Goal: Information Seeking & Learning: Learn about a topic

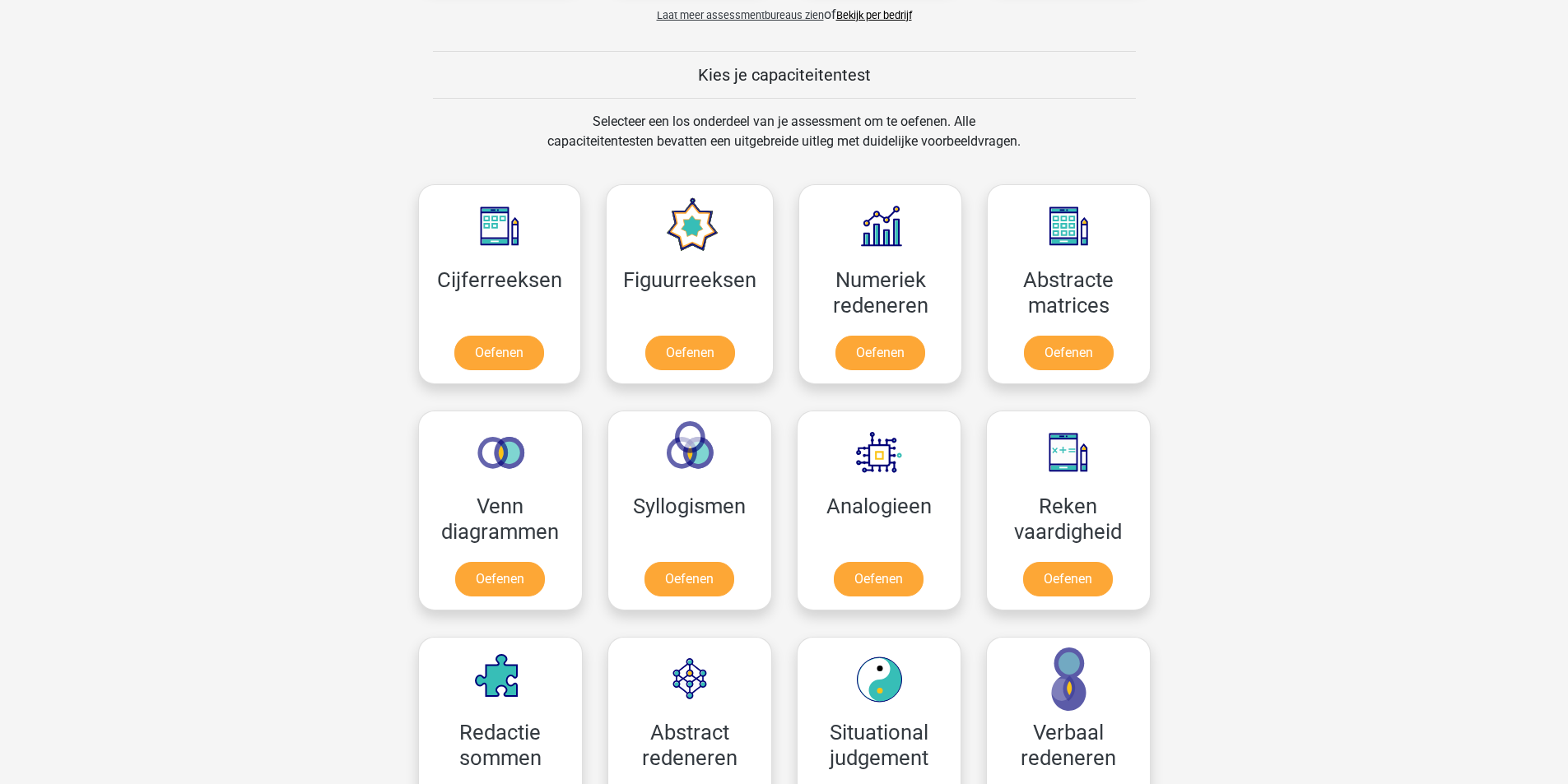
scroll to position [576, 0]
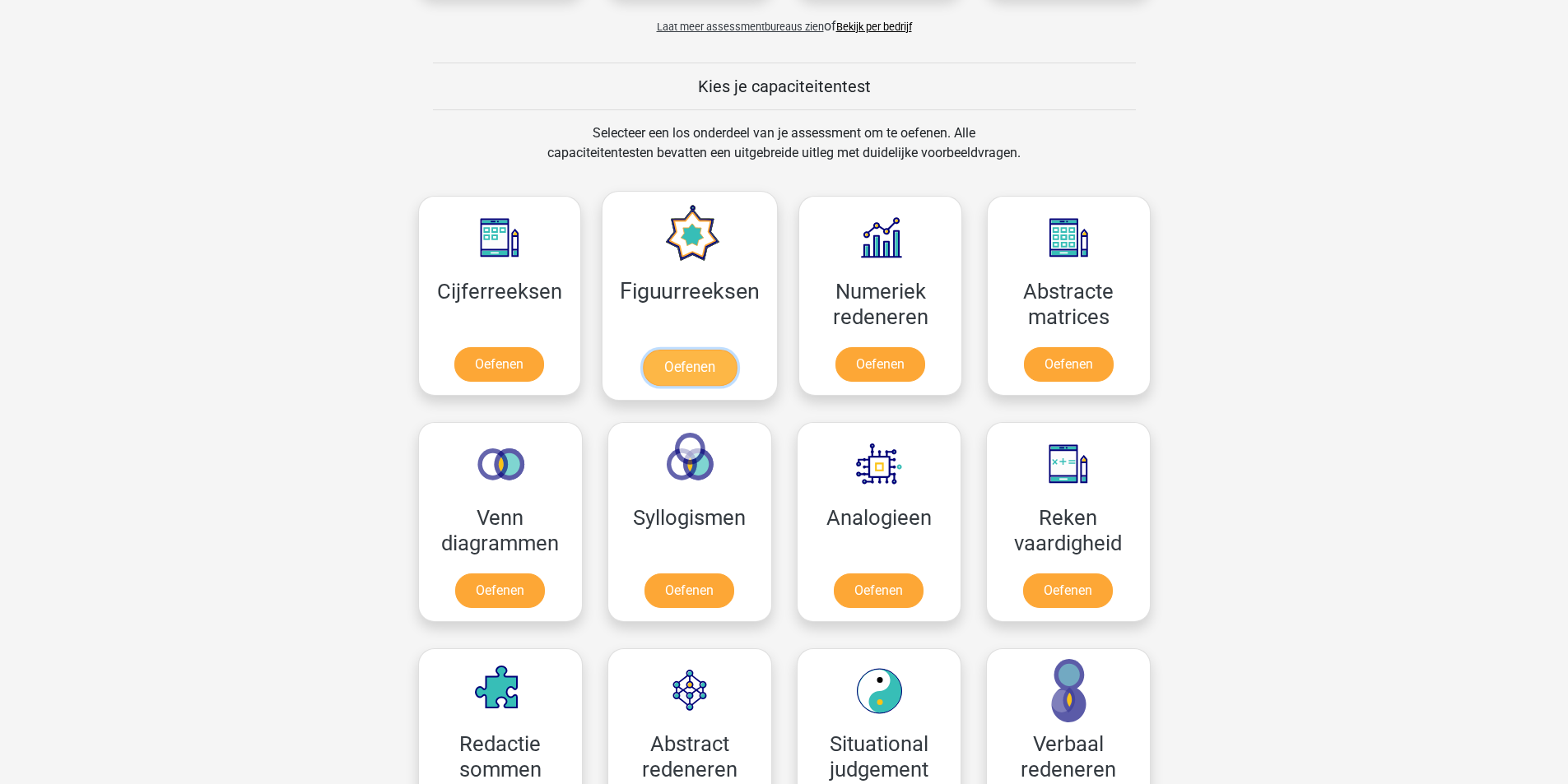
click at [705, 362] on link "Oefenen" at bounding box center [689, 368] width 94 height 36
click at [906, 362] on link "Oefenen" at bounding box center [880, 368] width 94 height 36
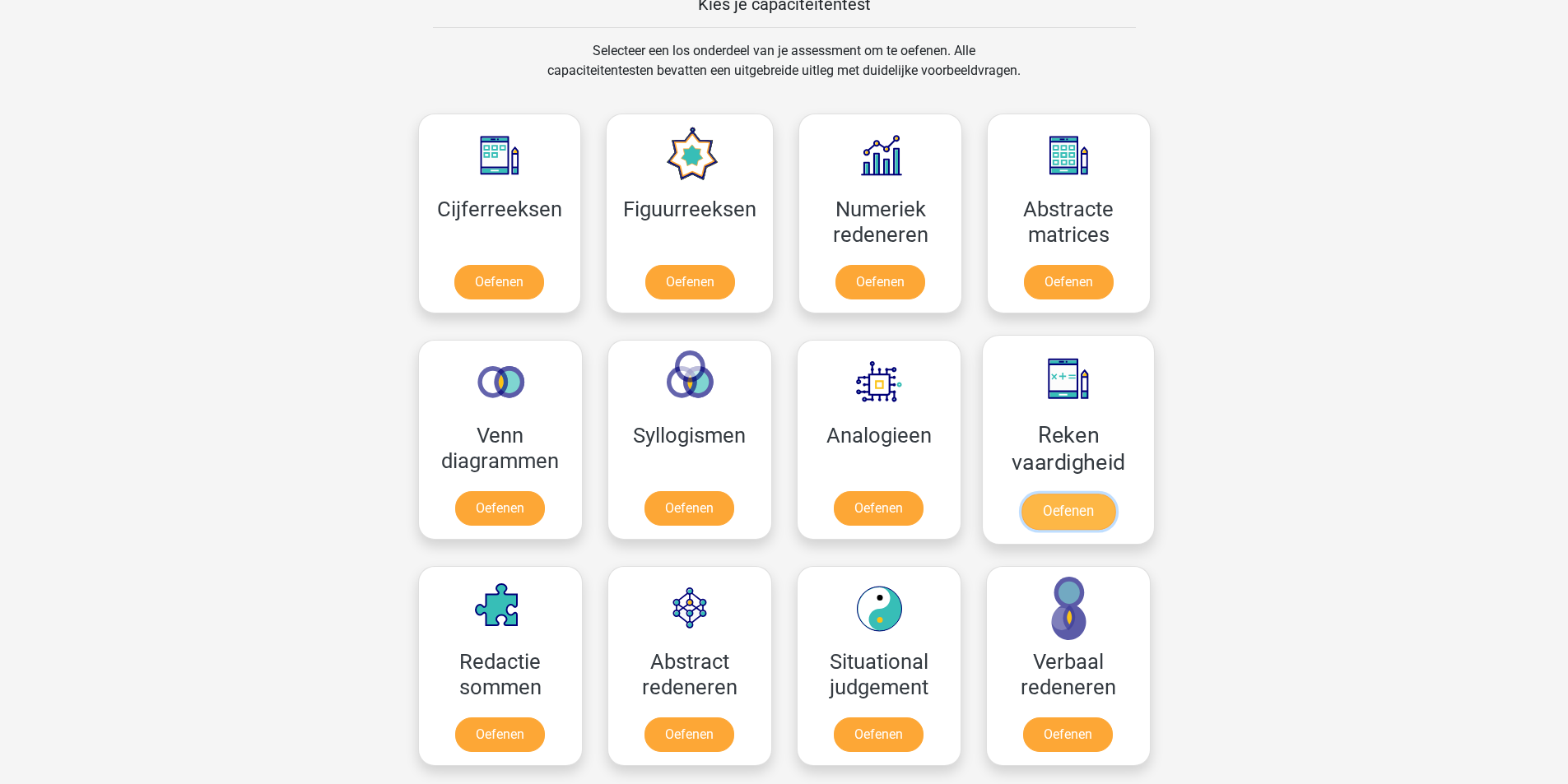
click at [1095, 502] on link "Oefenen" at bounding box center [1067, 512] width 94 height 36
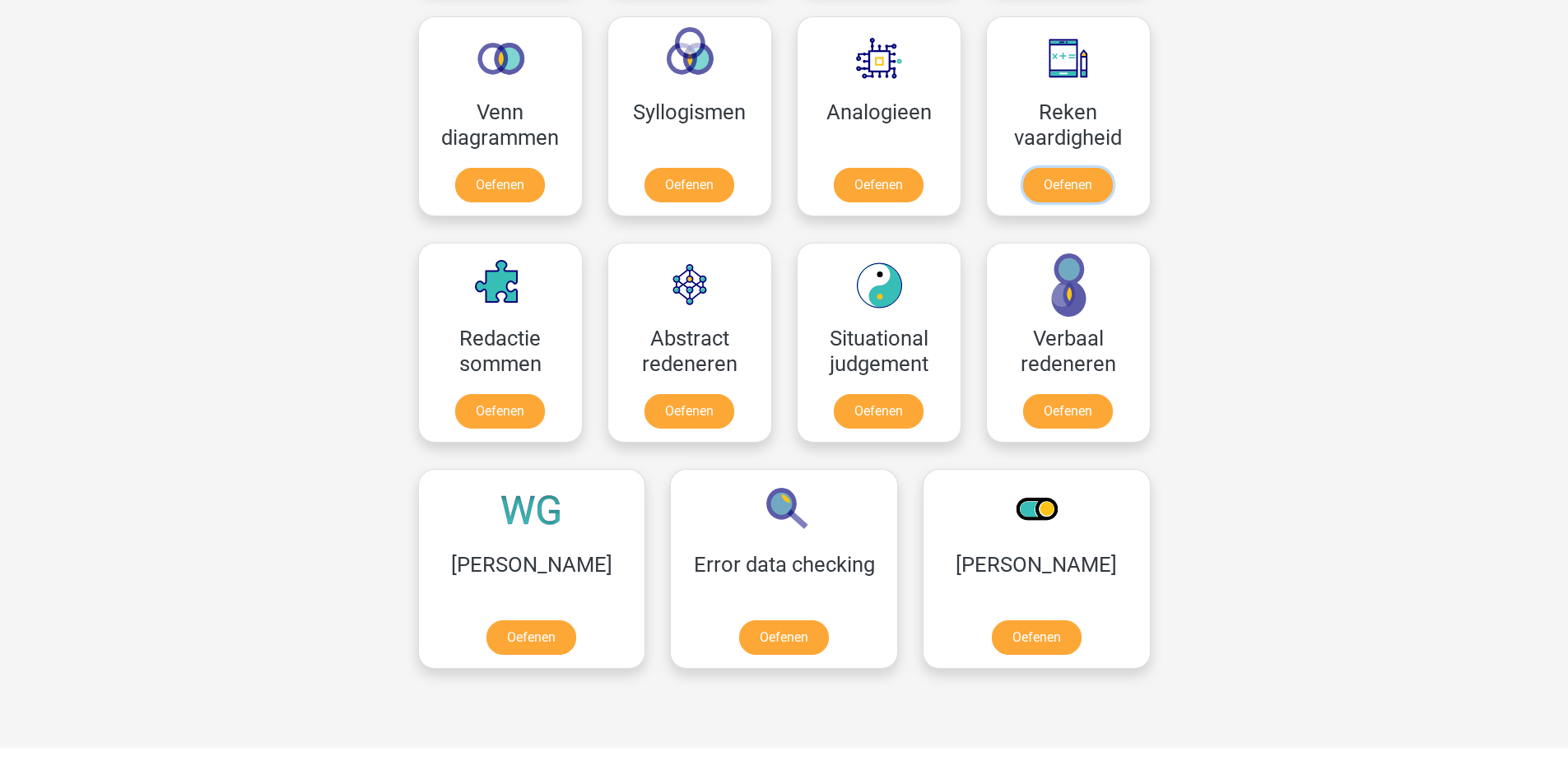
scroll to position [988, 0]
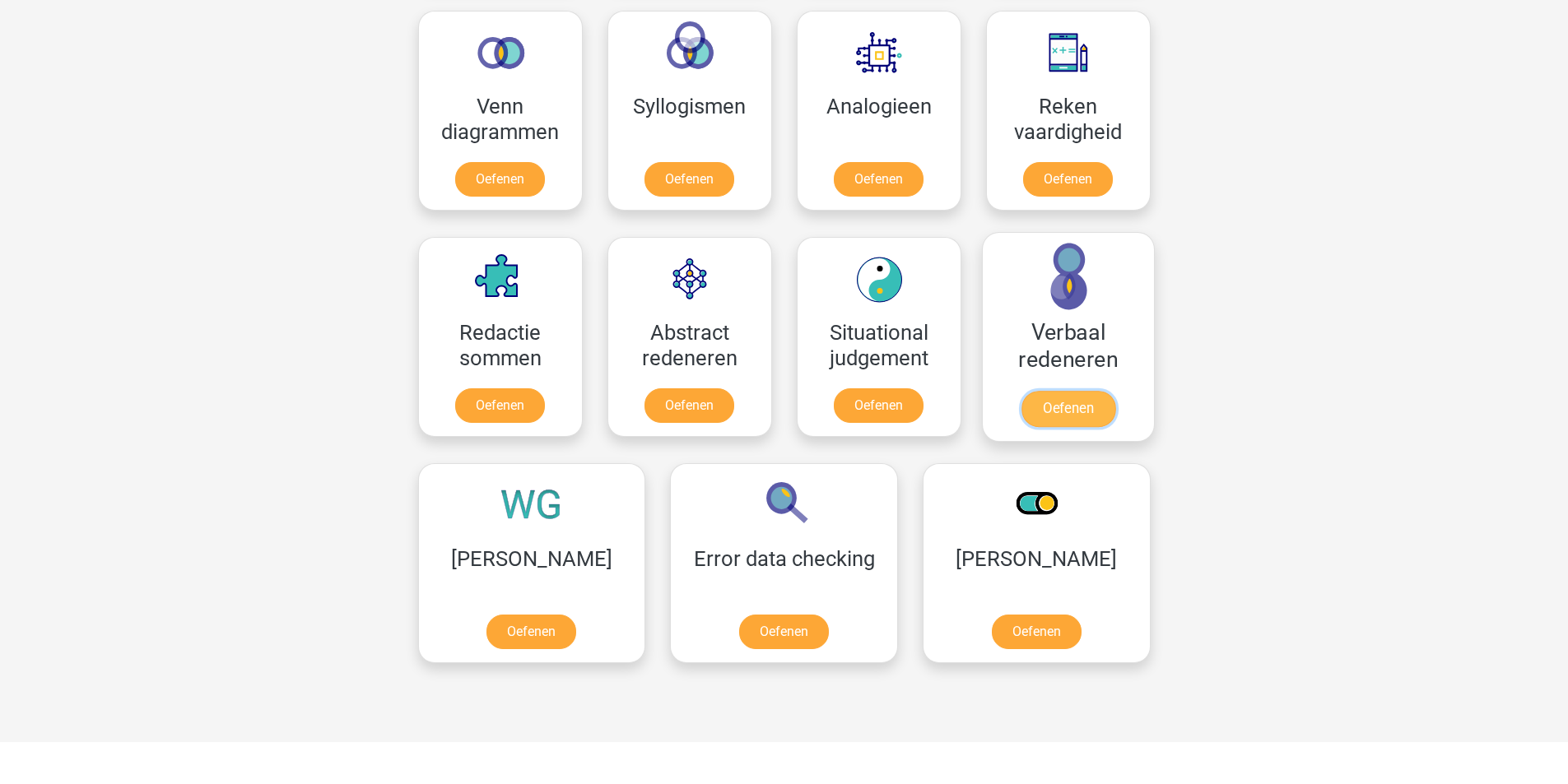
click at [1069, 411] on link "Oefenen" at bounding box center [1067, 409] width 94 height 36
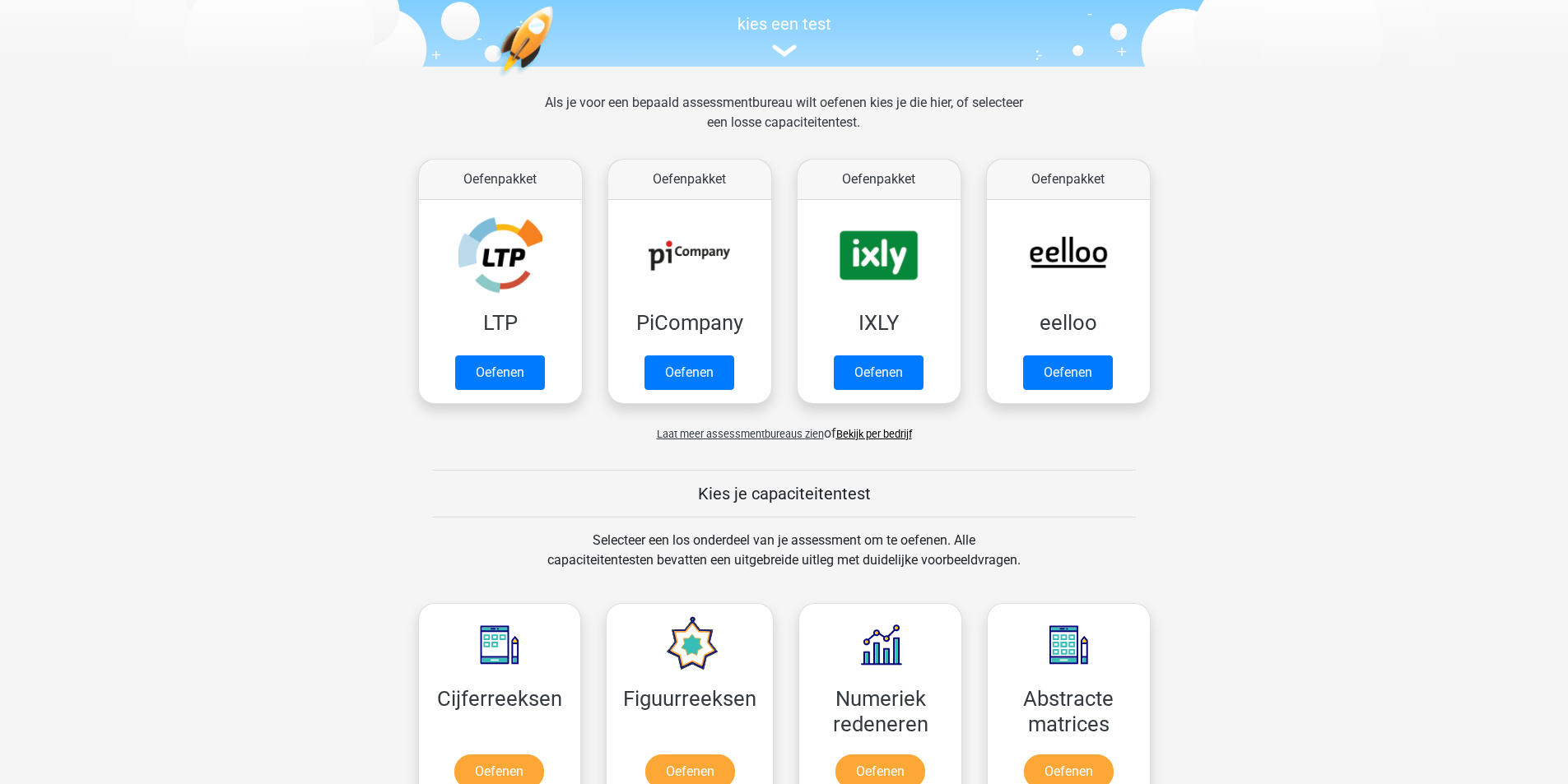
scroll to position [82, 0]
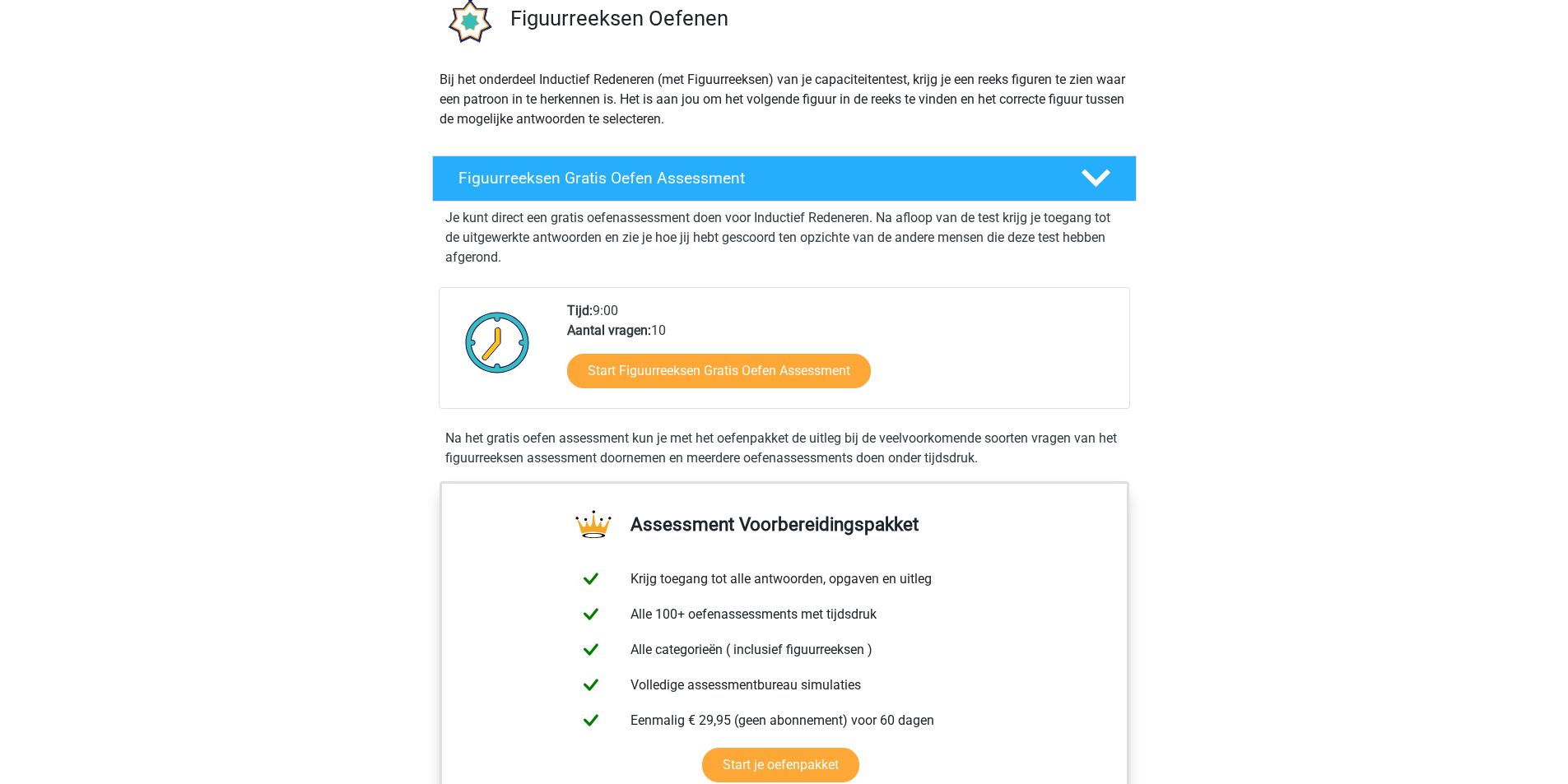
scroll to position [165, 0]
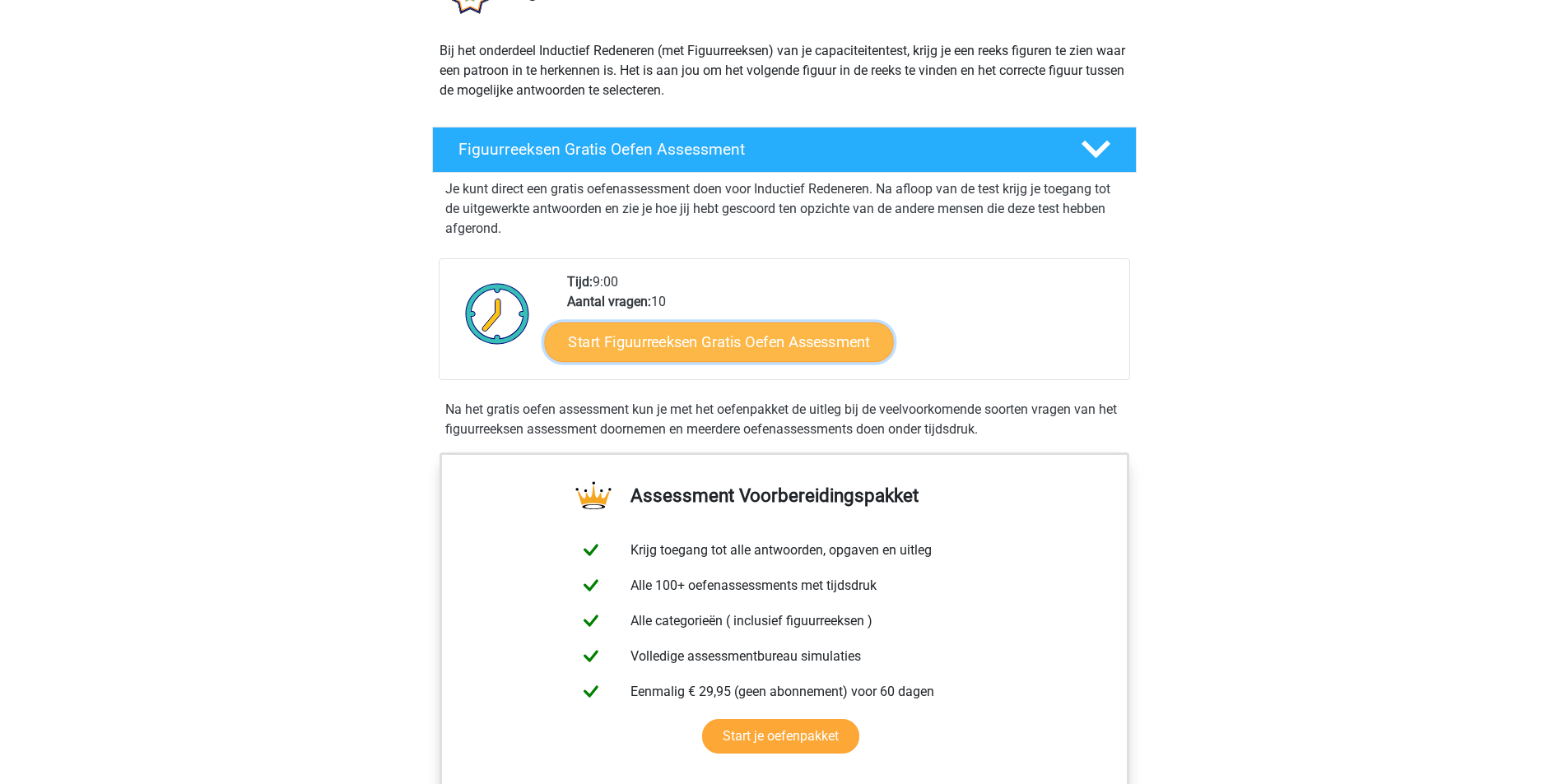
click at [800, 328] on link "Start Figuurreeksen Gratis Oefen Assessment" at bounding box center [719, 342] width 349 height 39
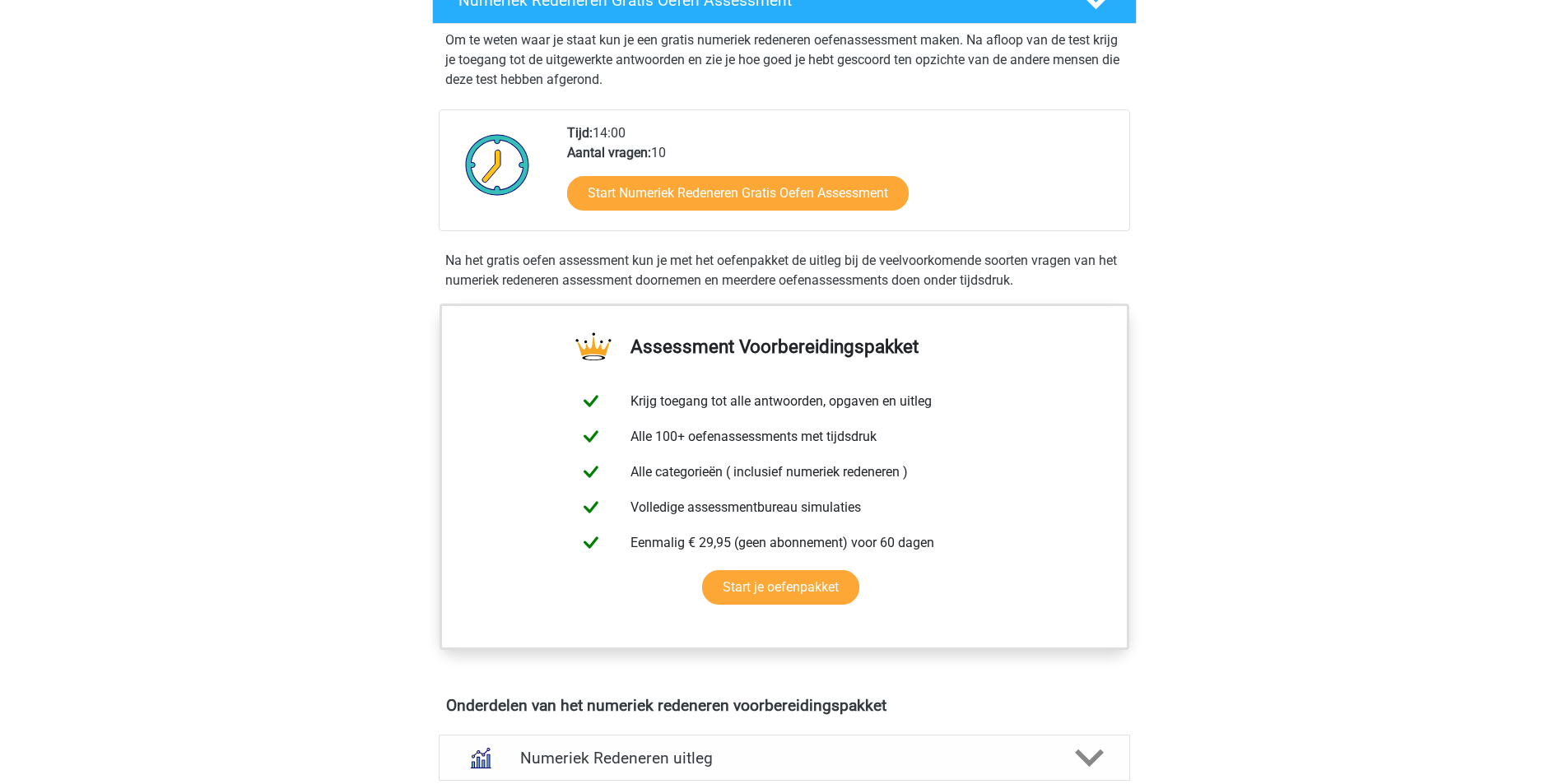
scroll to position [329, 0]
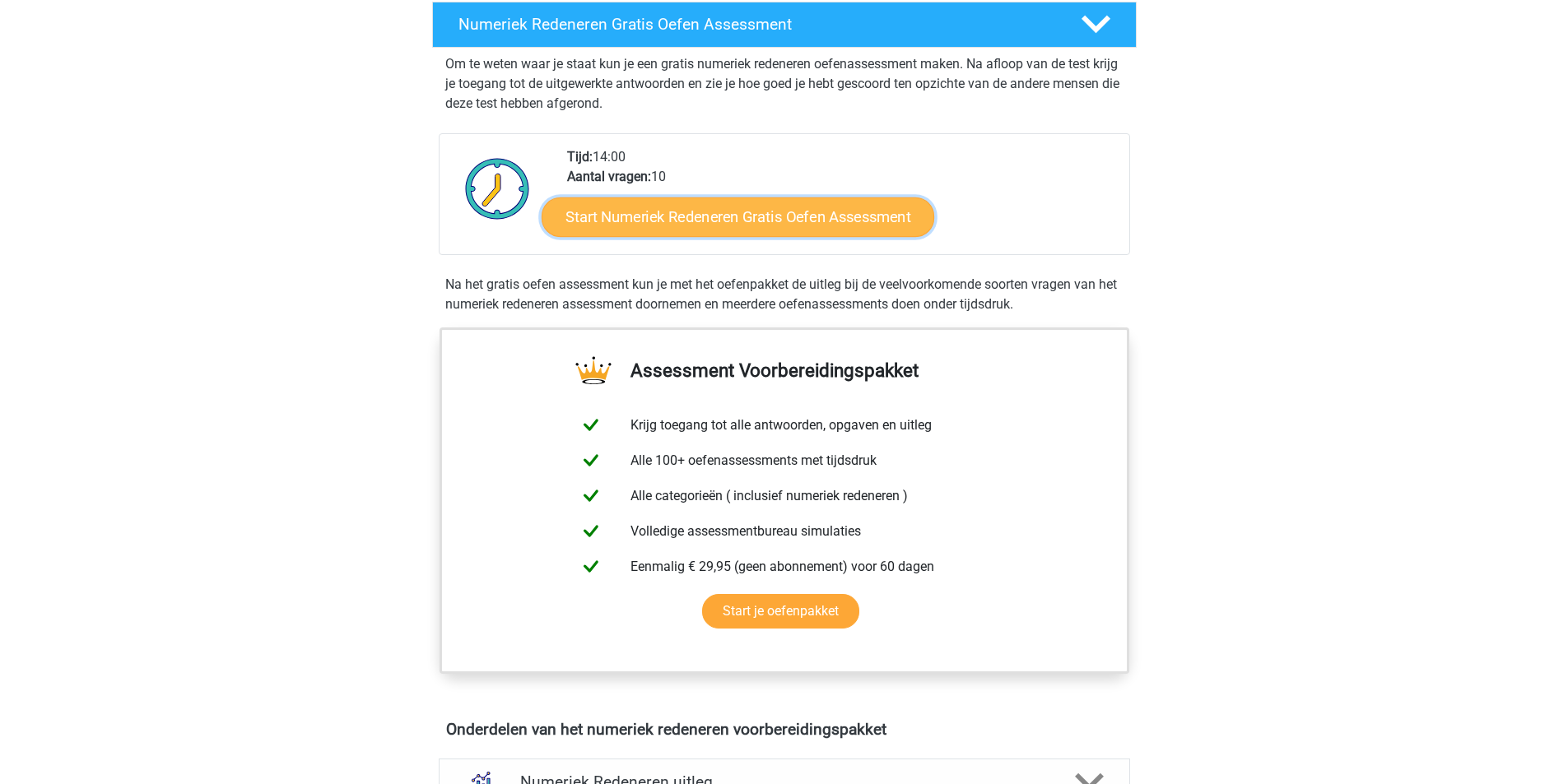
click at [648, 213] on link "Start Numeriek Redeneren Gratis Oefen Assessment" at bounding box center [737, 217] width 393 height 39
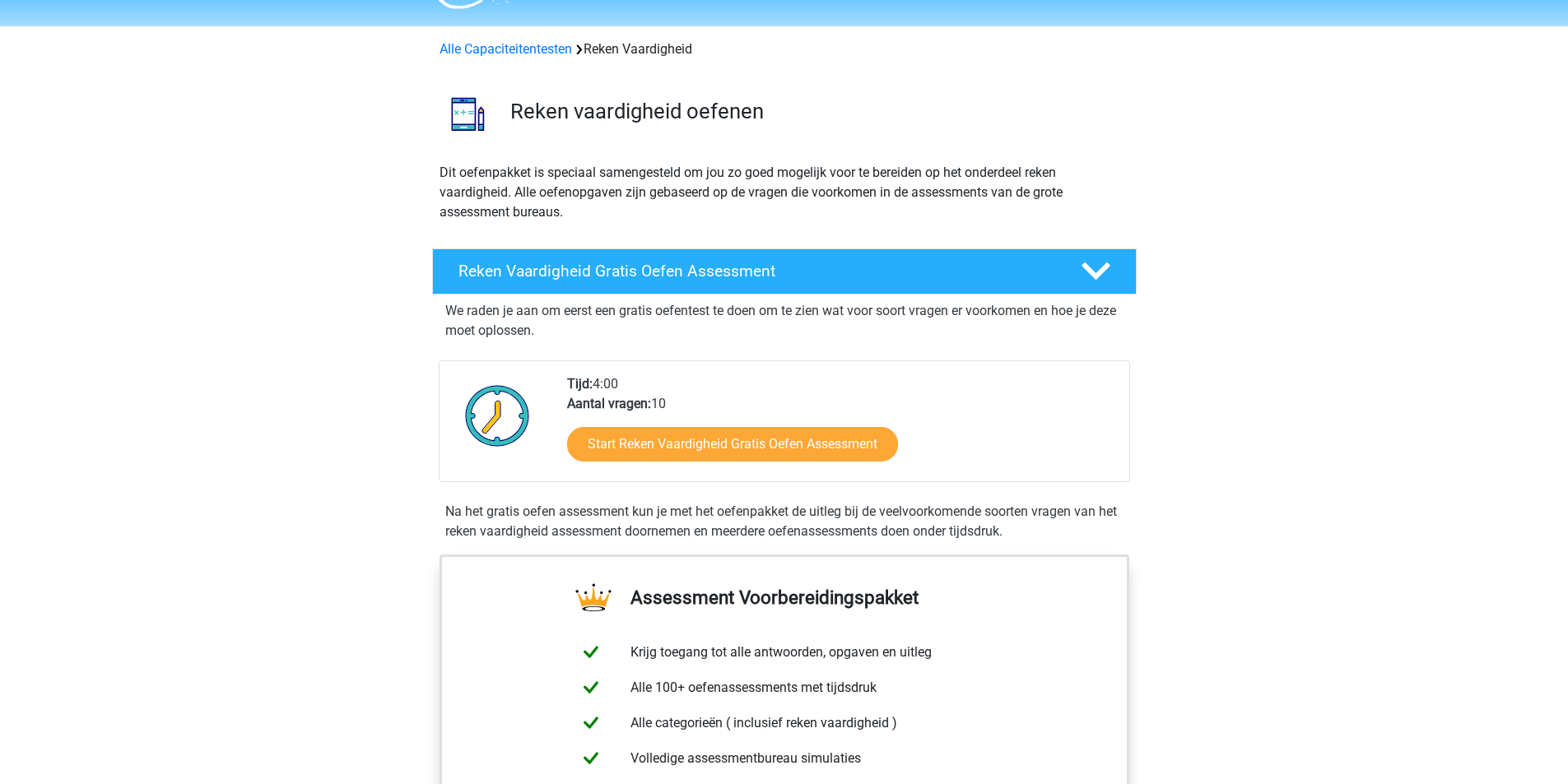
scroll to position [82, 0]
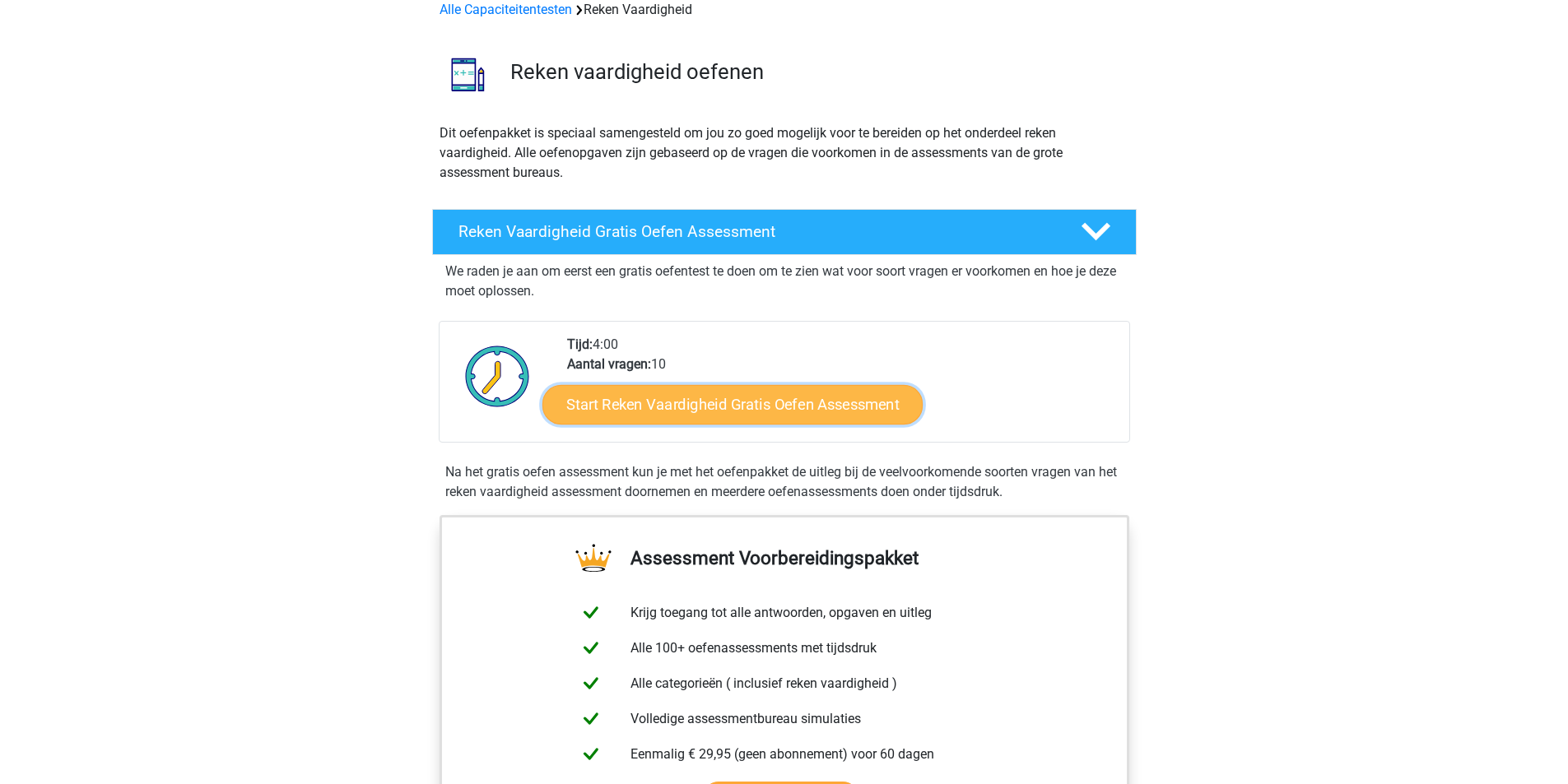
click at [706, 413] on link "Start Reken Vaardigheid Gratis Oefen Assessment" at bounding box center [732, 405] width 380 height 39
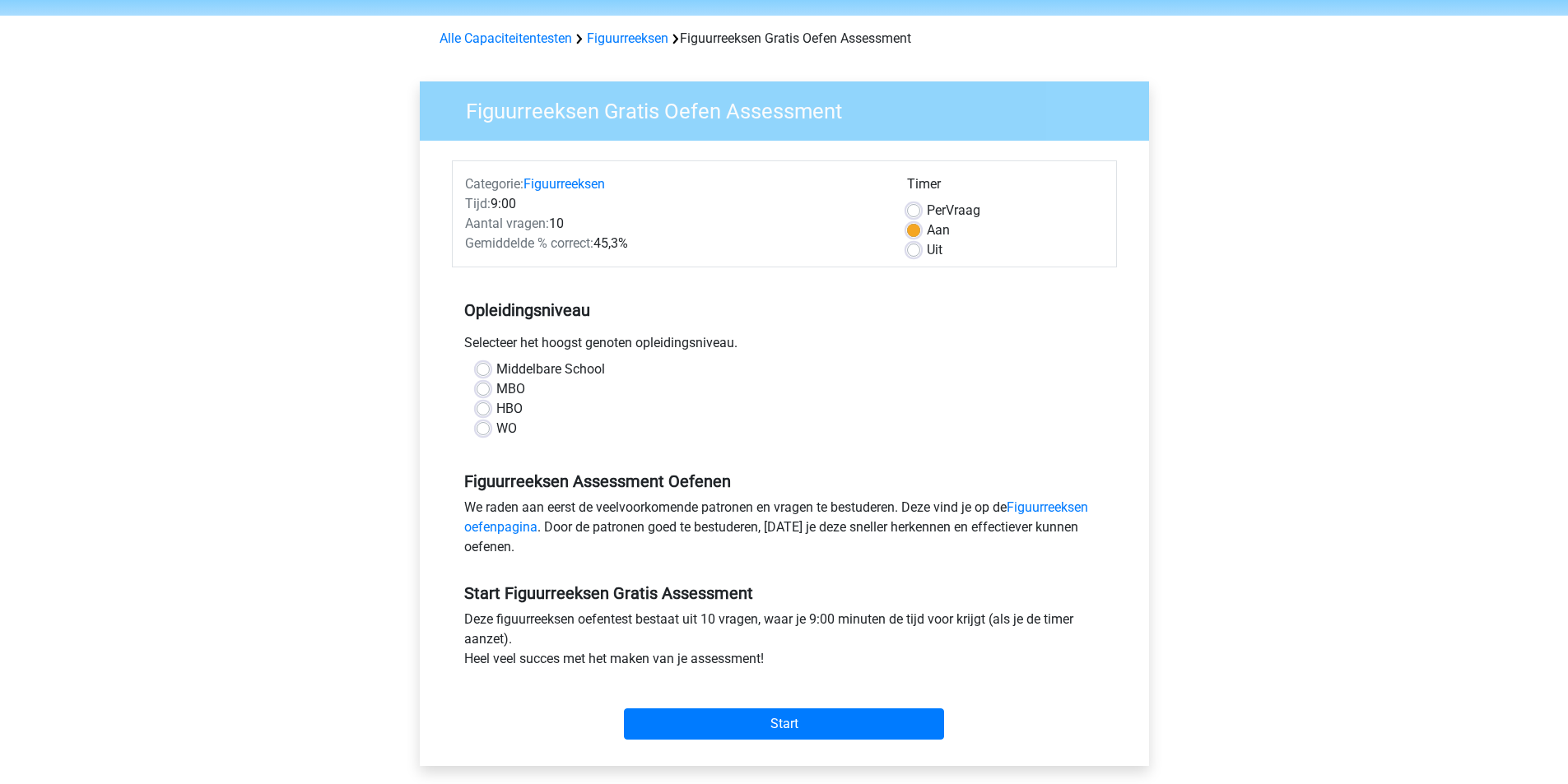
scroll to position [82, 0]
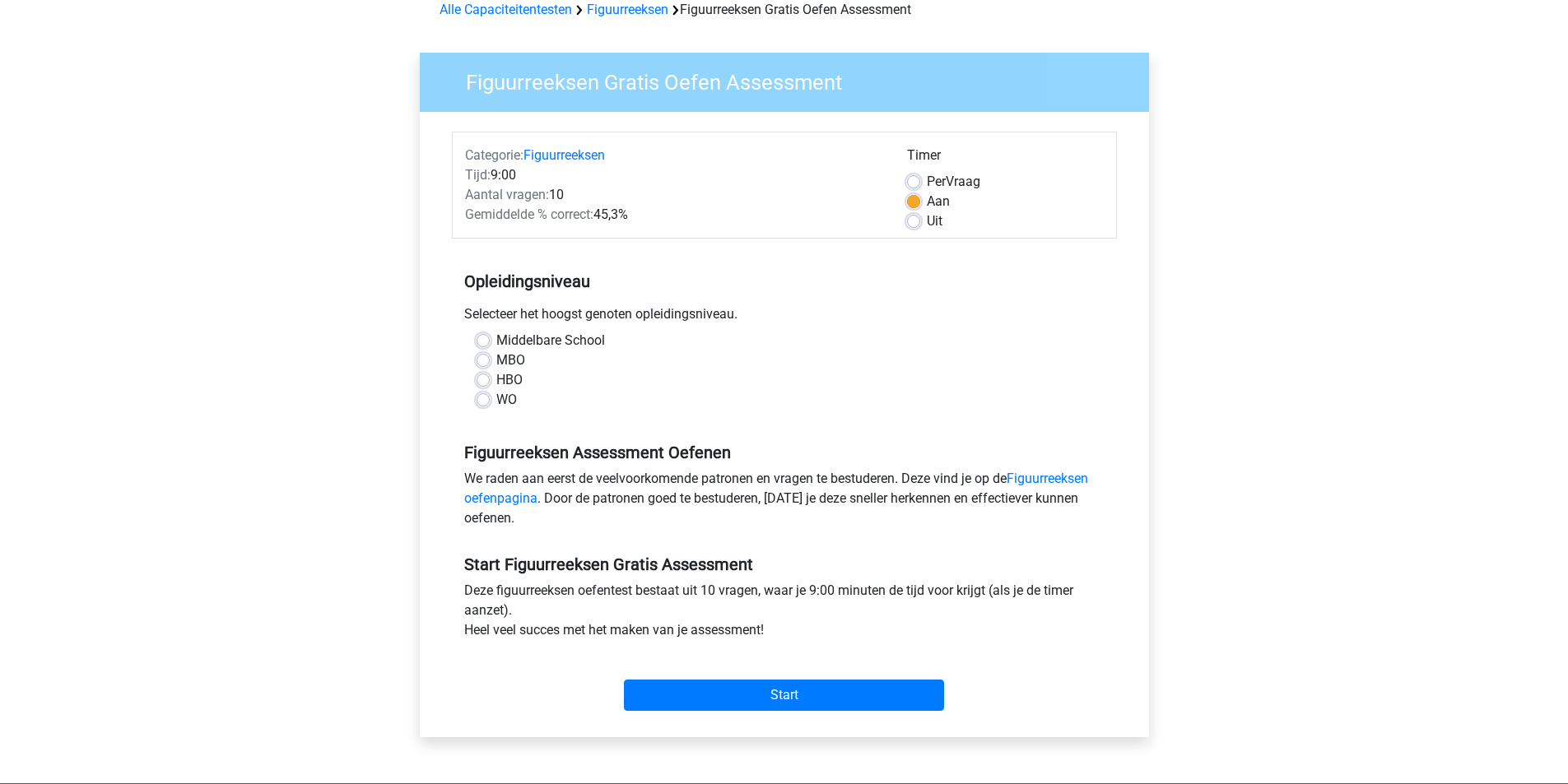
click at [497, 404] on label "WO" at bounding box center [507, 400] width 21 height 20
click at [484, 404] on input "WO" at bounding box center [483, 398] width 13 height 16
radio input "true"
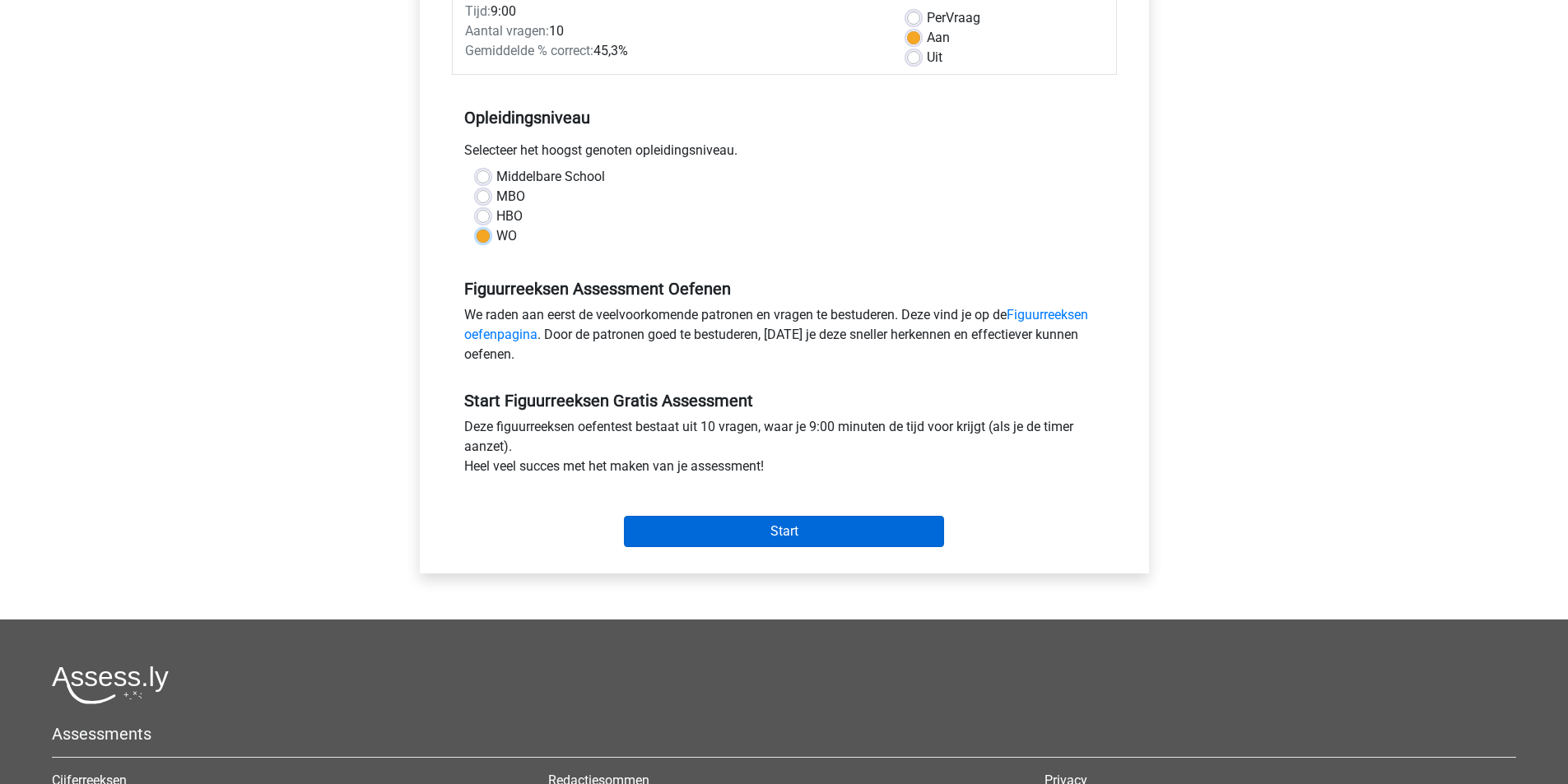
scroll to position [247, 0]
click at [798, 524] on input "Start" at bounding box center [784, 531] width 320 height 31
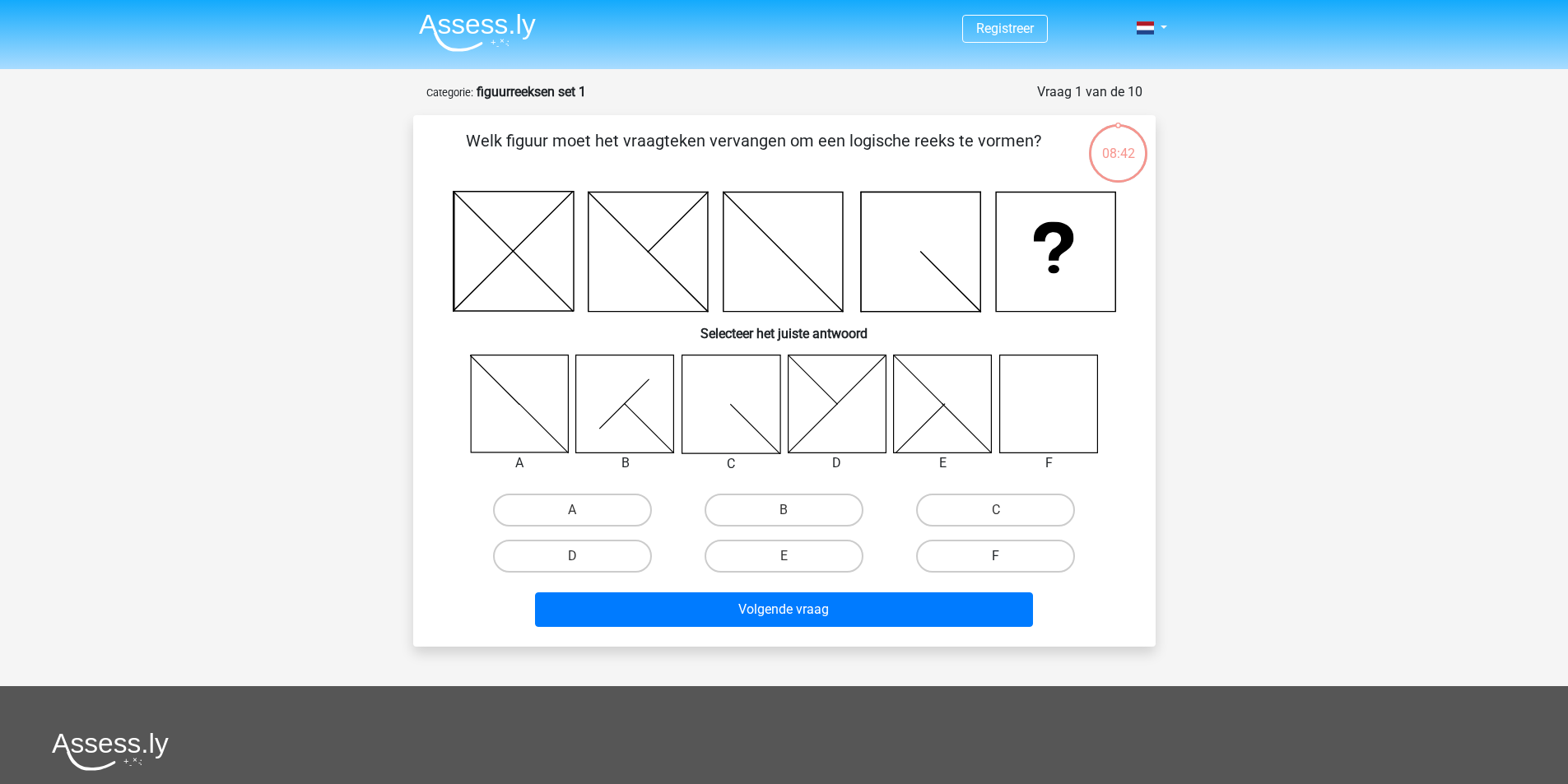
click at [980, 550] on label "F" at bounding box center [996, 556] width 159 height 33
click at [996, 557] on input "F" at bounding box center [1001, 562] width 11 height 11
radio input "true"
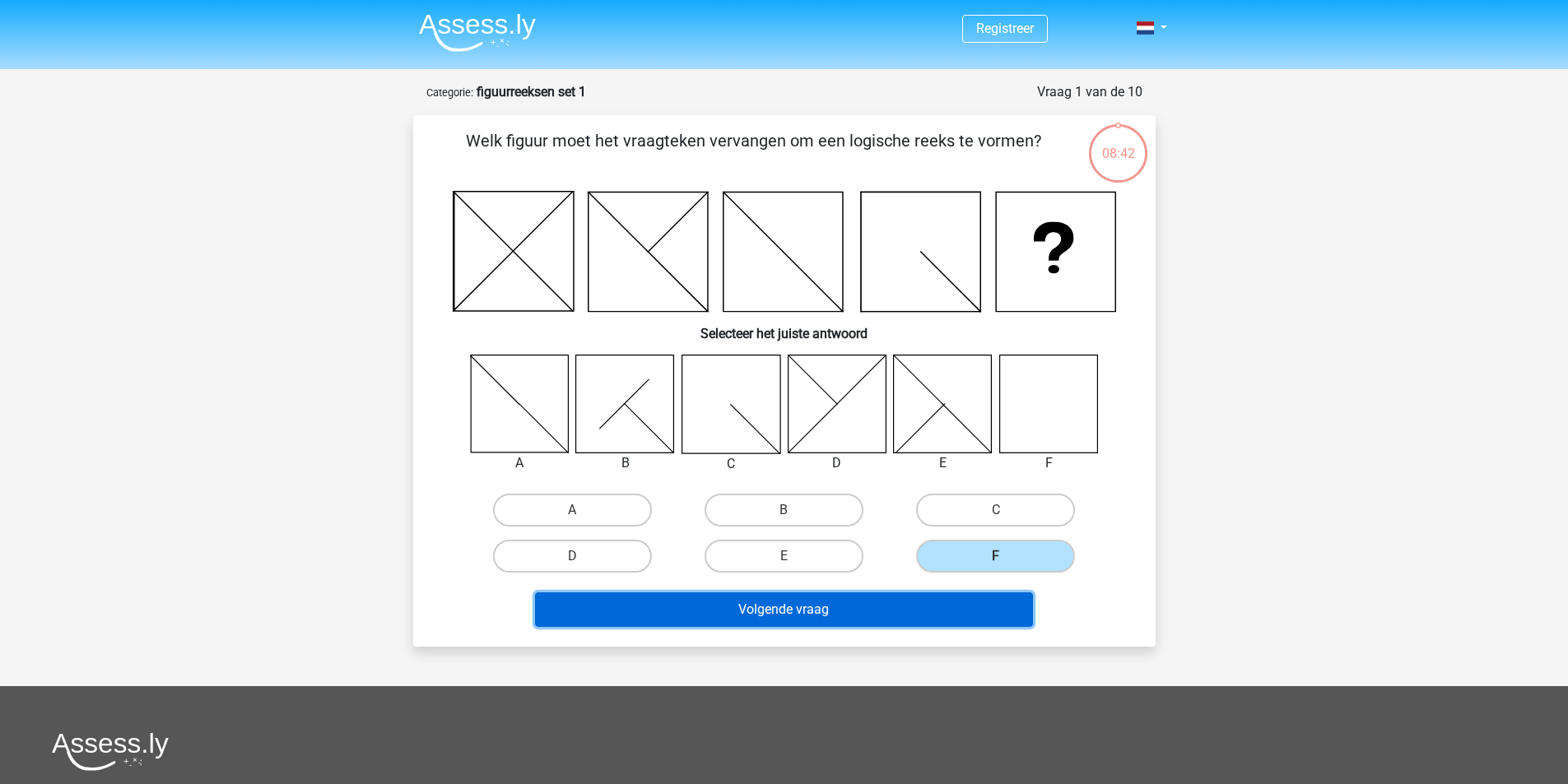
click at [788, 605] on button "Volgende vraag" at bounding box center [784, 609] width 498 height 35
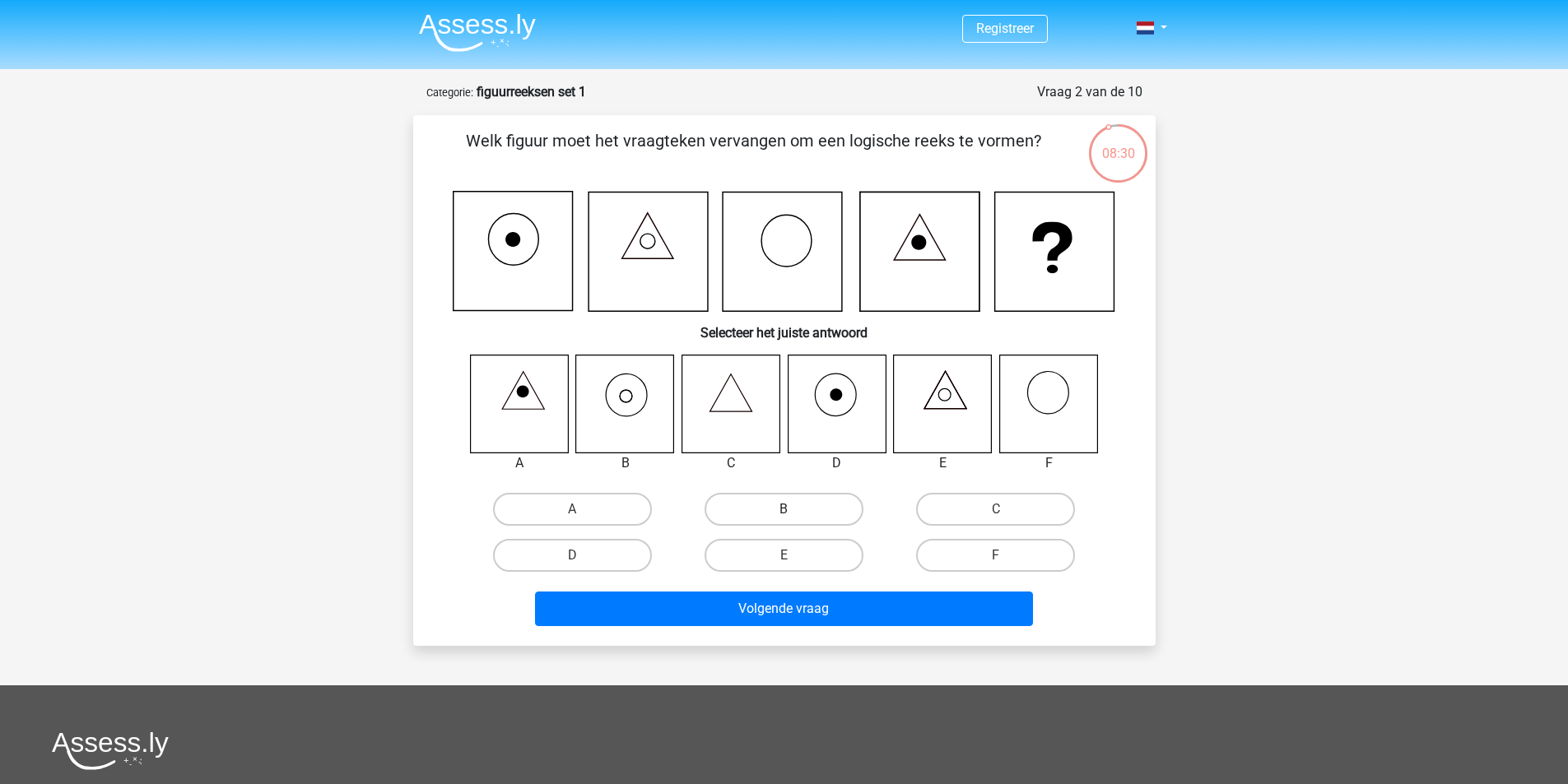
click at [811, 516] on label "B" at bounding box center [784, 509] width 159 height 33
click at [795, 516] on input "B" at bounding box center [789, 515] width 11 height 11
radio input "true"
click at [774, 627] on div "Volgende vraag" at bounding box center [784, 612] width 635 height 41
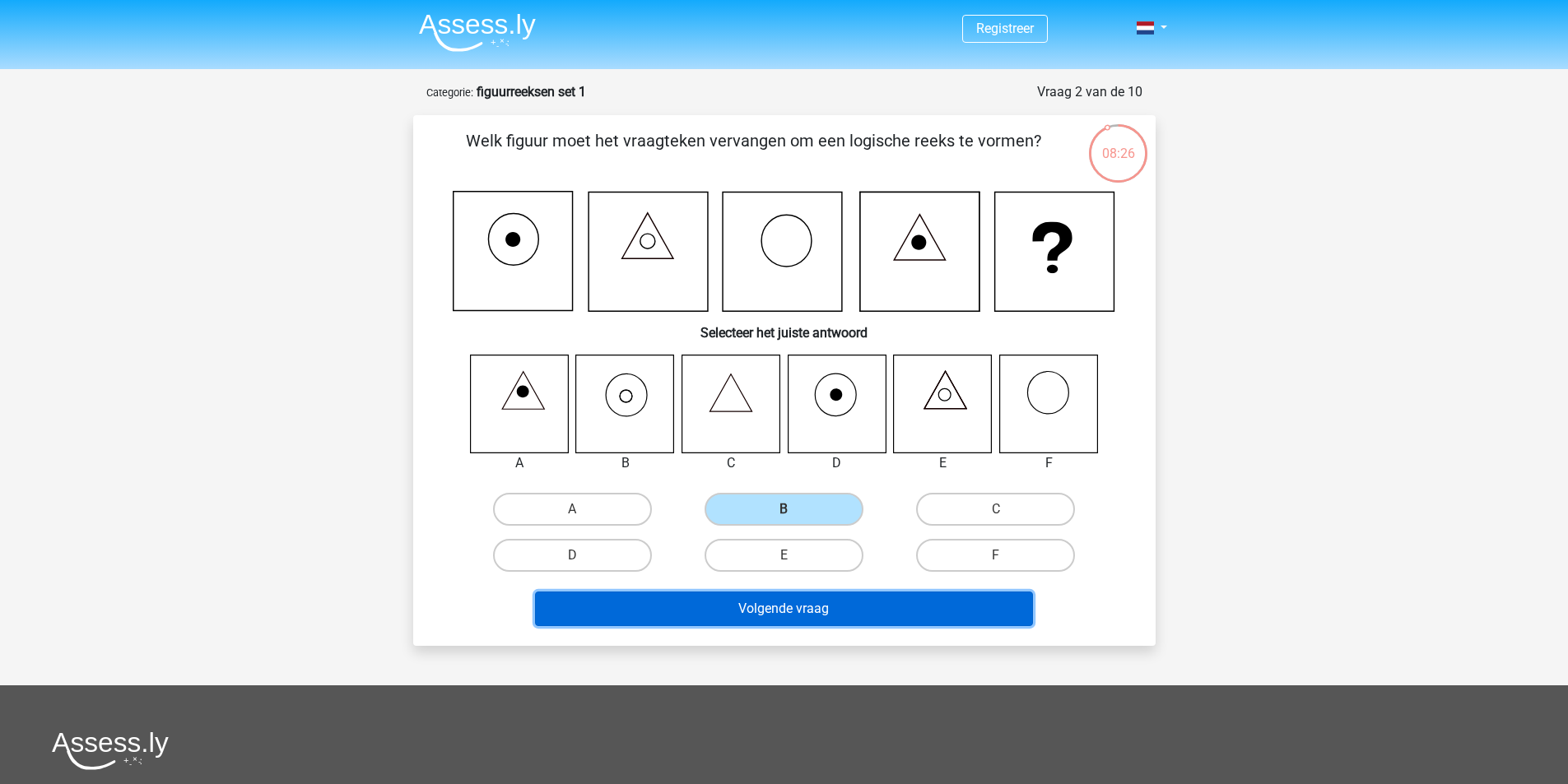
click at [775, 618] on button "Volgende vraag" at bounding box center [784, 609] width 498 height 35
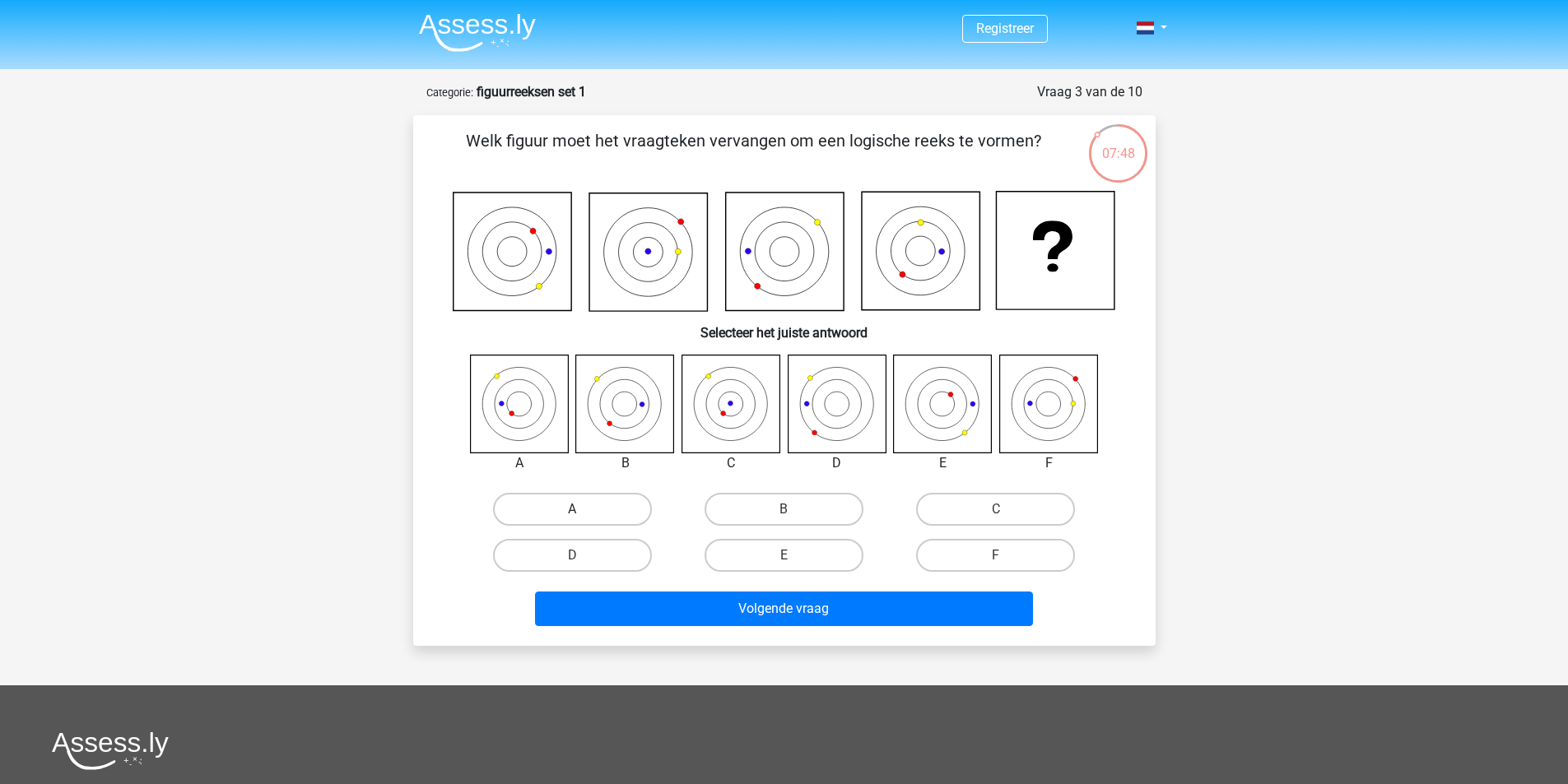
click at [565, 516] on label "A" at bounding box center [573, 509] width 159 height 33
click at [572, 516] on input "A" at bounding box center [577, 515] width 11 height 11
radio input "true"
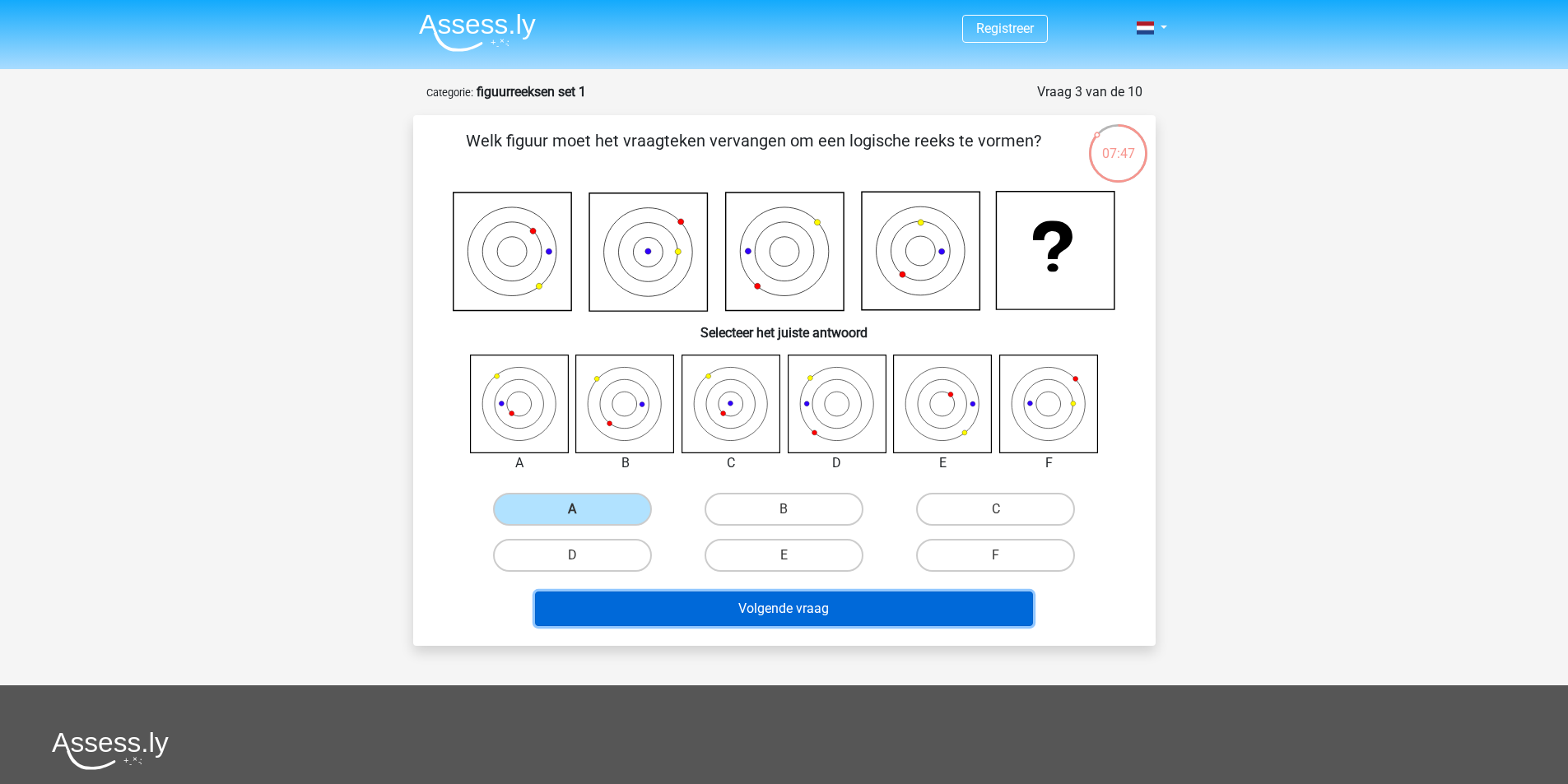
click at [747, 601] on button "Volgende vraag" at bounding box center [784, 609] width 498 height 35
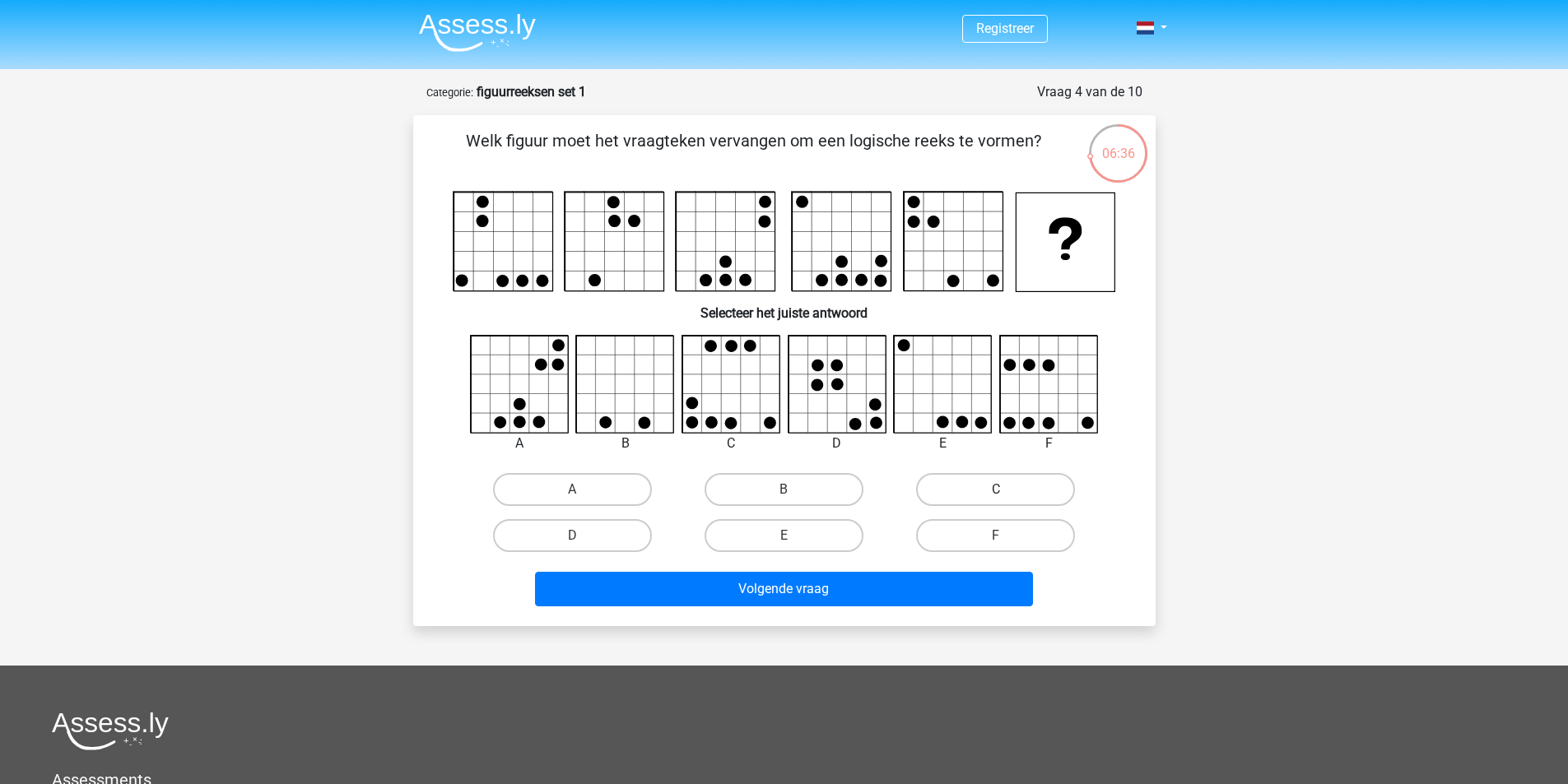
click at [982, 491] on label "C" at bounding box center [996, 490] width 159 height 33
click at [996, 491] on input "C" at bounding box center [1001, 495] width 11 height 11
radio input "true"
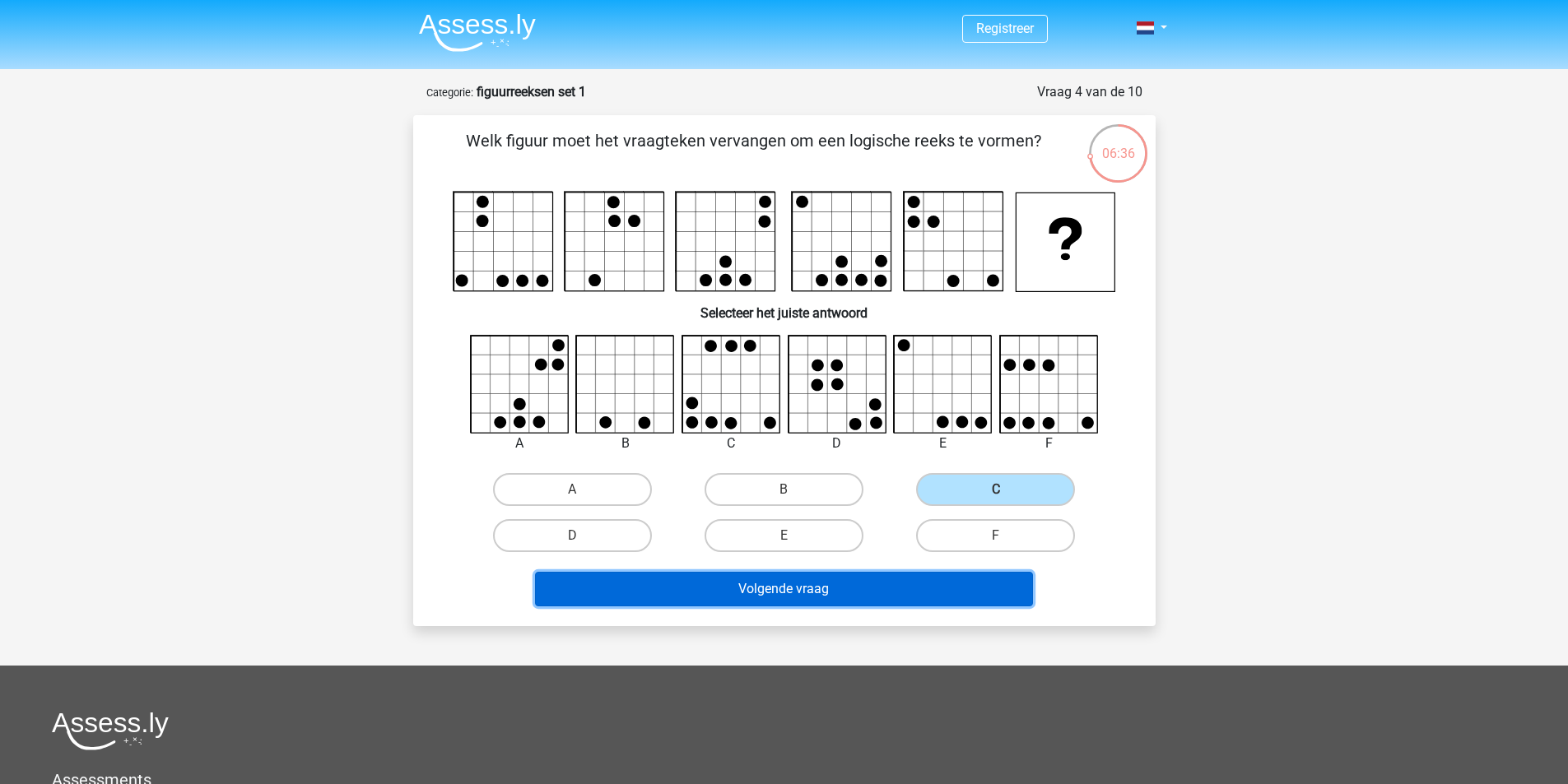
click at [770, 601] on button "Volgende vraag" at bounding box center [784, 589] width 498 height 35
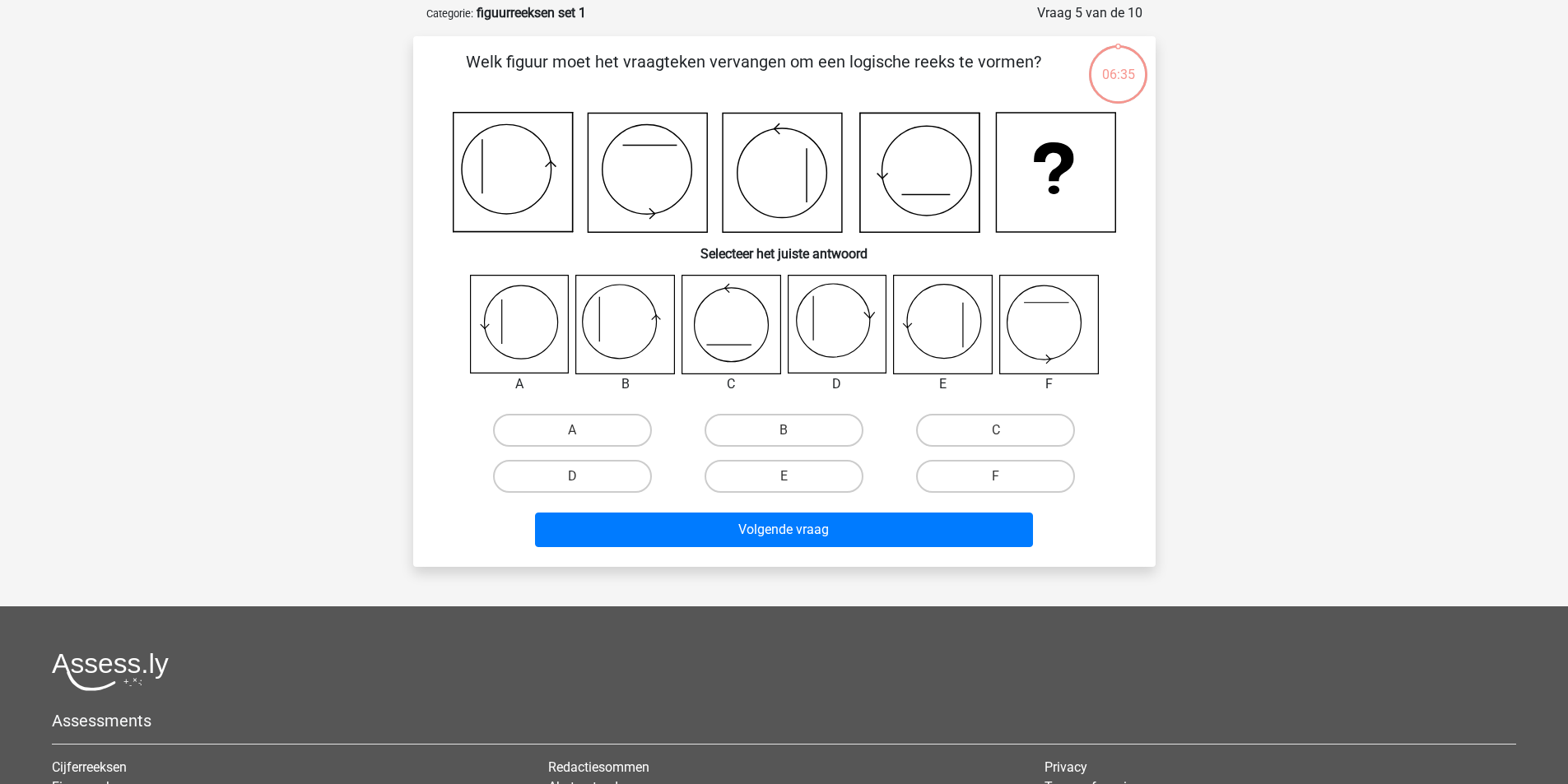
scroll to position [82, 0]
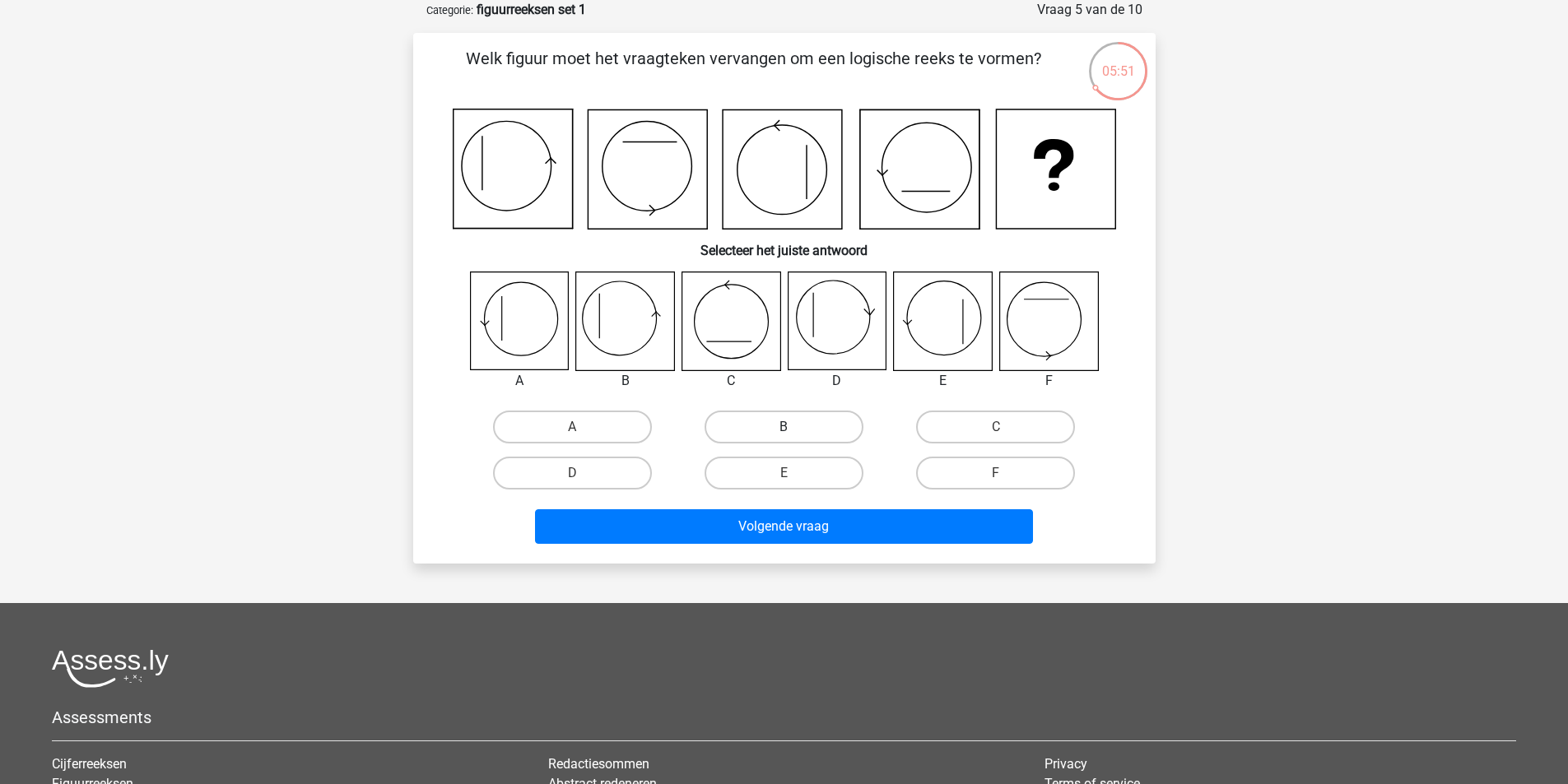
click at [759, 421] on label "B" at bounding box center [784, 427] width 159 height 33
click at [784, 427] on input "B" at bounding box center [789, 432] width 11 height 11
radio input "true"
click at [558, 421] on label "A" at bounding box center [573, 427] width 159 height 33
click at [572, 427] on input "A" at bounding box center [577, 432] width 11 height 11
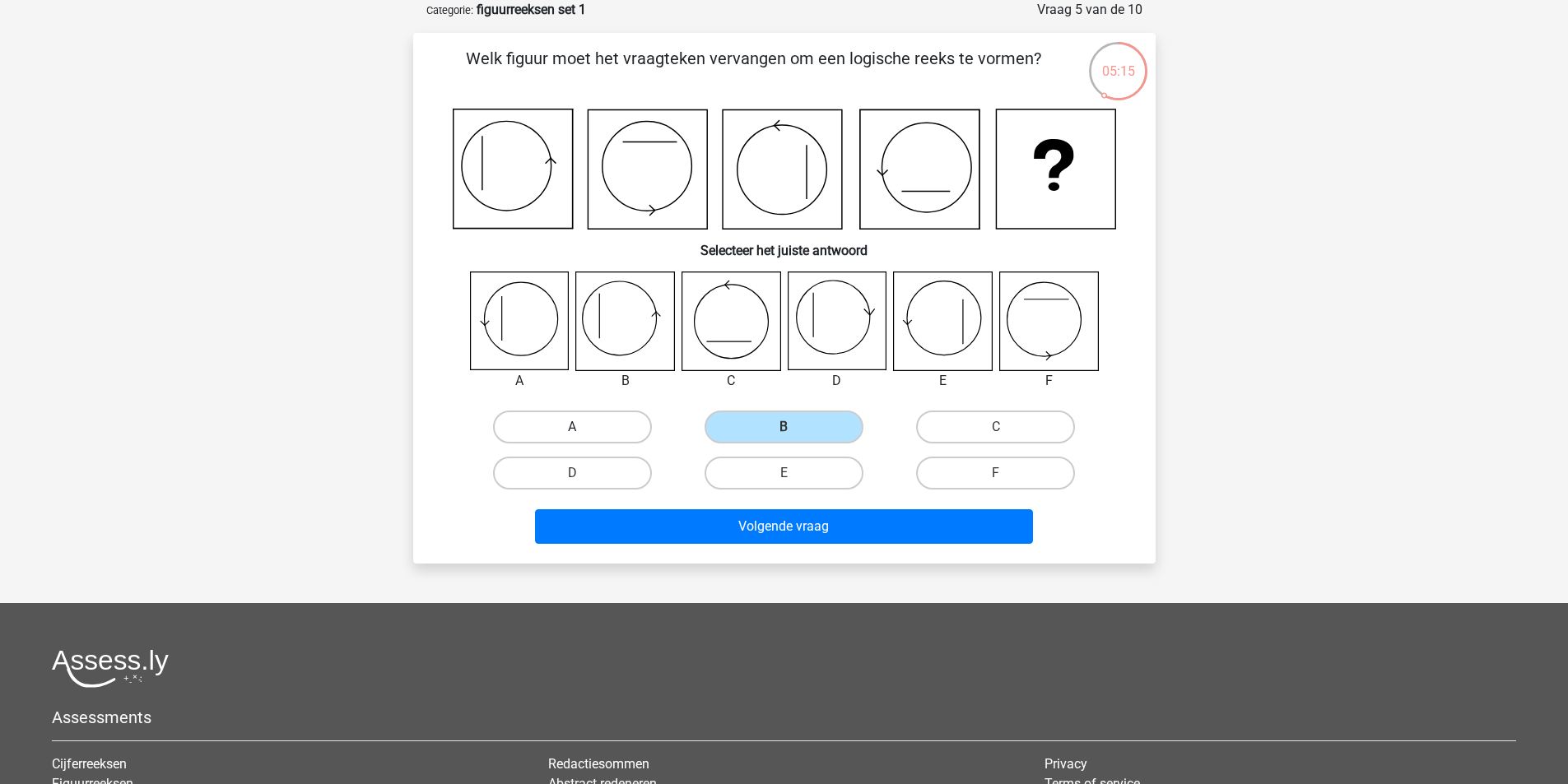
radio input "true"
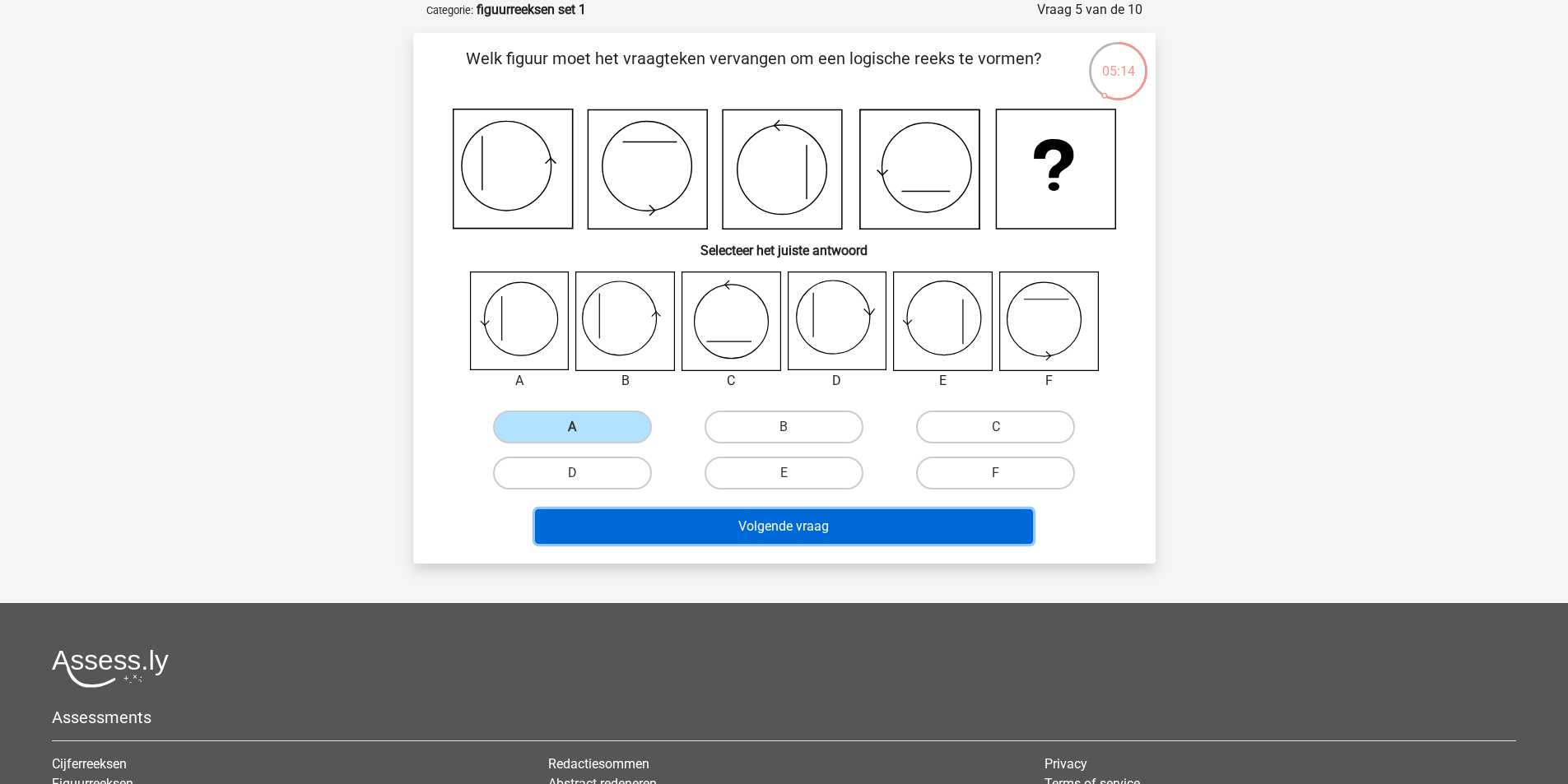
click at [692, 533] on button "Volgende vraag" at bounding box center [784, 526] width 498 height 35
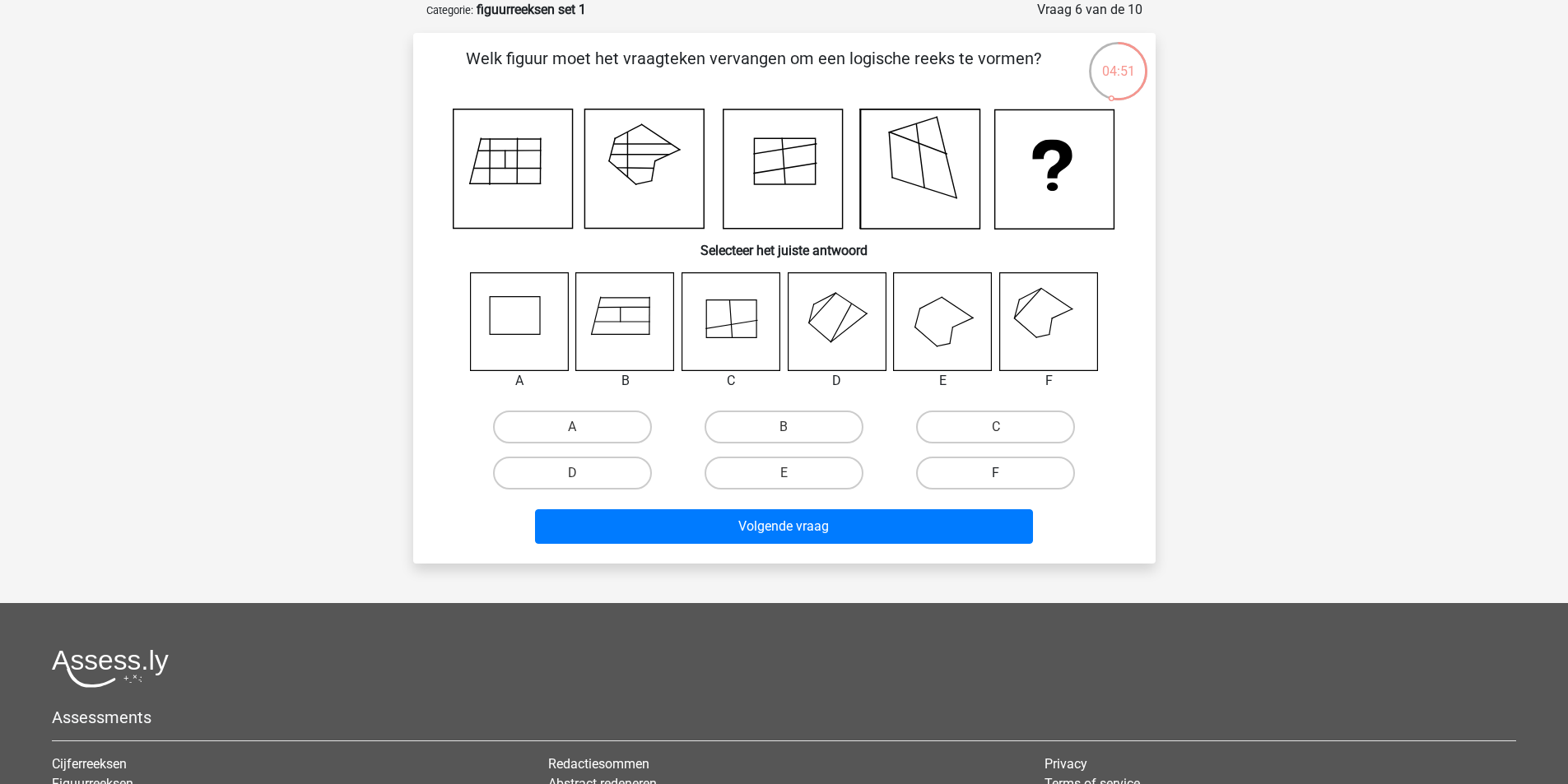
click at [963, 473] on label "F" at bounding box center [996, 473] width 159 height 33
click at [996, 473] on input "F" at bounding box center [1001, 479] width 11 height 11
radio input "true"
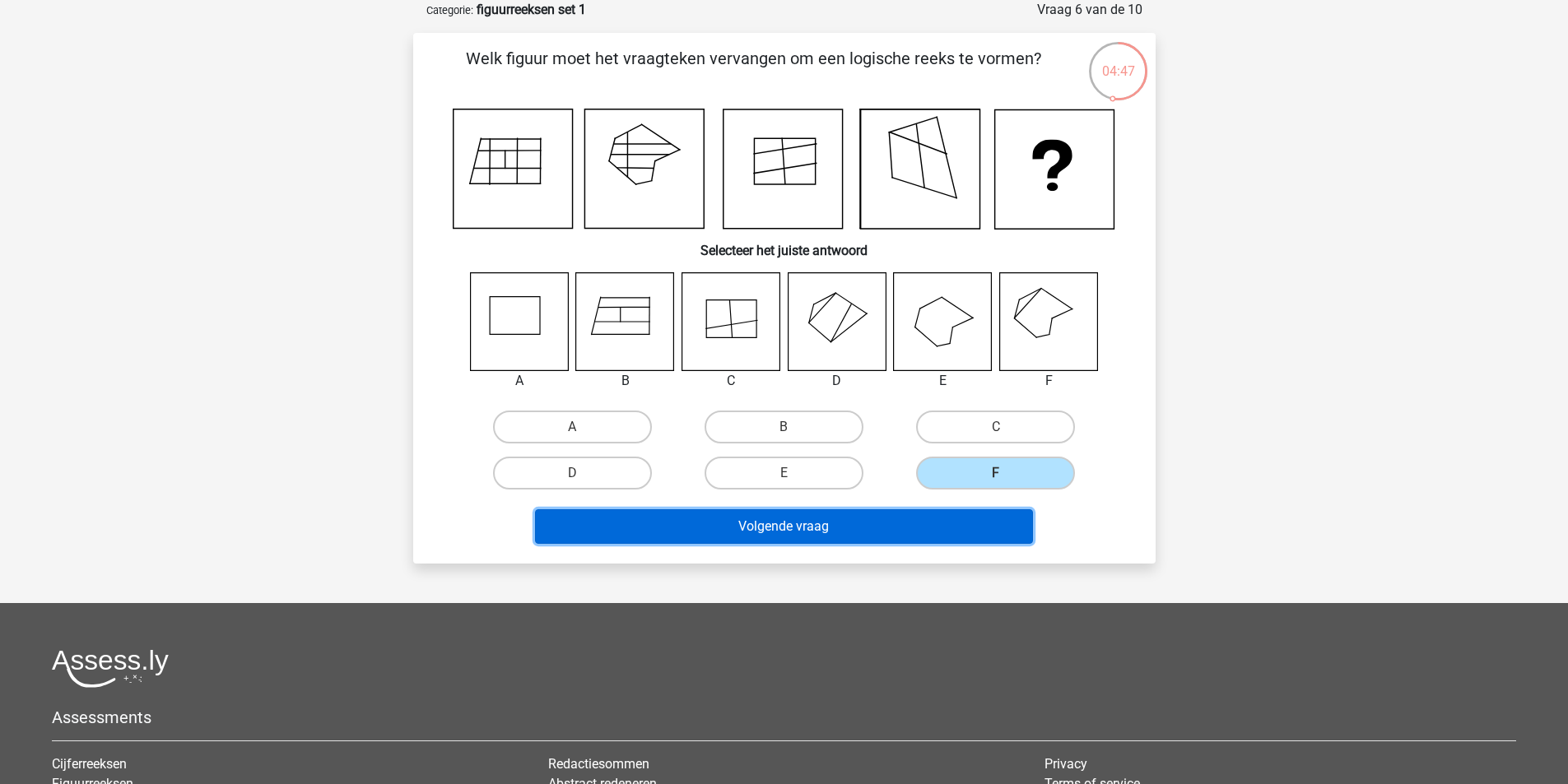
click at [866, 524] on button "Volgende vraag" at bounding box center [784, 526] width 498 height 35
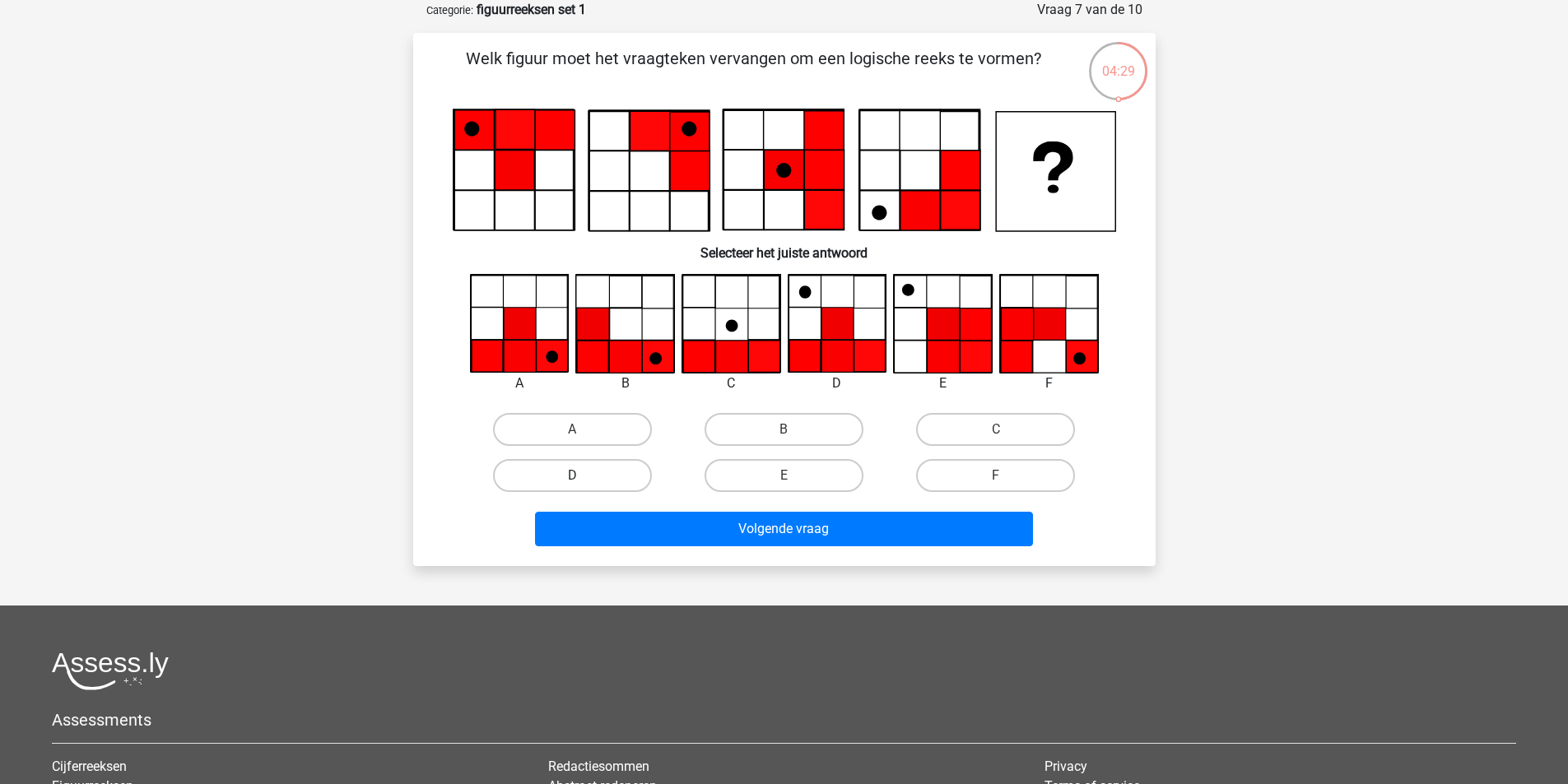
click at [568, 470] on label "D" at bounding box center [573, 475] width 159 height 33
click at [572, 476] on input "D" at bounding box center [577, 481] width 11 height 11
radio input "true"
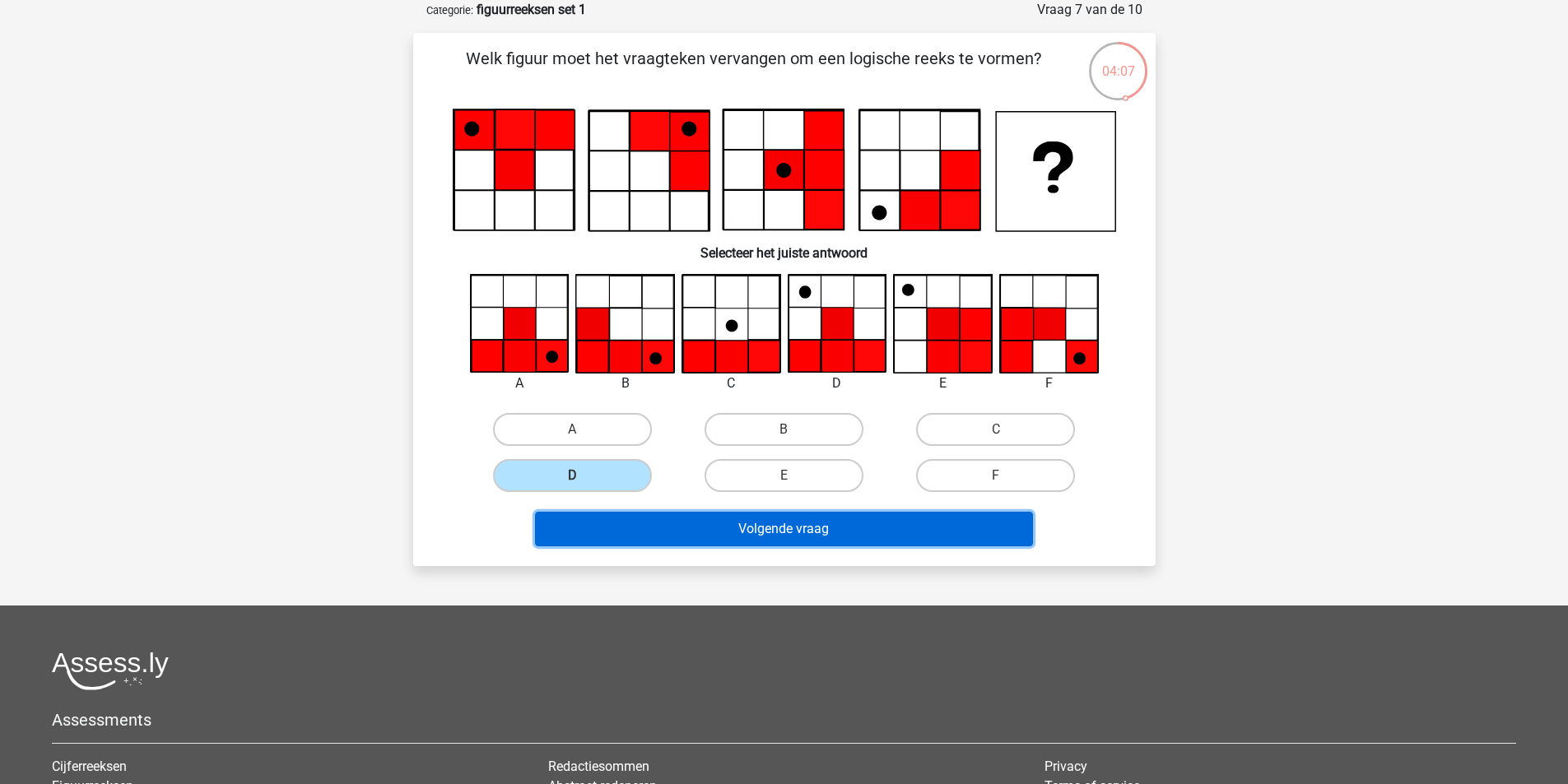
click at [815, 529] on button "Volgende vraag" at bounding box center [784, 529] width 498 height 35
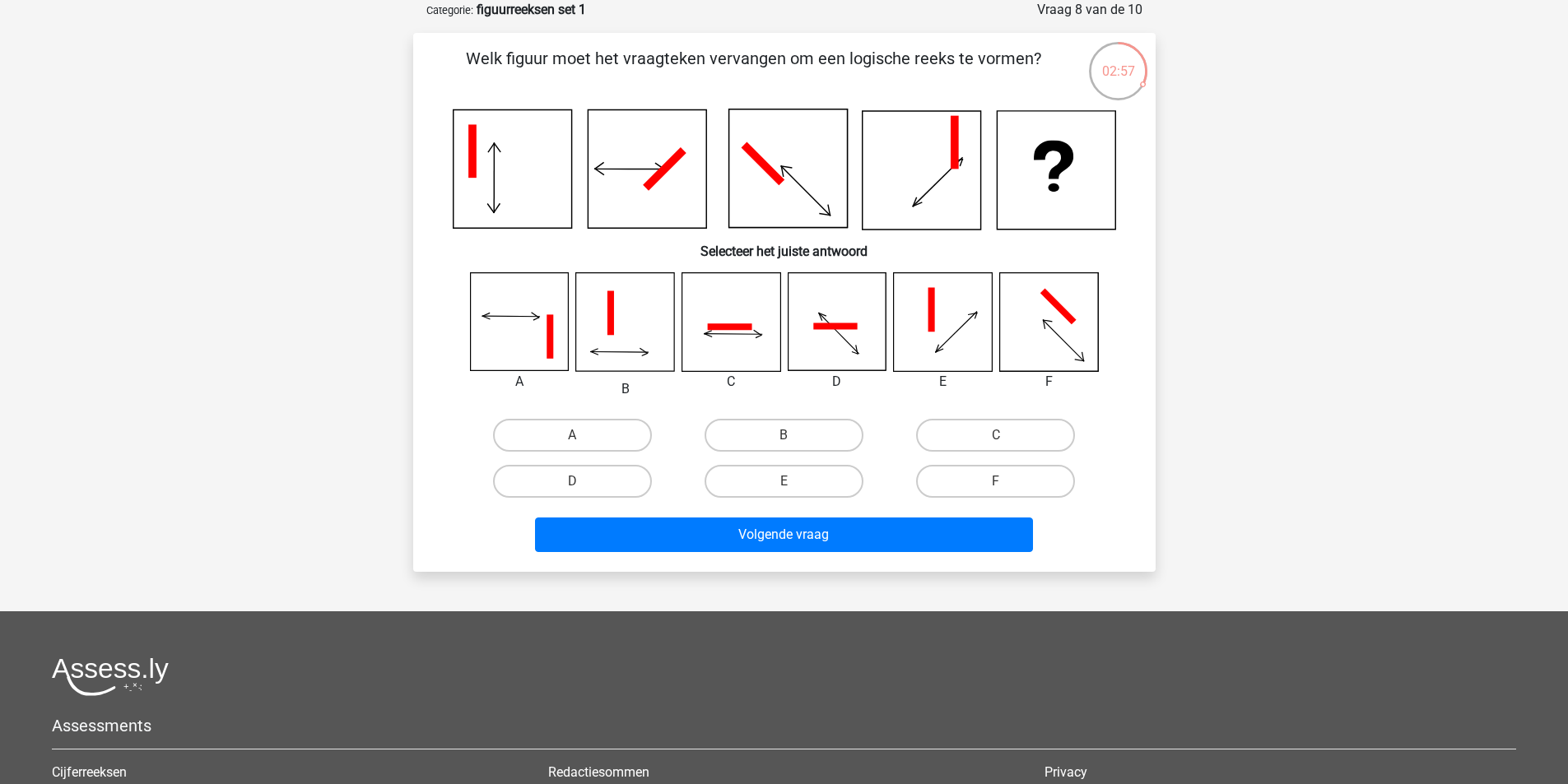
click at [1006, 438] on input "C" at bounding box center [1001, 441] width 11 height 11
radio input "true"
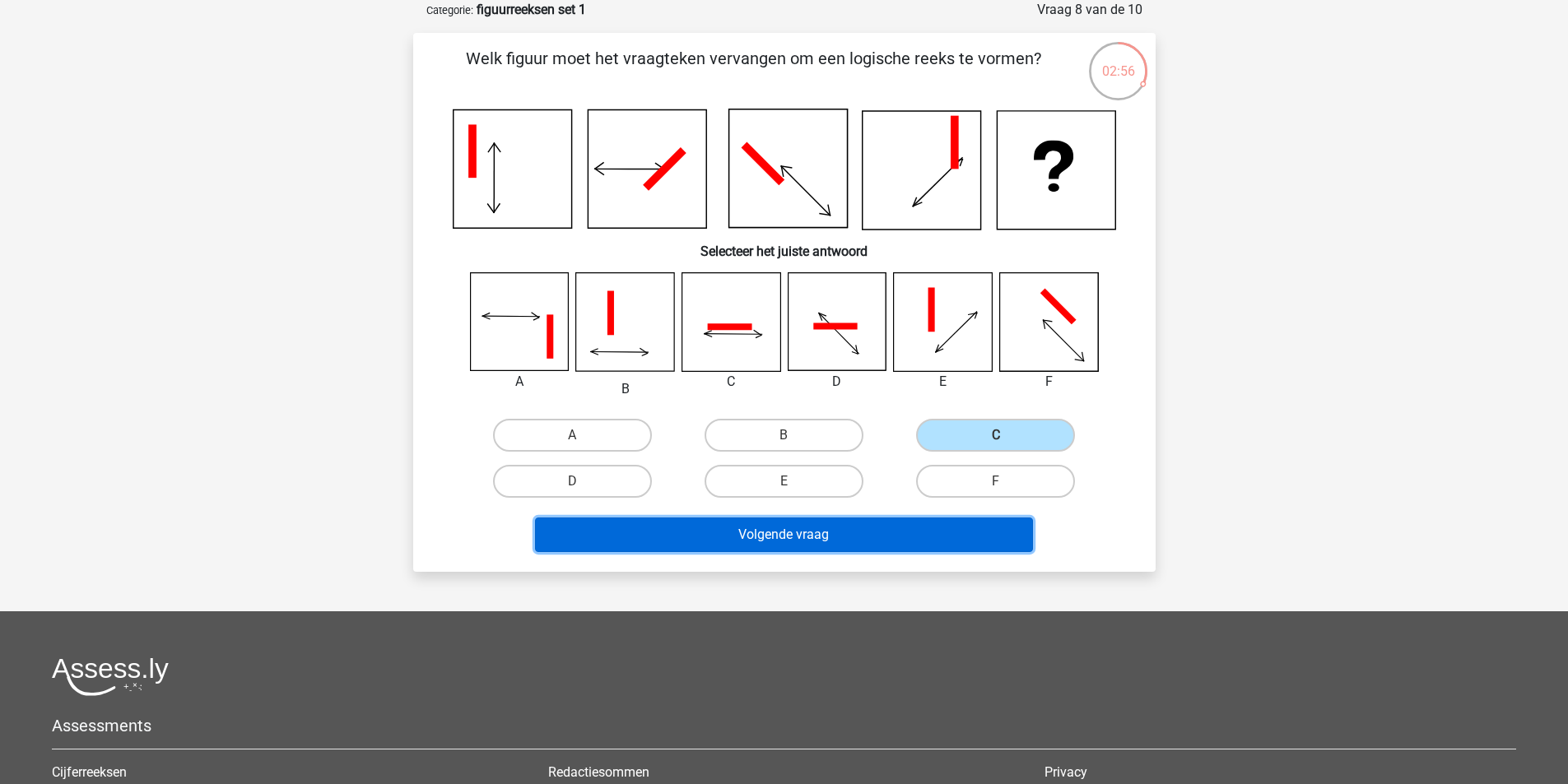
click at [860, 532] on button "Volgende vraag" at bounding box center [784, 535] width 498 height 35
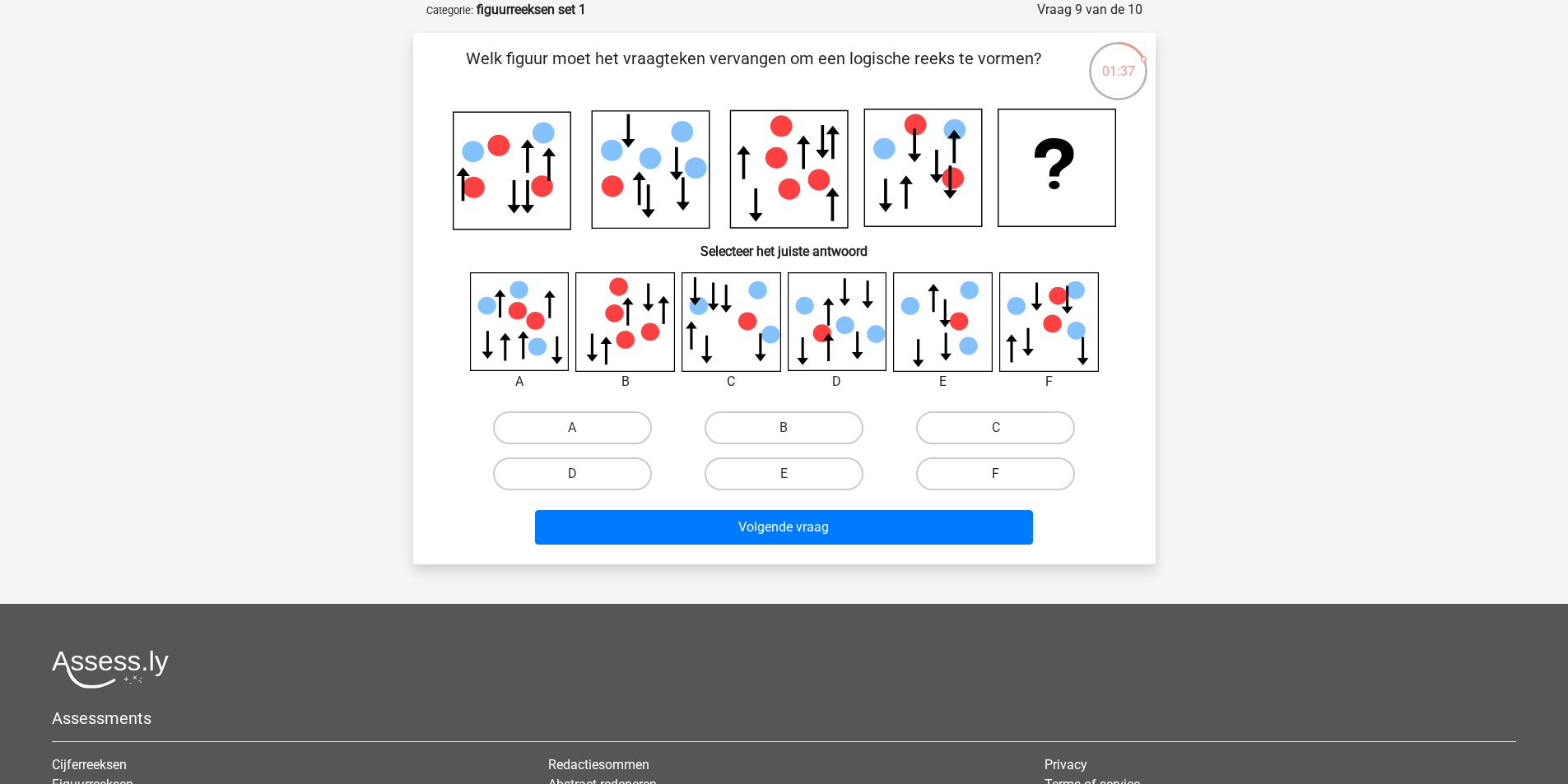
click at [968, 477] on label "F" at bounding box center [996, 473] width 159 height 33
click at [996, 477] on input "F" at bounding box center [1001, 480] width 11 height 11
radio input "true"
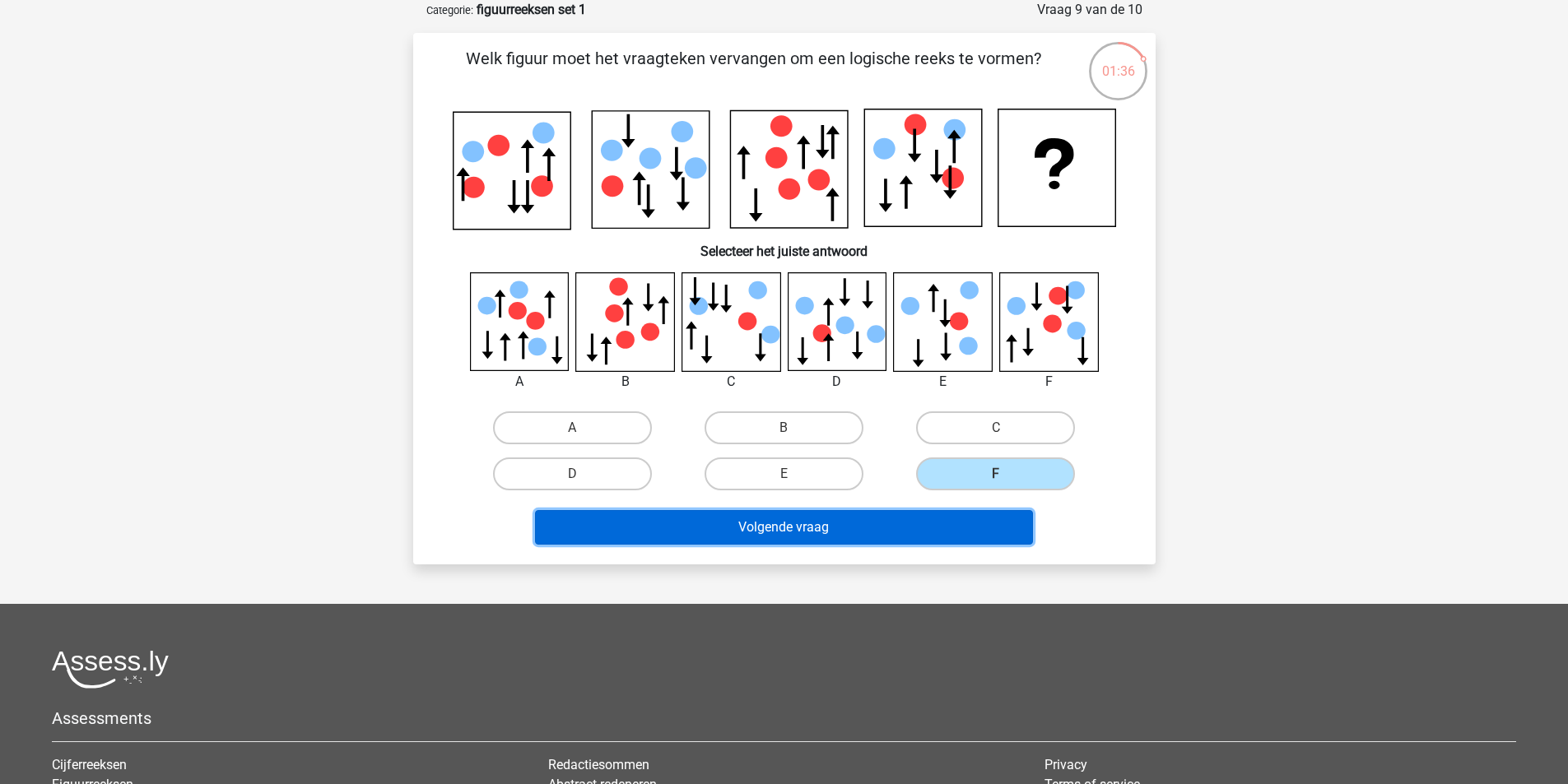
click at [792, 521] on button "Volgende vraag" at bounding box center [784, 527] width 498 height 35
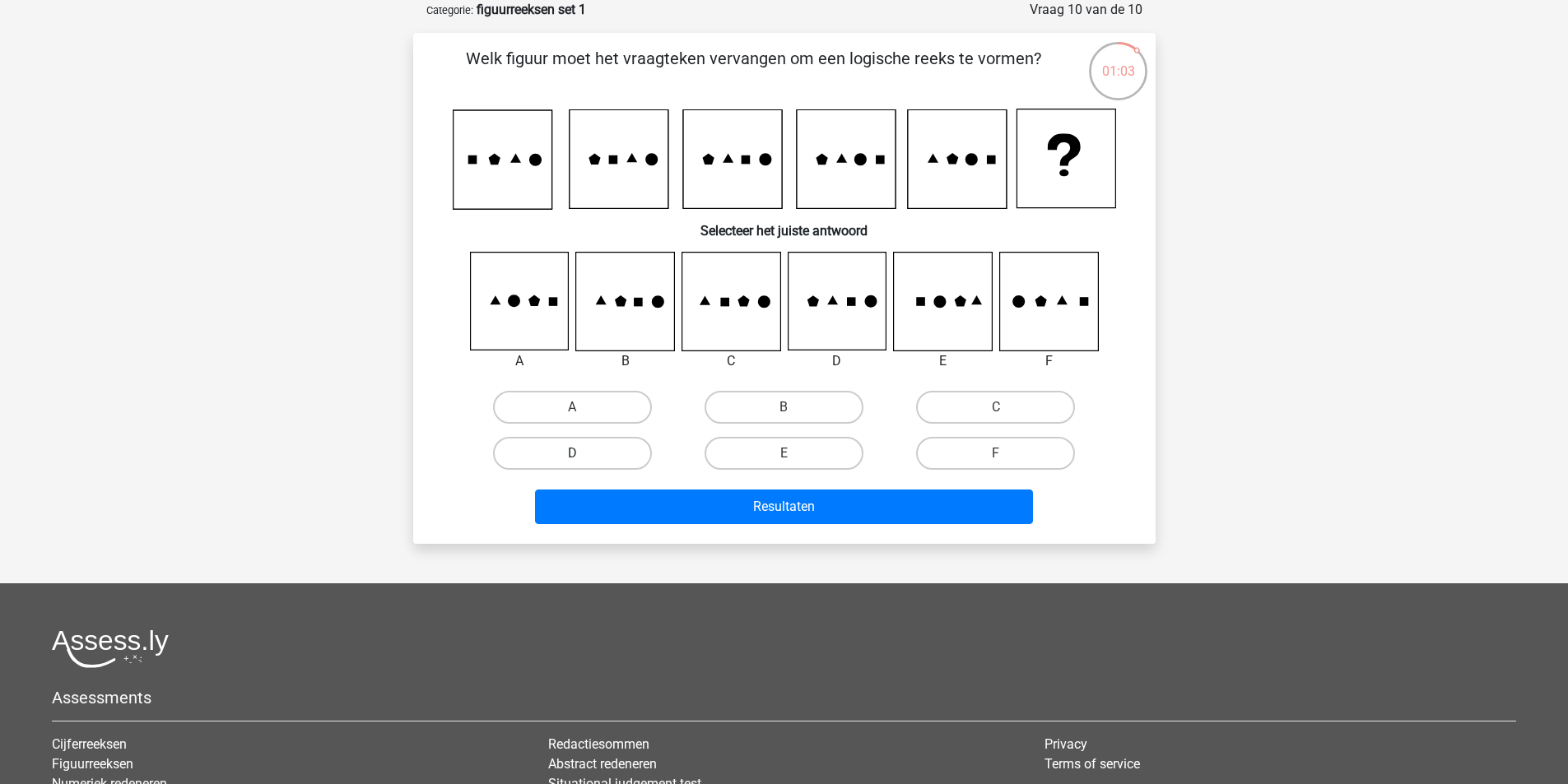
click at [601, 450] on label "D" at bounding box center [573, 453] width 159 height 33
click at [583, 454] on input "D" at bounding box center [577, 459] width 11 height 11
radio input "true"
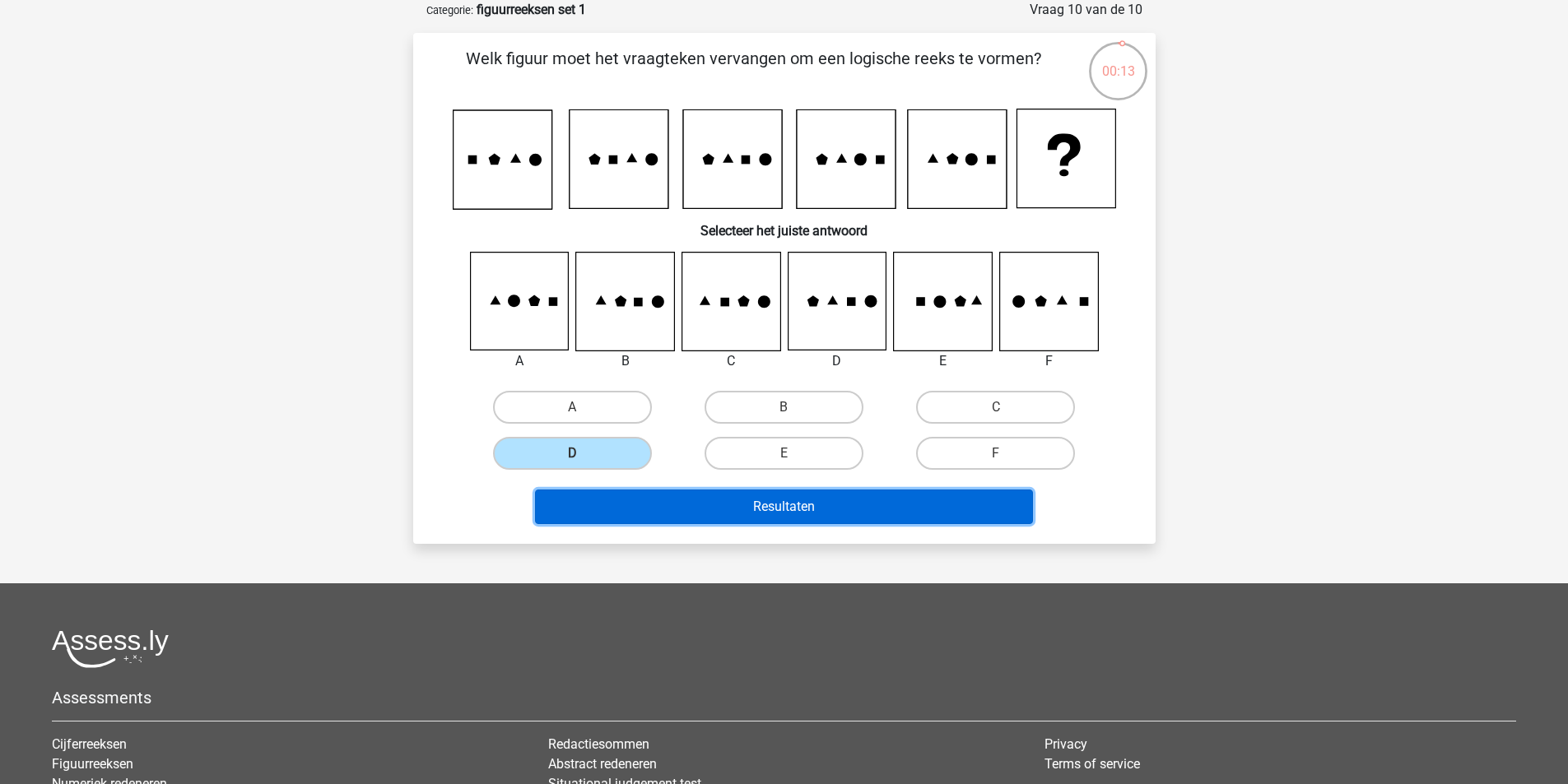
click at [800, 508] on button "Resultaten" at bounding box center [784, 507] width 498 height 35
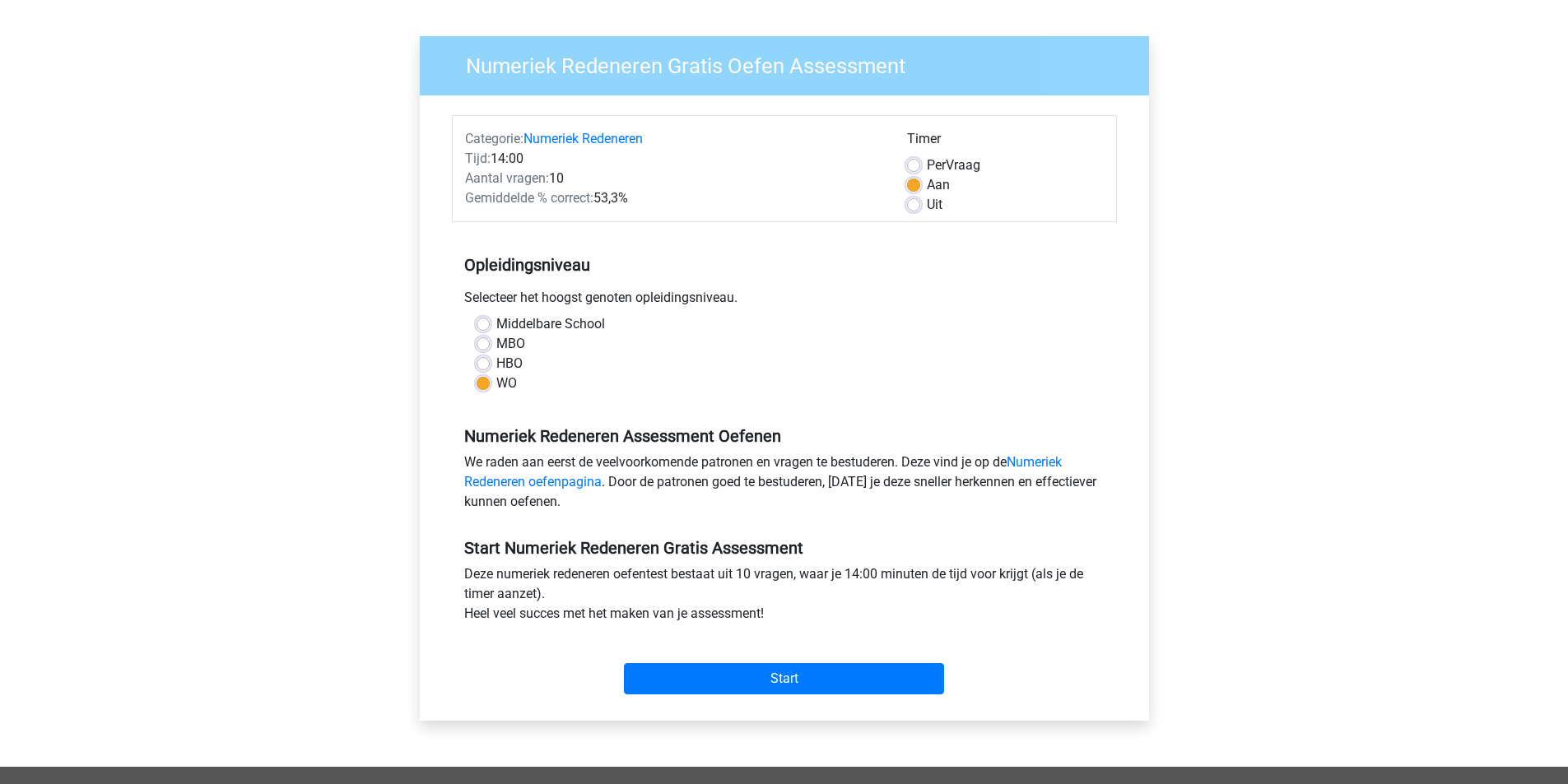
scroll to position [329, 0]
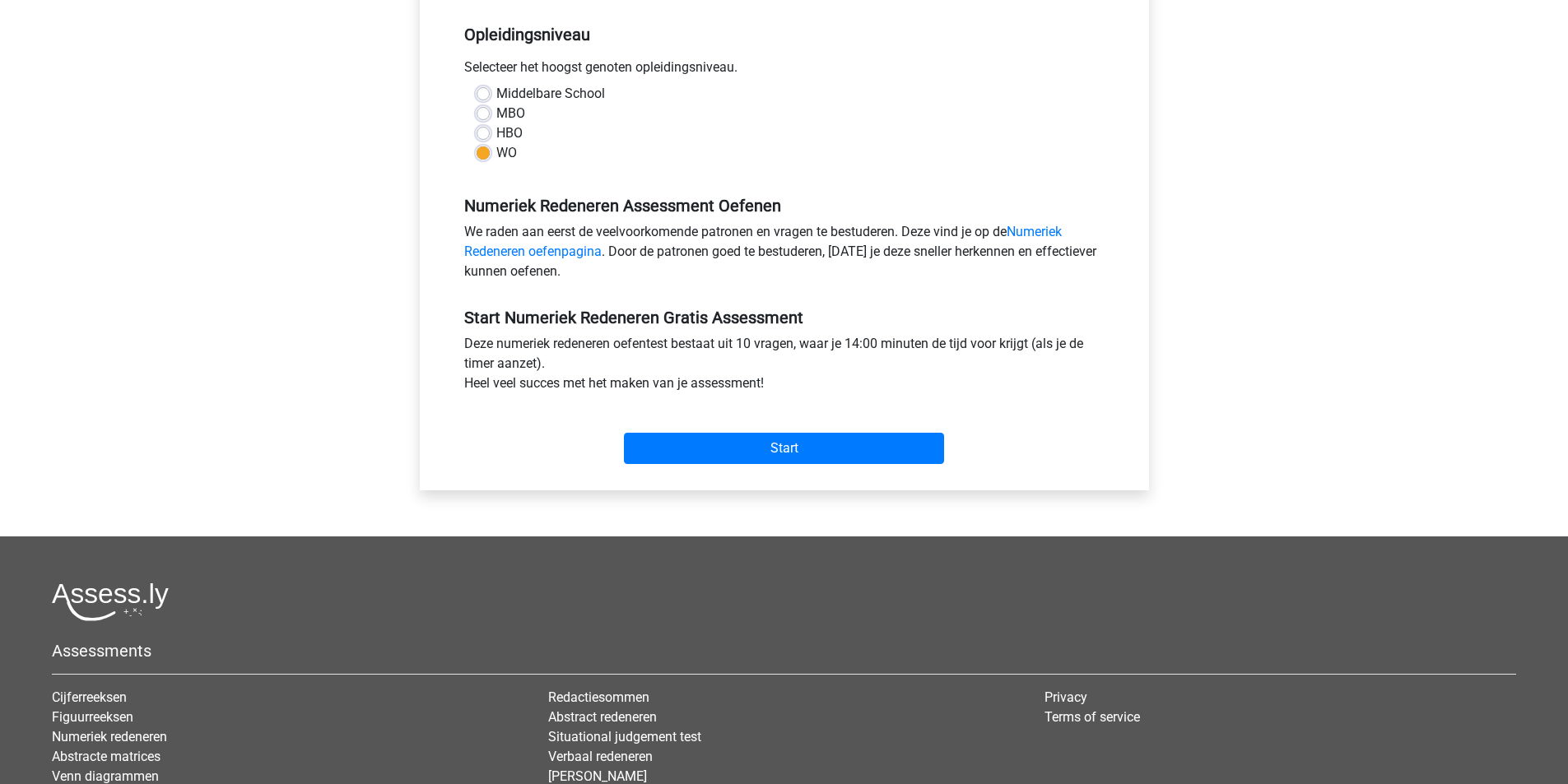
click at [763, 427] on div "Start" at bounding box center [784, 435] width 665 height 57
click at [747, 448] on input "Start" at bounding box center [784, 448] width 320 height 31
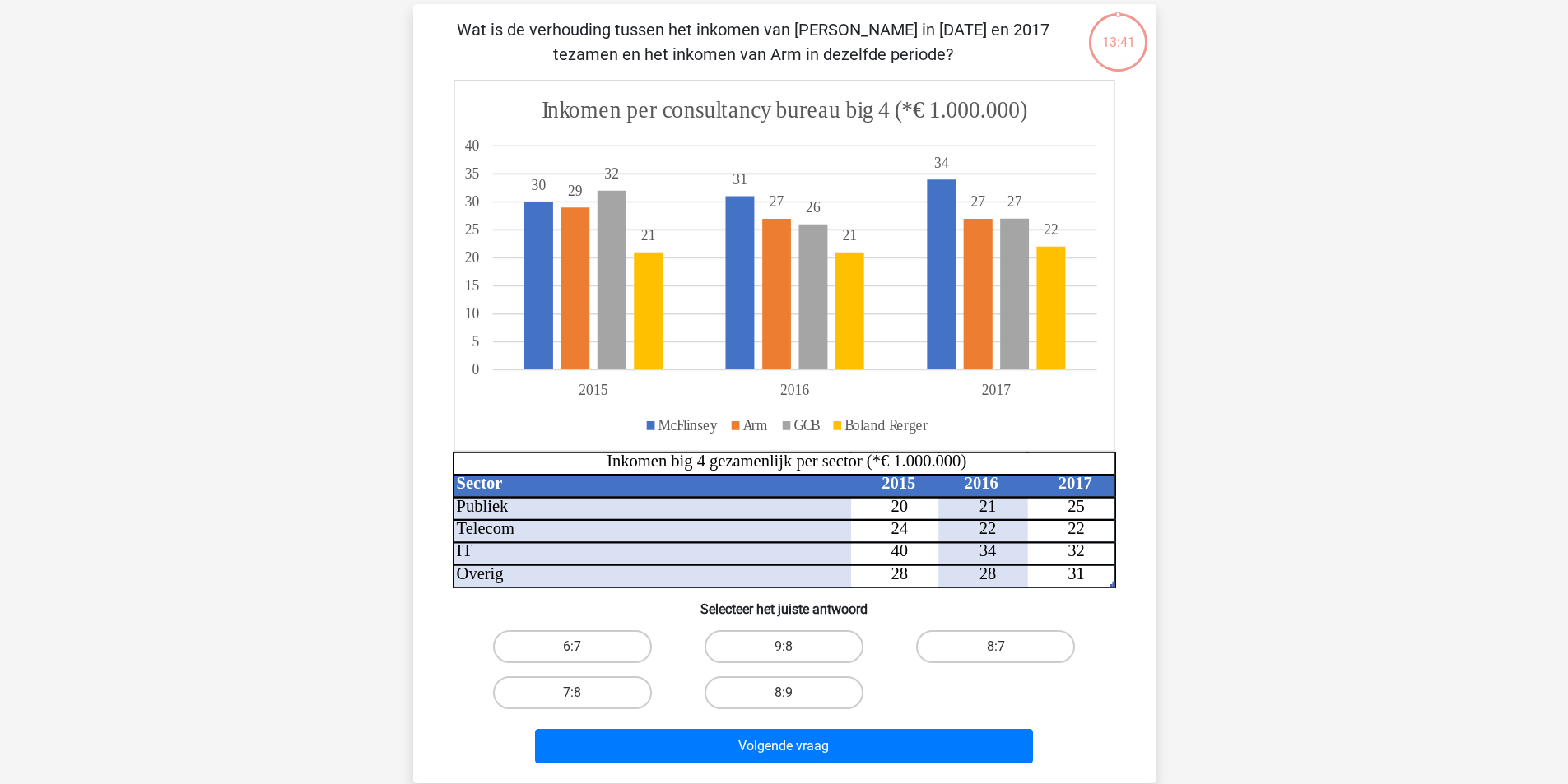
scroll to position [82, 0]
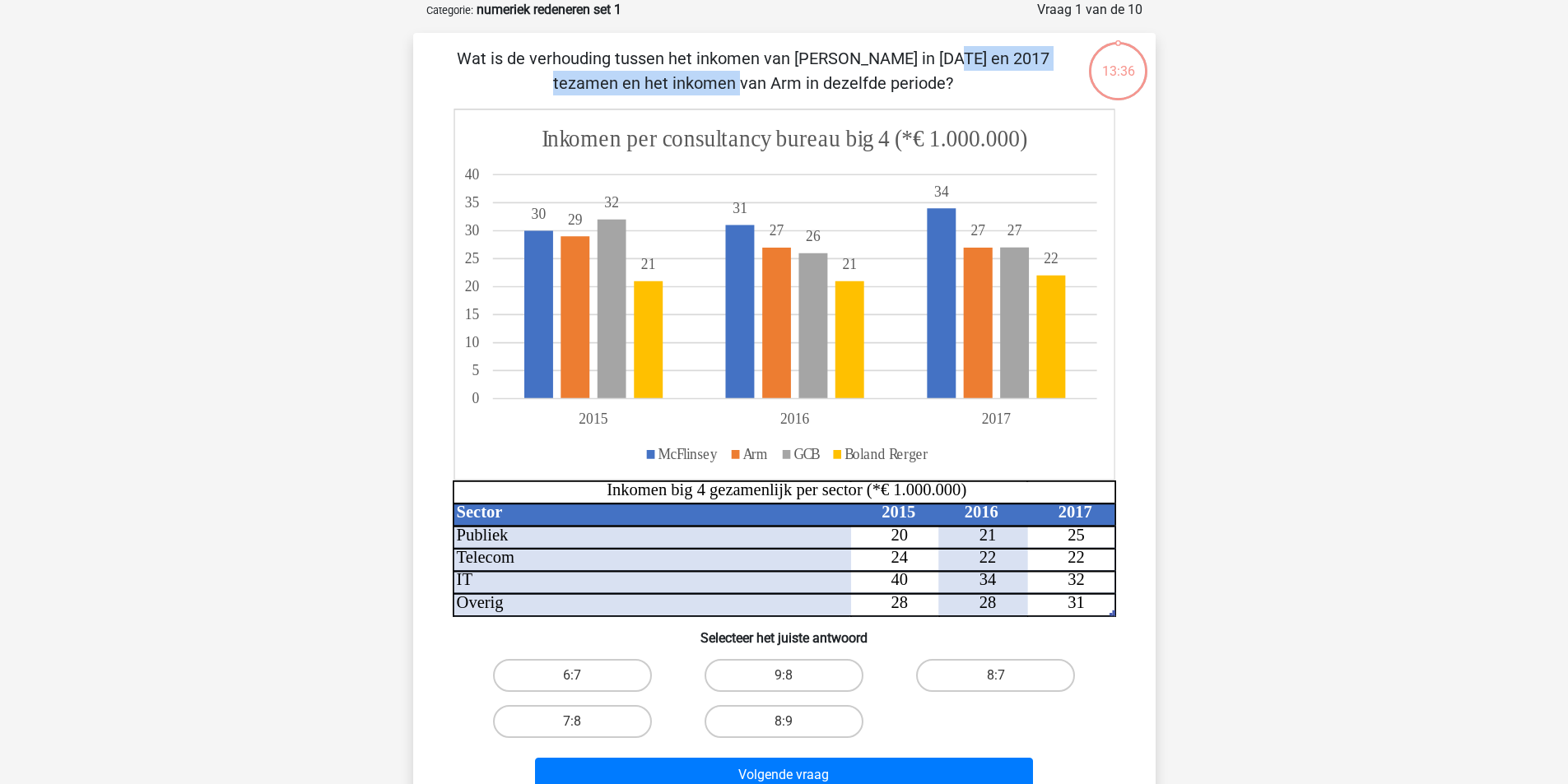
drag, startPoint x: 581, startPoint y: 58, endPoint x: 852, endPoint y: 67, distance: 271.1
click at [852, 67] on p "Wat is de verhouding tussen het inkomen van [PERSON_NAME] in [DATE] en 2017 tez…" at bounding box center [754, 71] width 628 height 49
drag, startPoint x: 598, startPoint y: 81, endPoint x: 873, endPoint y: 85, distance: 275.0
click at [873, 85] on p "Wat is de verhouding tussen het inkomen van [PERSON_NAME] in [DATE] en 2017 tez…" at bounding box center [754, 71] width 628 height 49
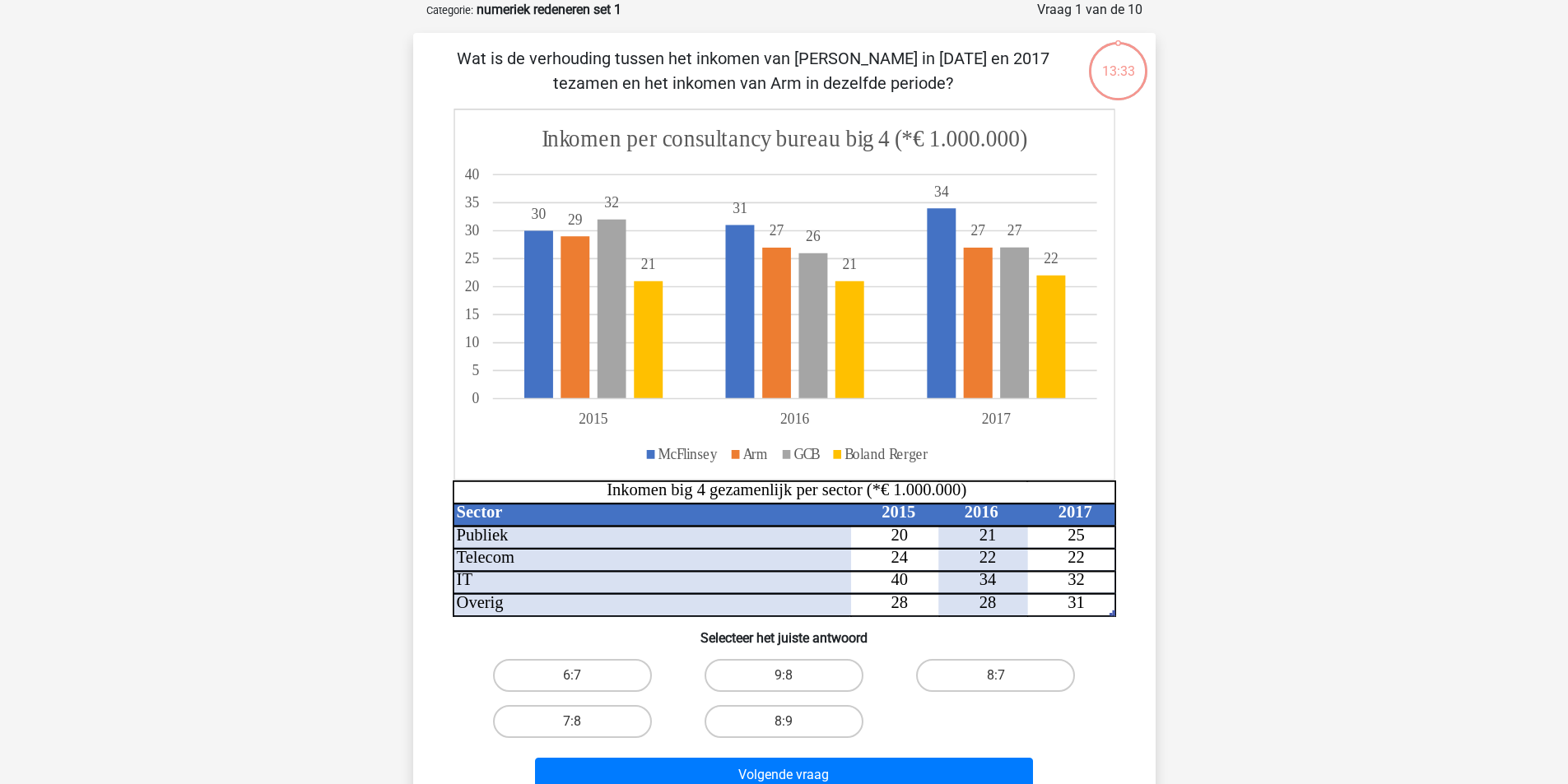
click at [873, 85] on p "Wat is de verhouding tussen het inkomen van [PERSON_NAME] in [DATE] en 2017 tez…" at bounding box center [754, 71] width 628 height 49
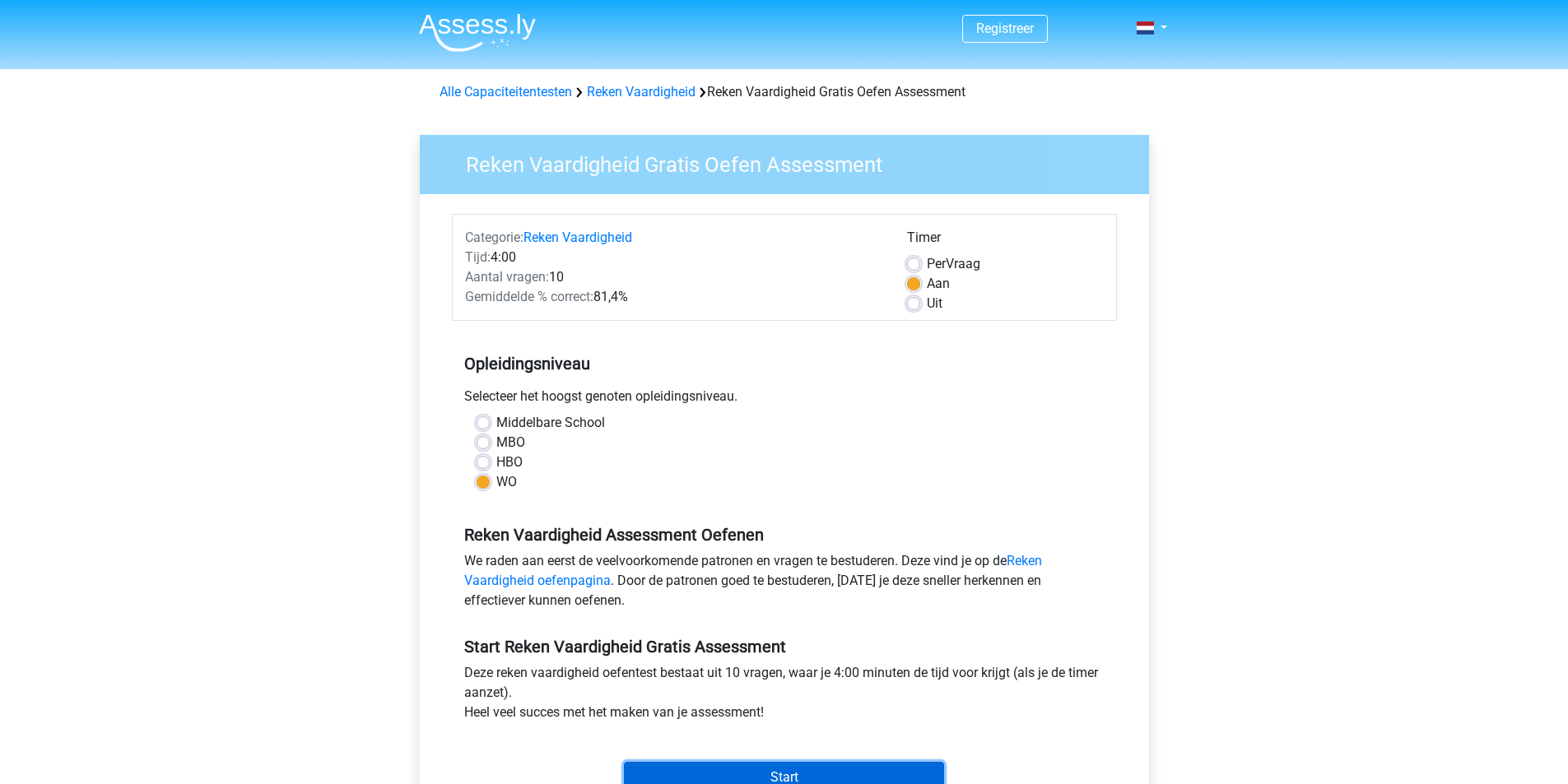
click at [797, 776] on input "Start" at bounding box center [784, 778] width 320 height 31
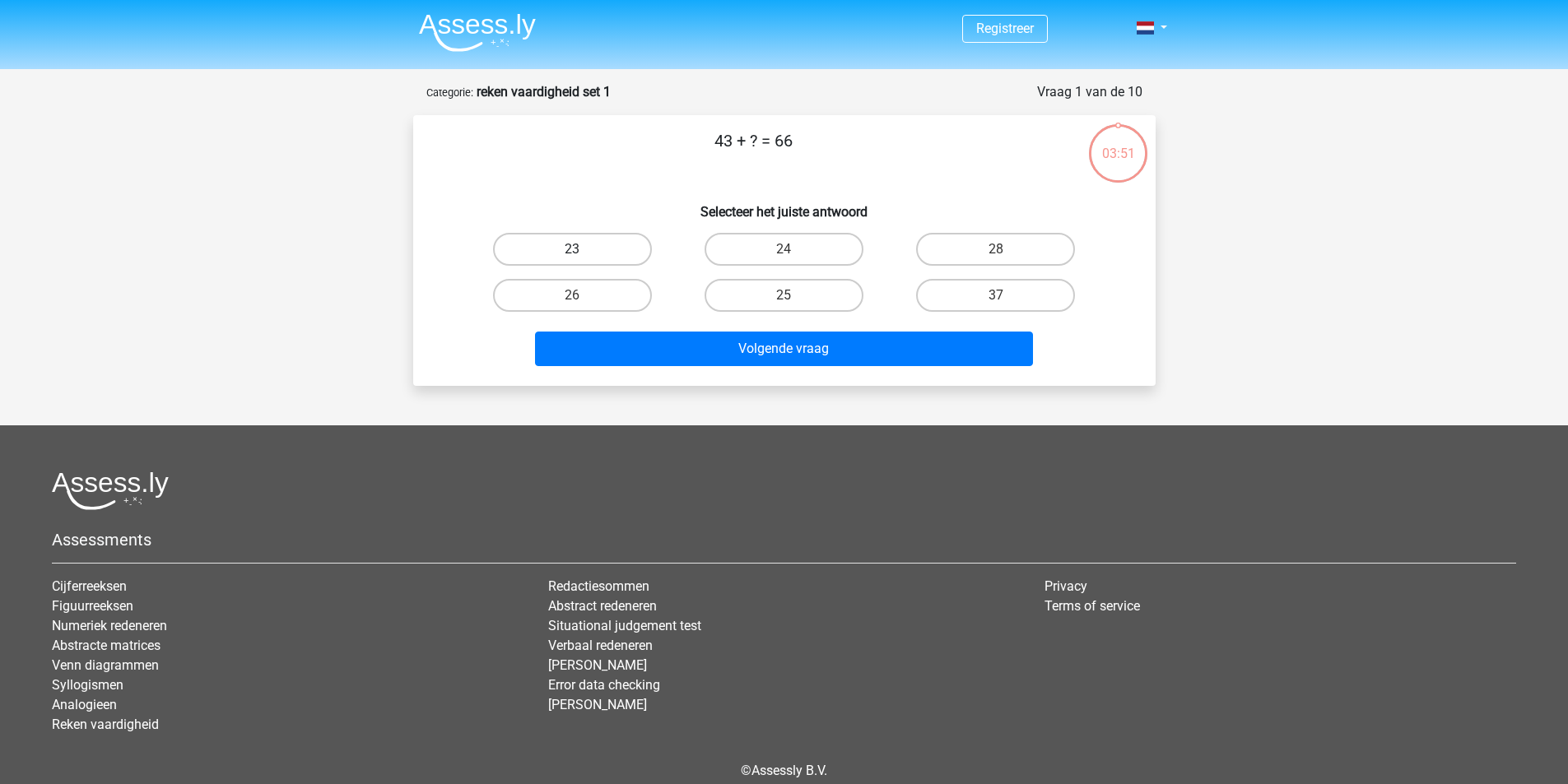
click at [578, 242] on label "23" at bounding box center [573, 249] width 159 height 33
click at [578, 250] on input "23" at bounding box center [577, 255] width 11 height 11
radio input "true"
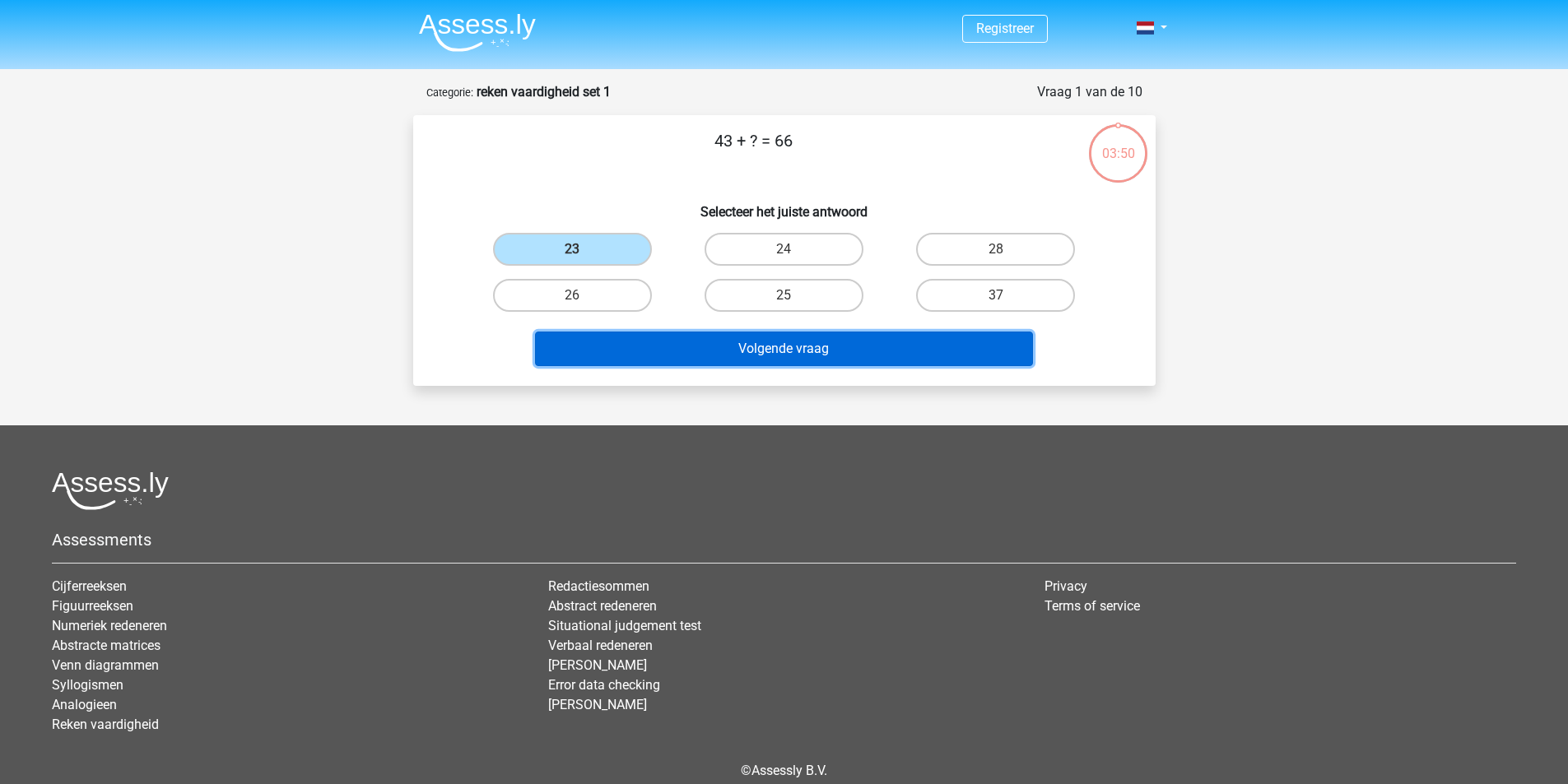
click at [835, 337] on button "Volgende vraag" at bounding box center [784, 349] width 498 height 35
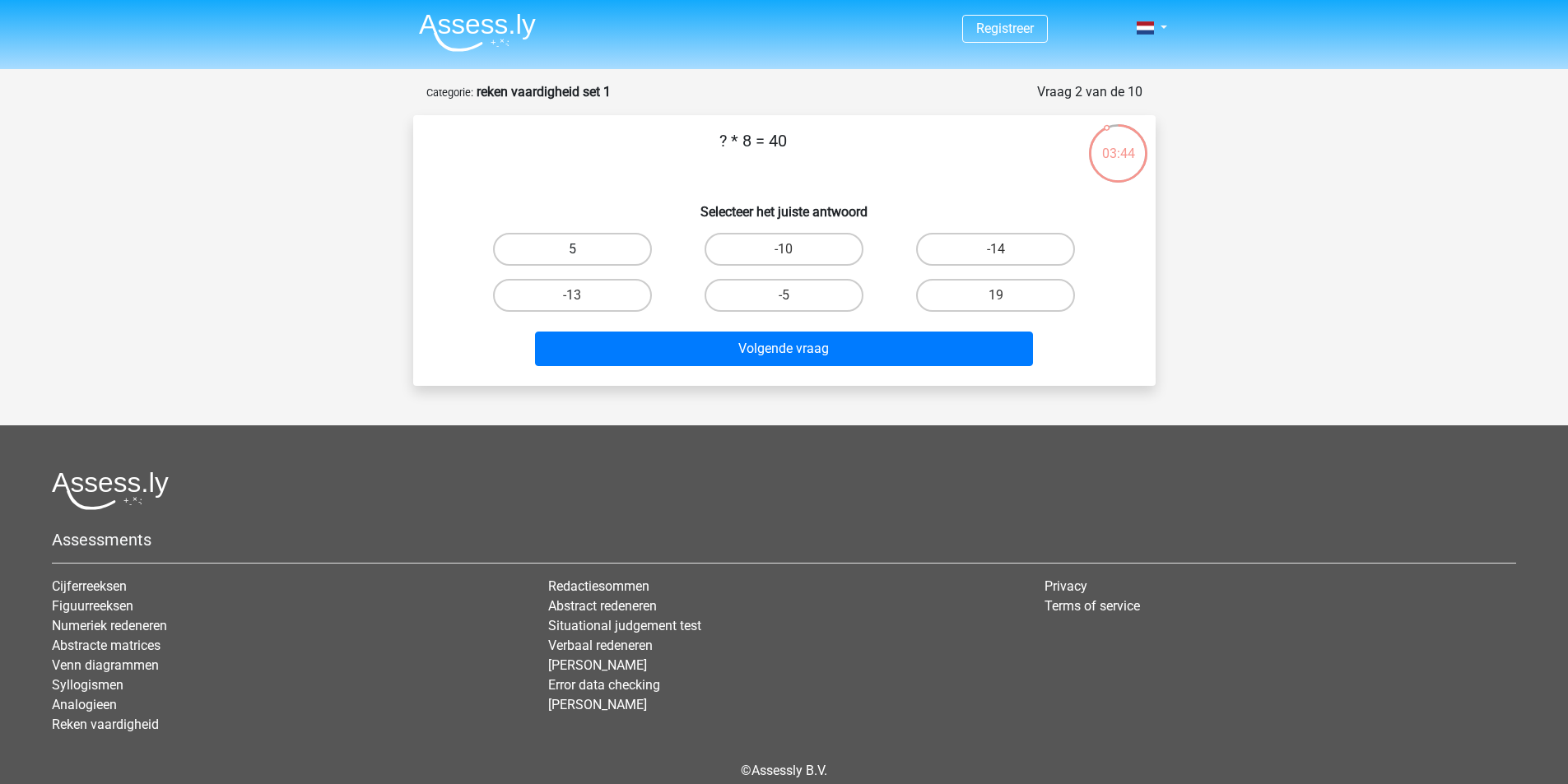
click at [608, 250] on label "5" at bounding box center [573, 249] width 159 height 33
click at [583, 250] on input "5" at bounding box center [577, 255] width 11 height 11
radio input "true"
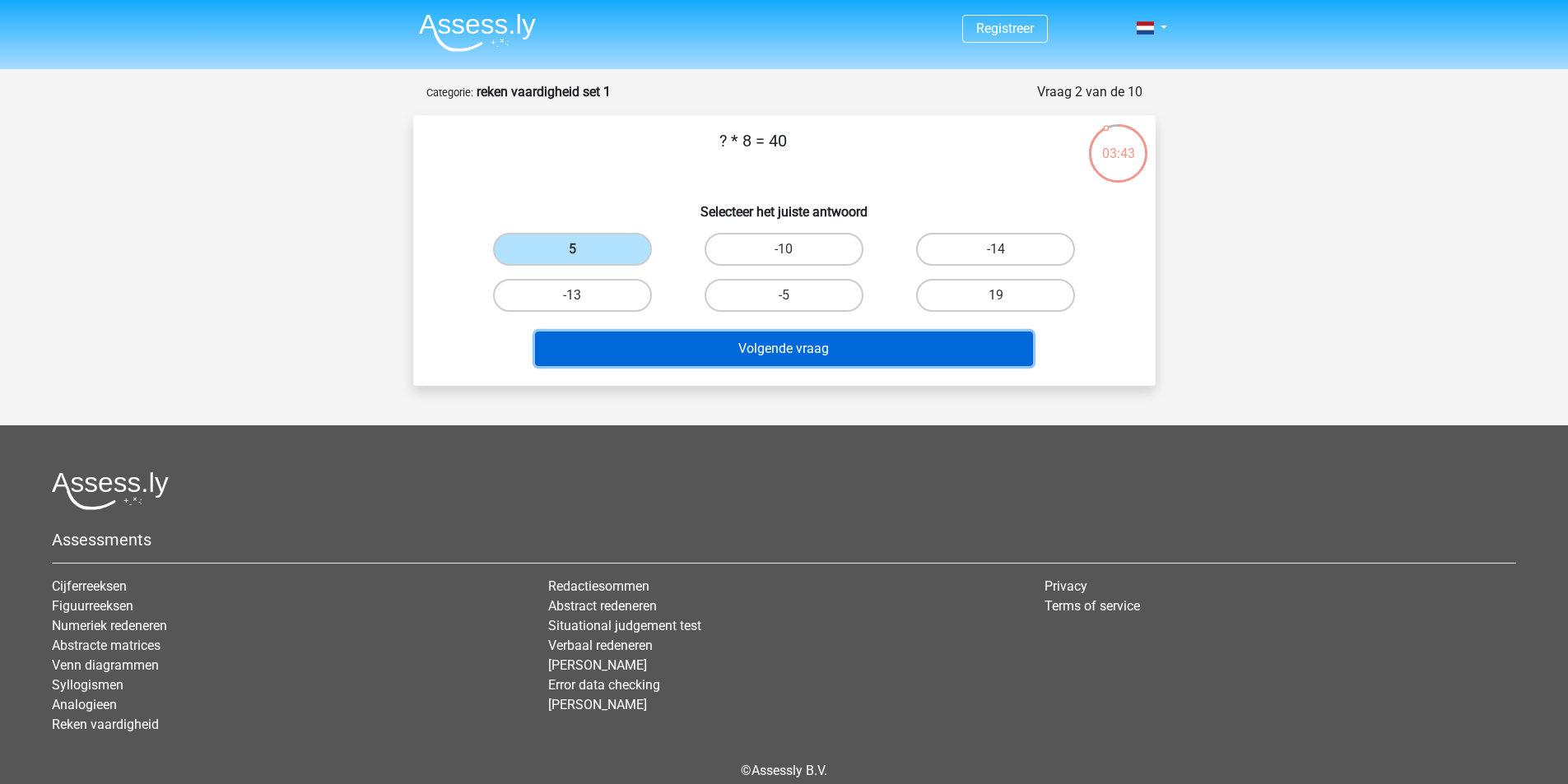
click at [769, 338] on button "Volgende vraag" at bounding box center [784, 349] width 498 height 35
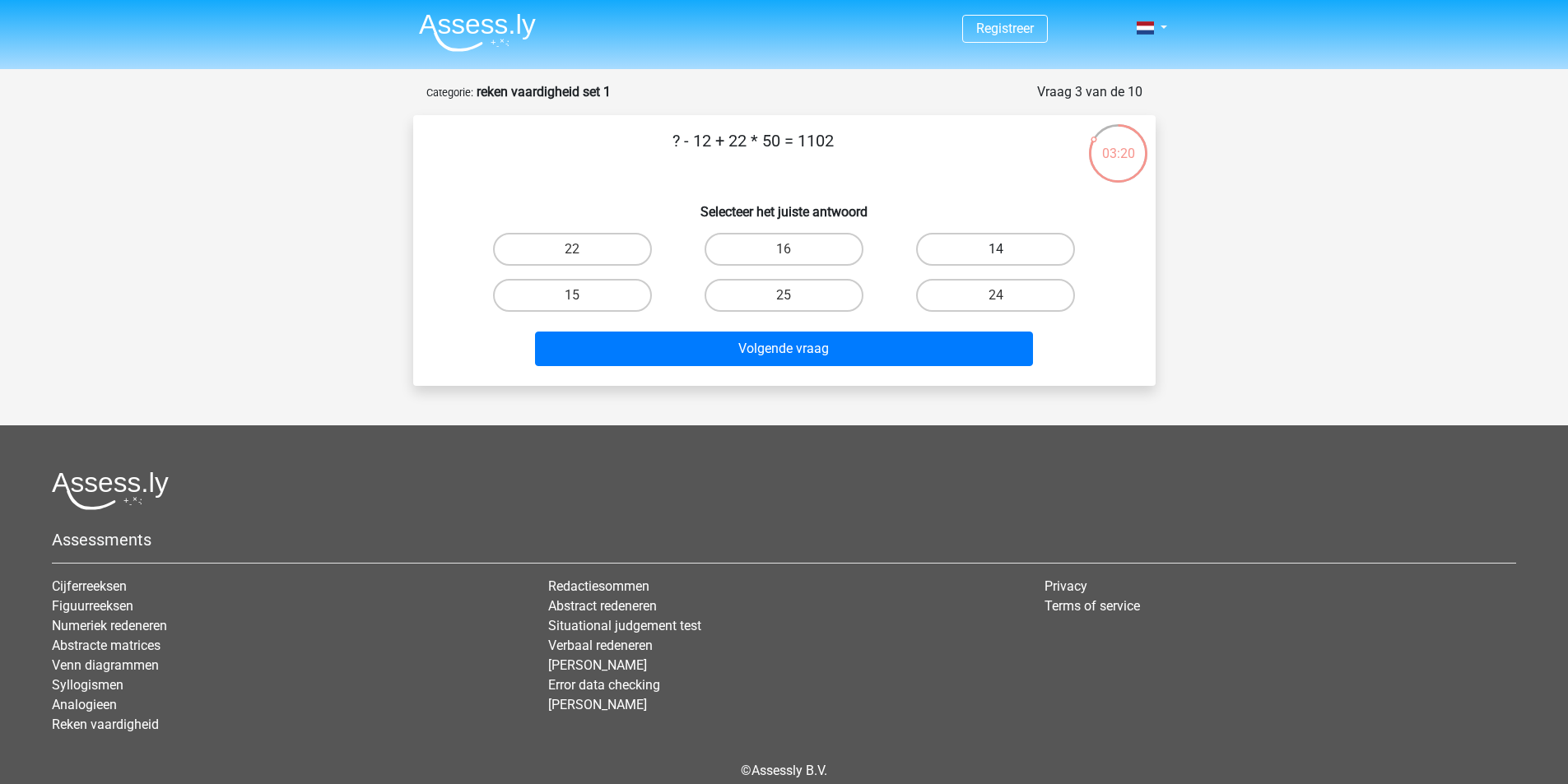
click at [1028, 235] on label "14" at bounding box center [996, 249] width 159 height 33
click at [1007, 250] on input "14" at bounding box center [1001, 255] width 11 height 11
radio input "true"
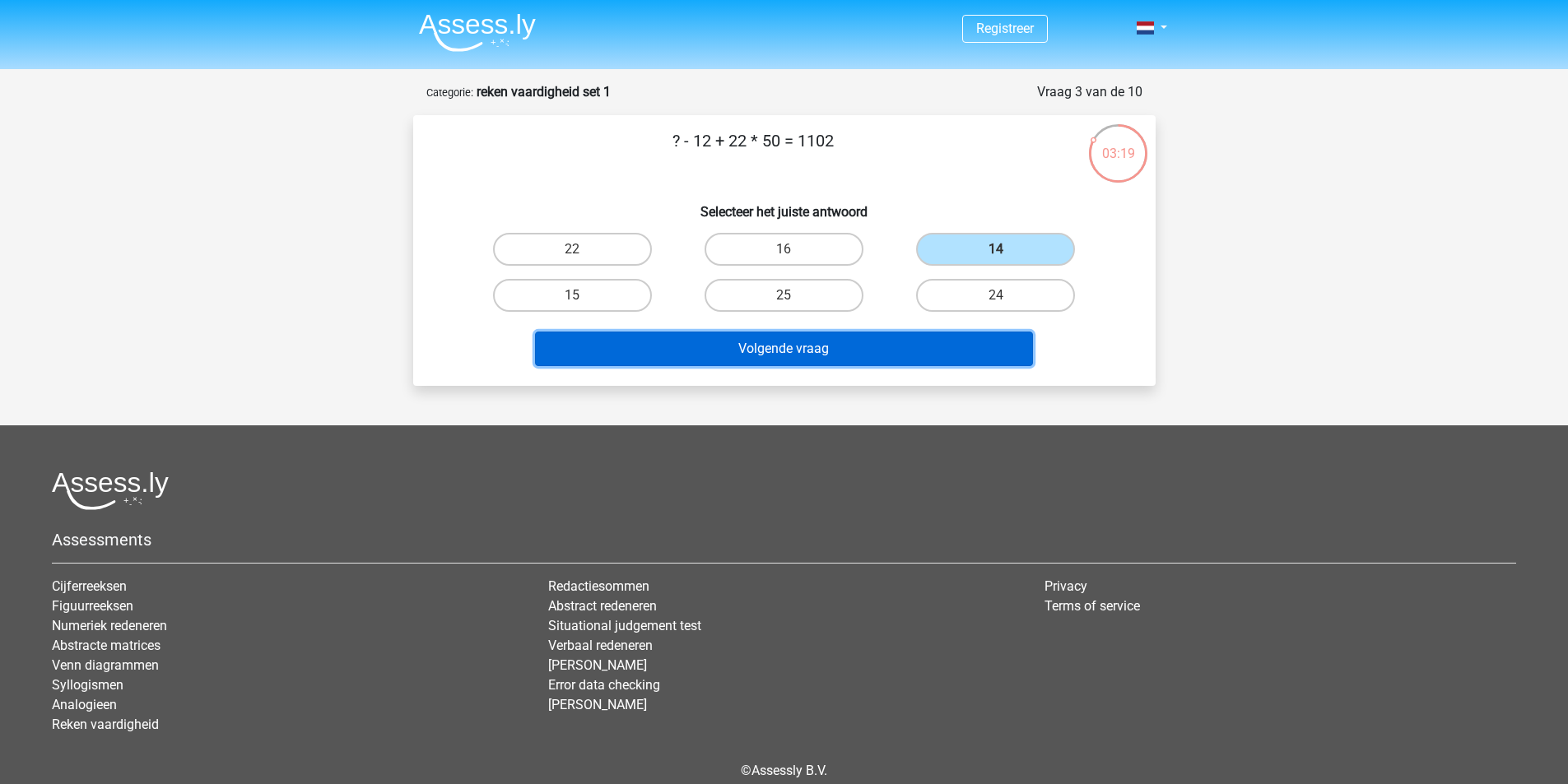
click at [843, 333] on button "Volgende vraag" at bounding box center [784, 349] width 498 height 35
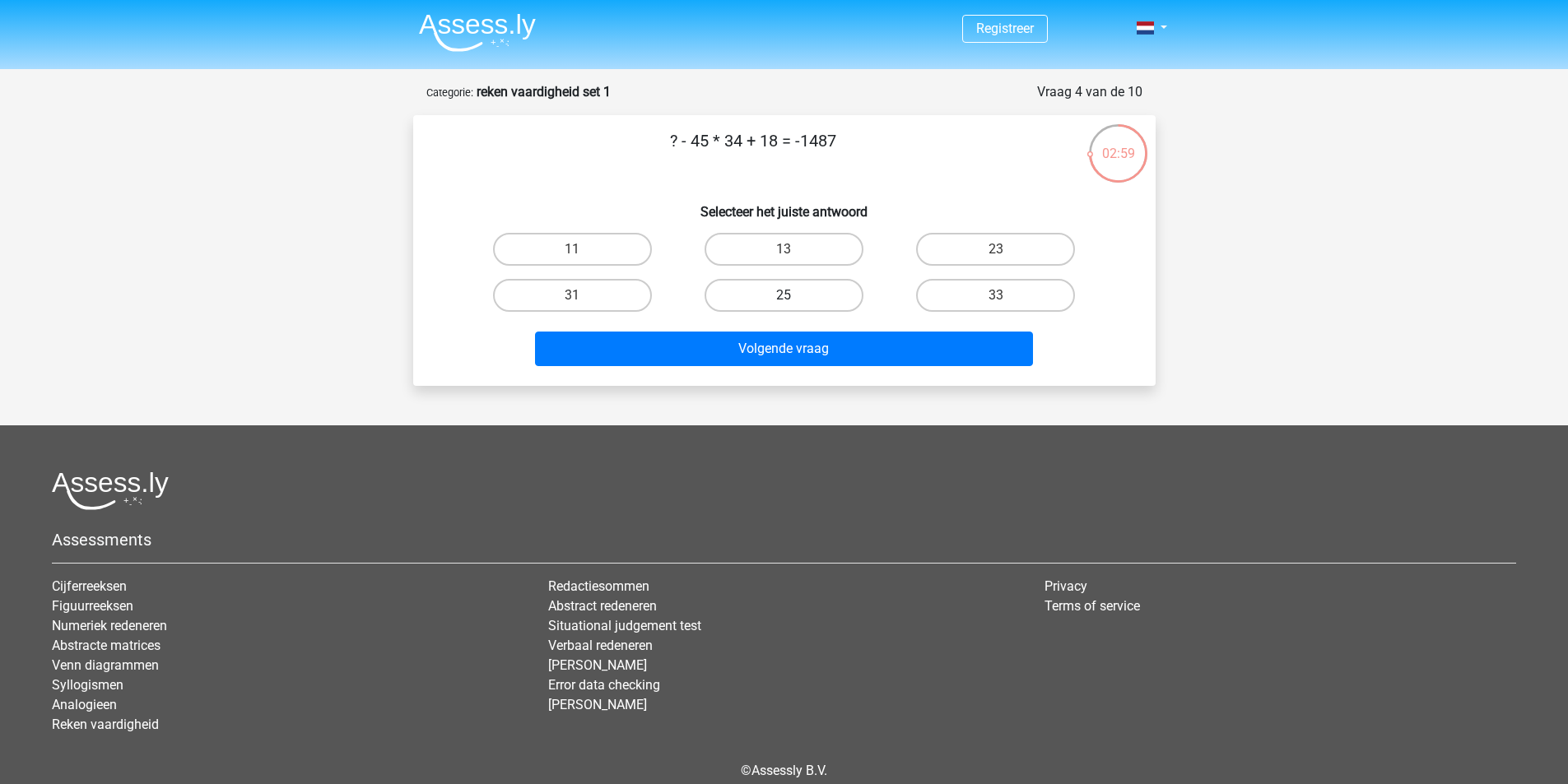
click at [791, 292] on label "25" at bounding box center [784, 295] width 159 height 33
click at [791, 295] on input "25" at bounding box center [789, 301] width 11 height 11
radio input "true"
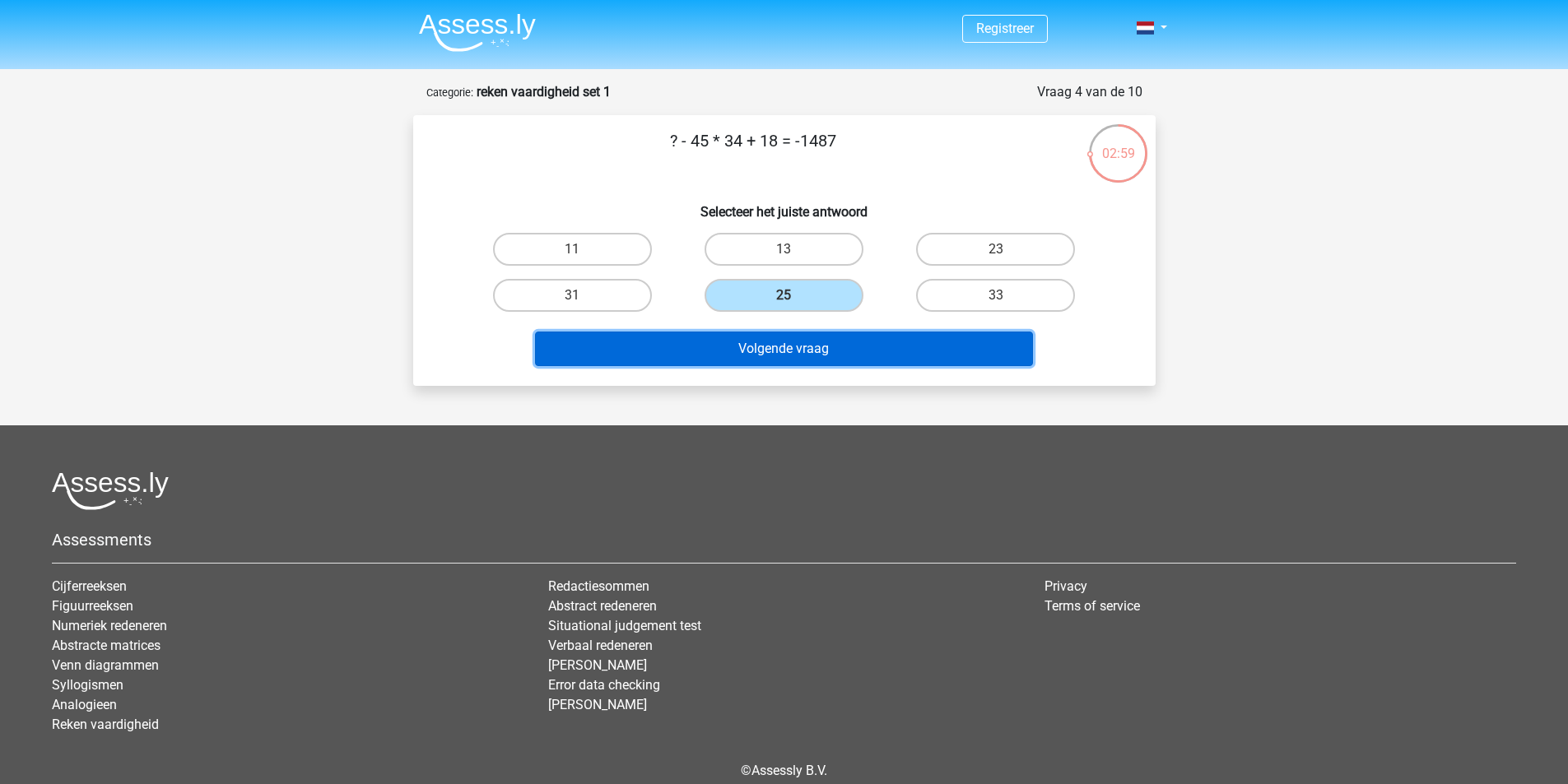
click at [774, 350] on button "Volgende vraag" at bounding box center [784, 349] width 498 height 35
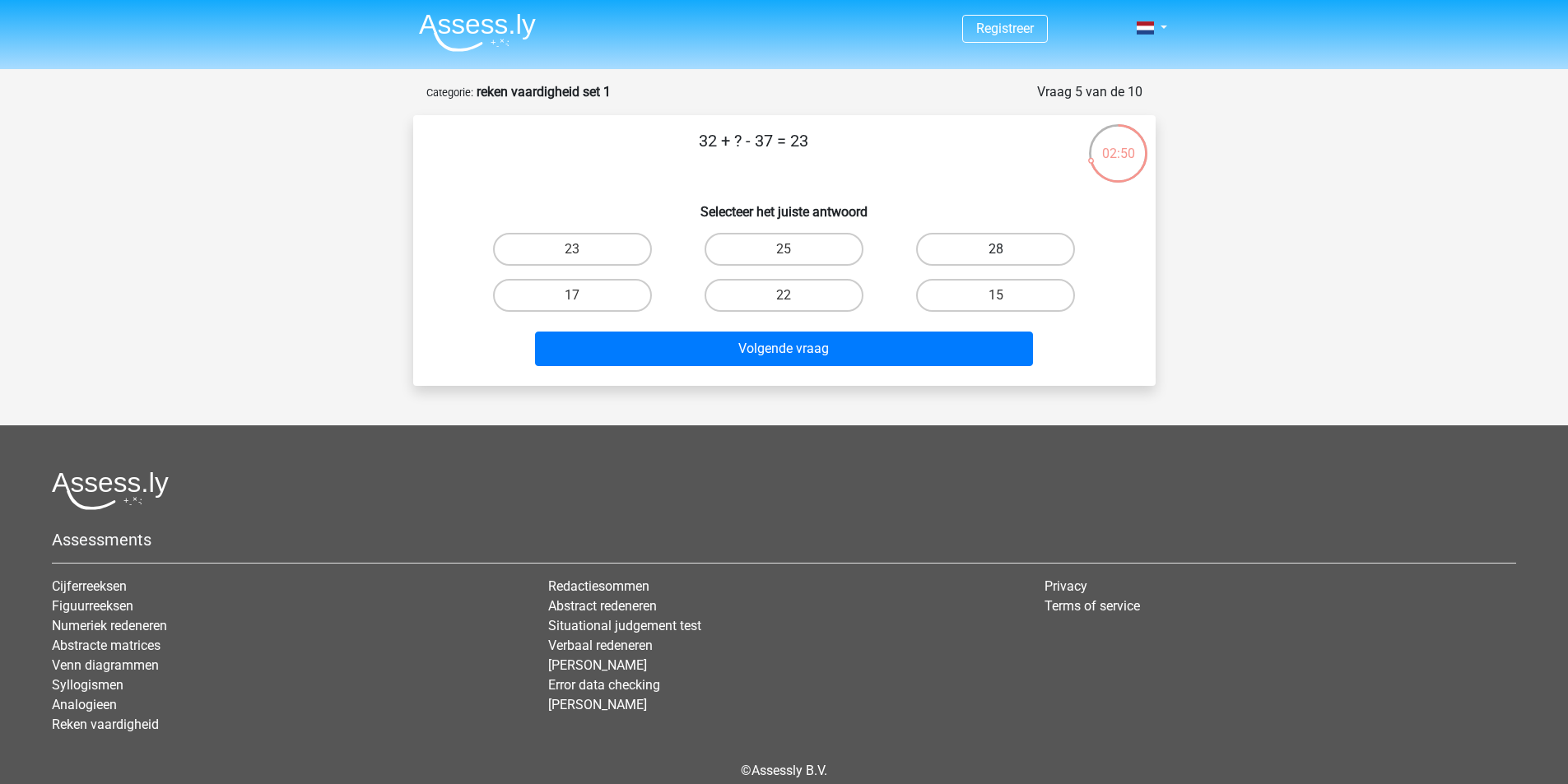
click at [968, 256] on label "28" at bounding box center [996, 249] width 159 height 33
click at [996, 256] on input "28" at bounding box center [1001, 255] width 11 height 11
radio input "true"
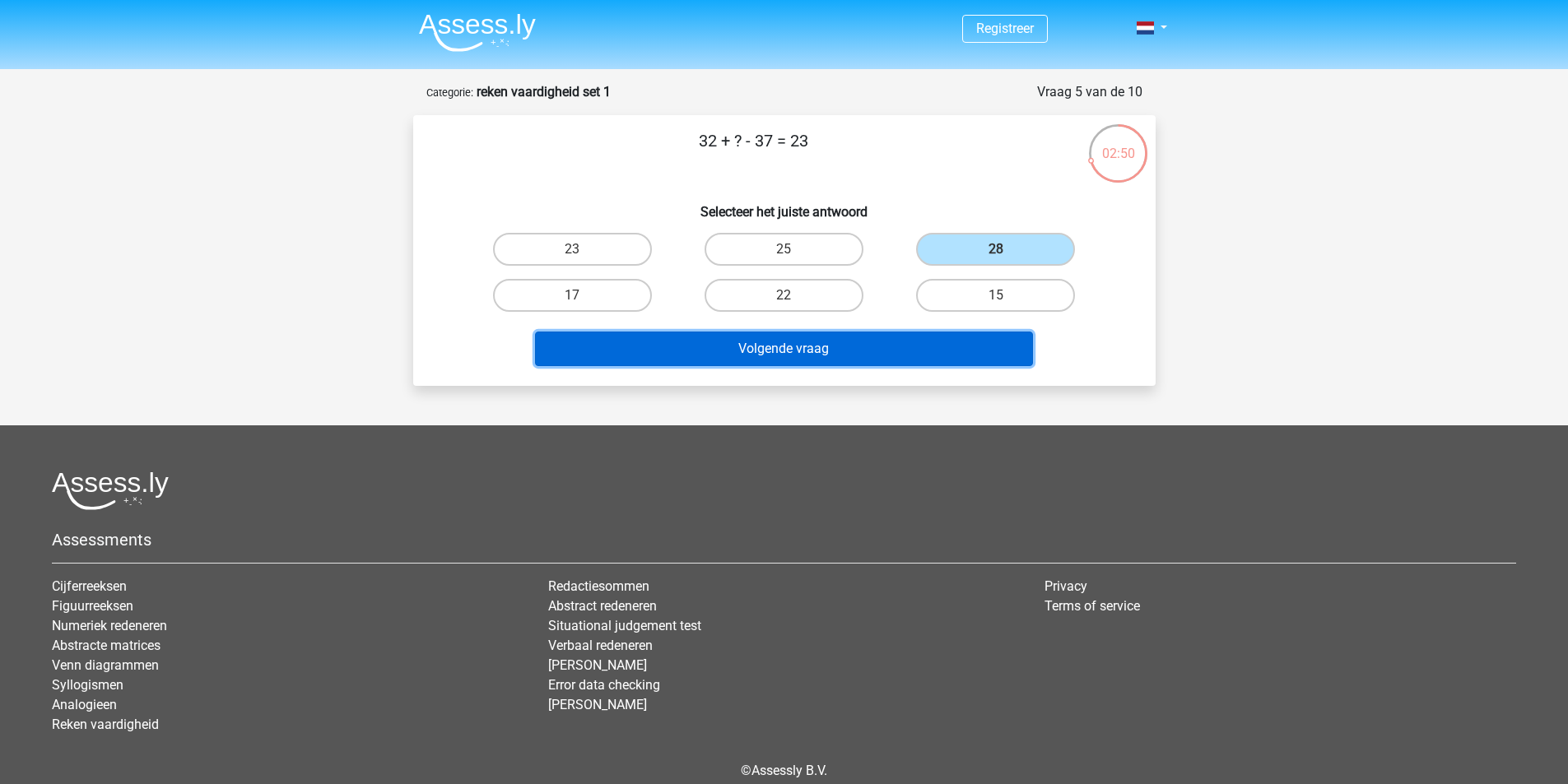
click at [836, 346] on button "Volgende vraag" at bounding box center [784, 349] width 498 height 35
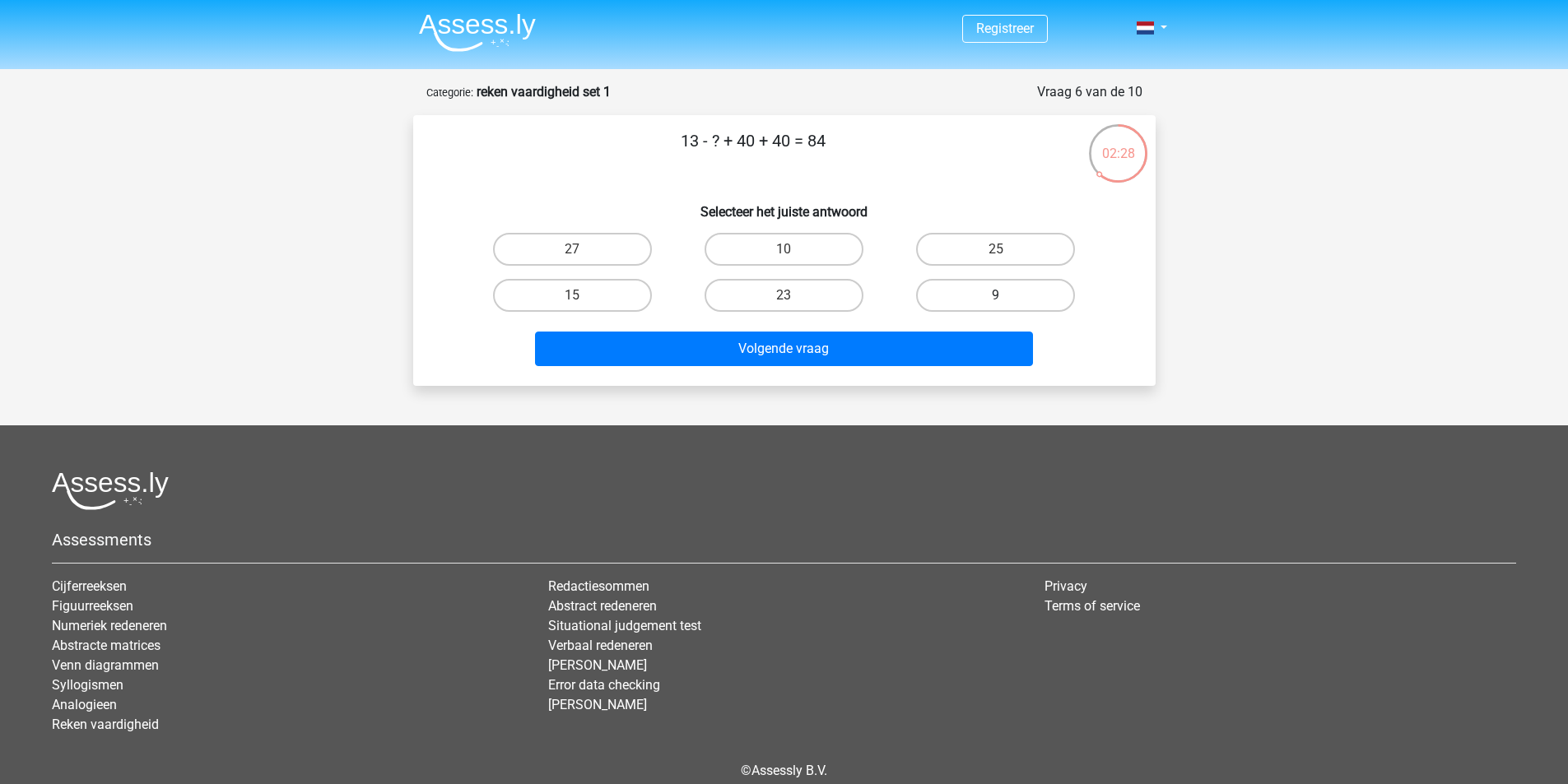
click at [975, 294] on label "9" at bounding box center [996, 295] width 159 height 33
click at [996, 295] on input "9" at bounding box center [1001, 301] width 11 height 11
radio input "true"
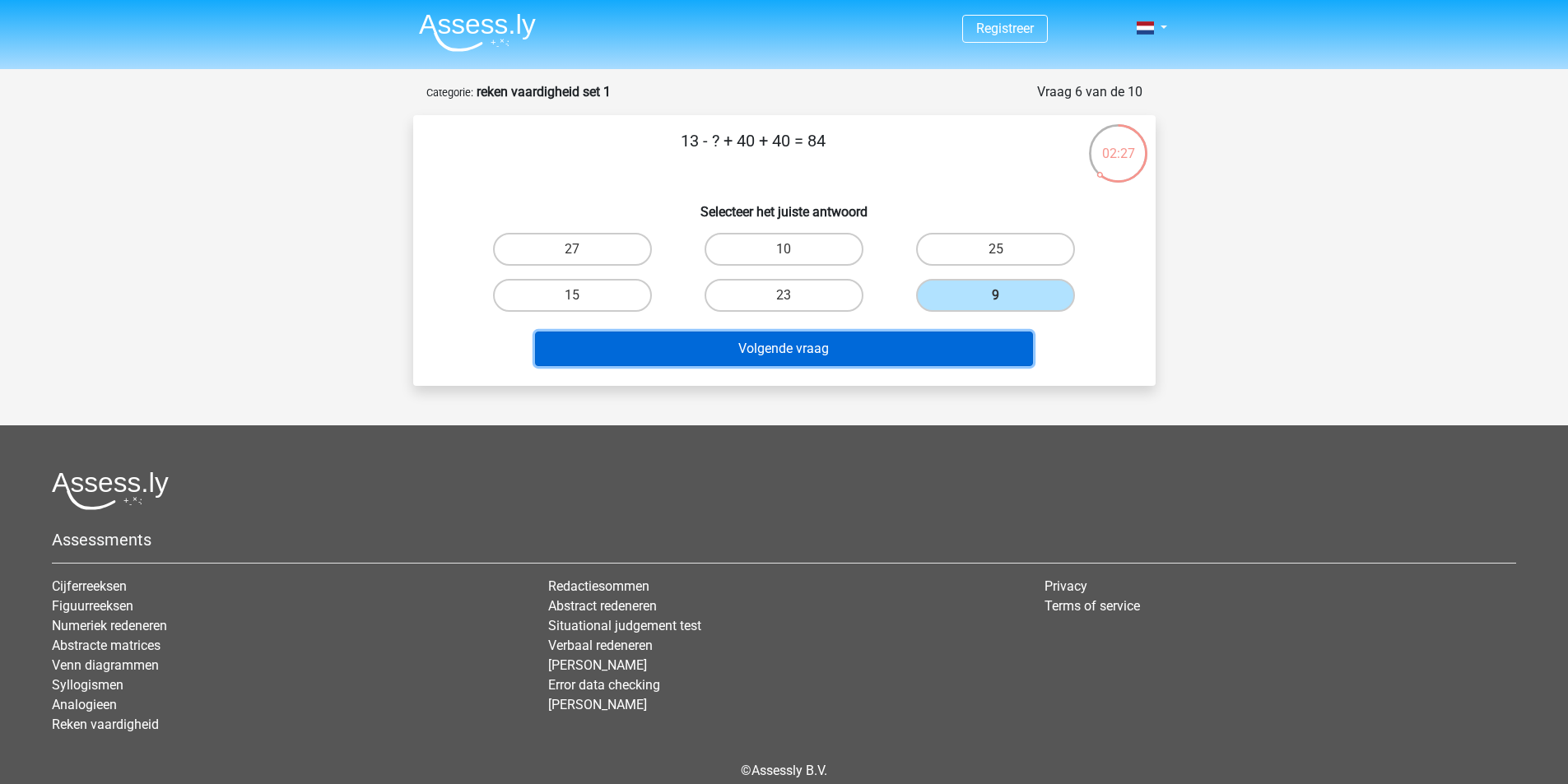
click at [746, 349] on button "Volgende vraag" at bounding box center [784, 349] width 498 height 35
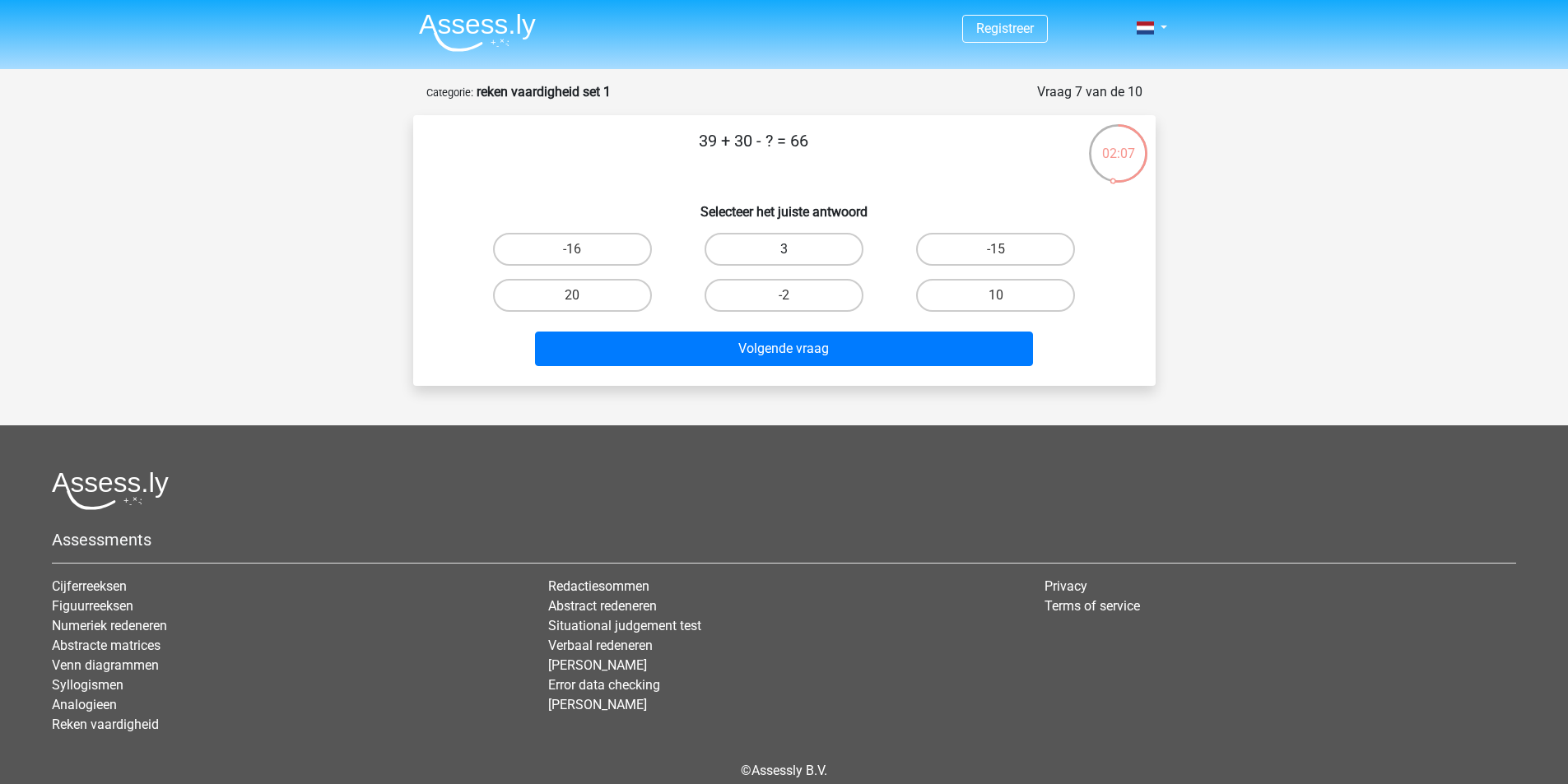
click at [788, 237] on label "3" at bounding box center [784, 249] width 159 height 33
click at [788, 250] on input "3" at bounding box center [789, 255] width 11 height 11
radio input "true"
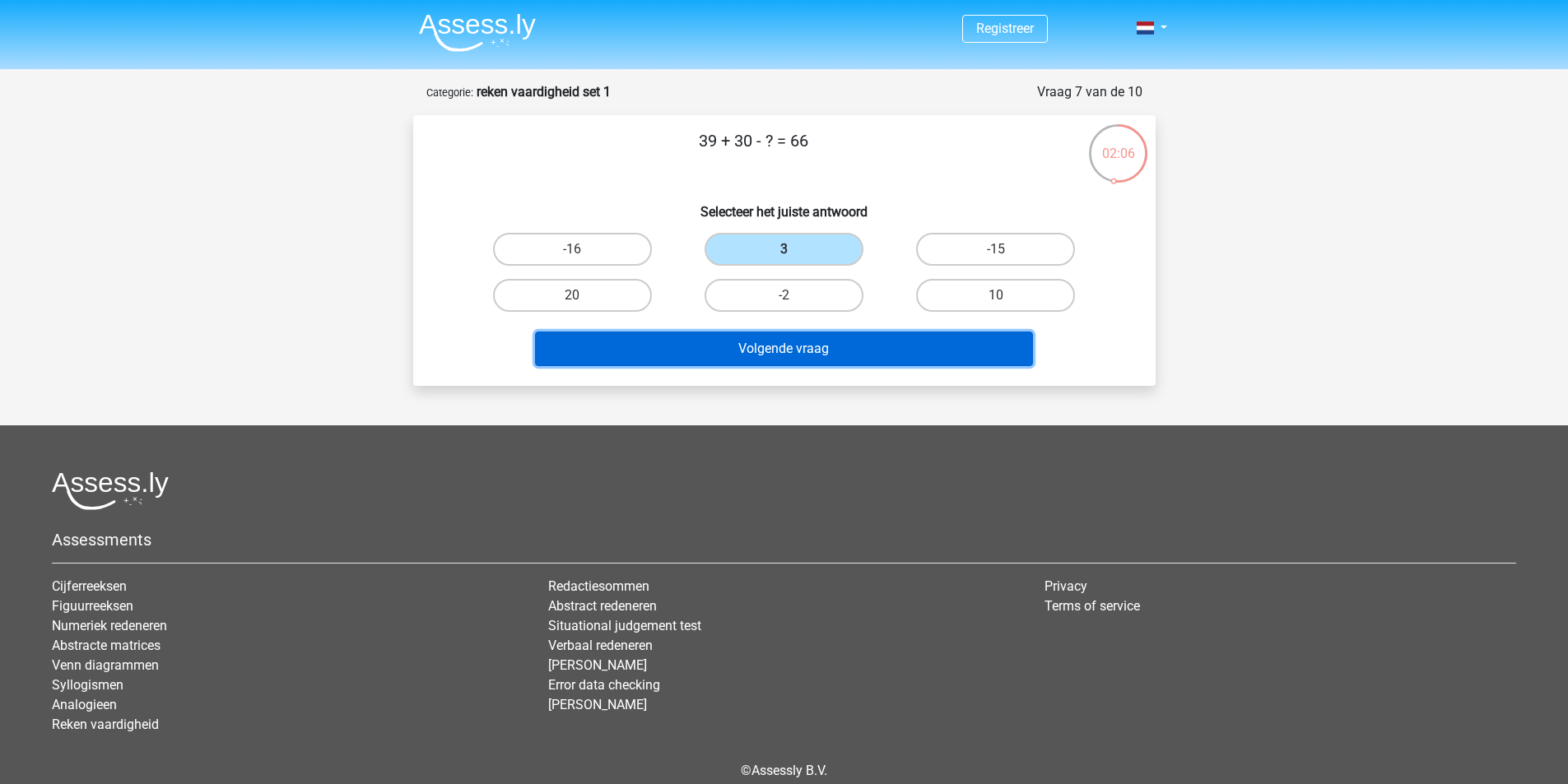
click at [739, 344] on button "Volgende vraag" at bounding box center [784, 349] width 498 height 35
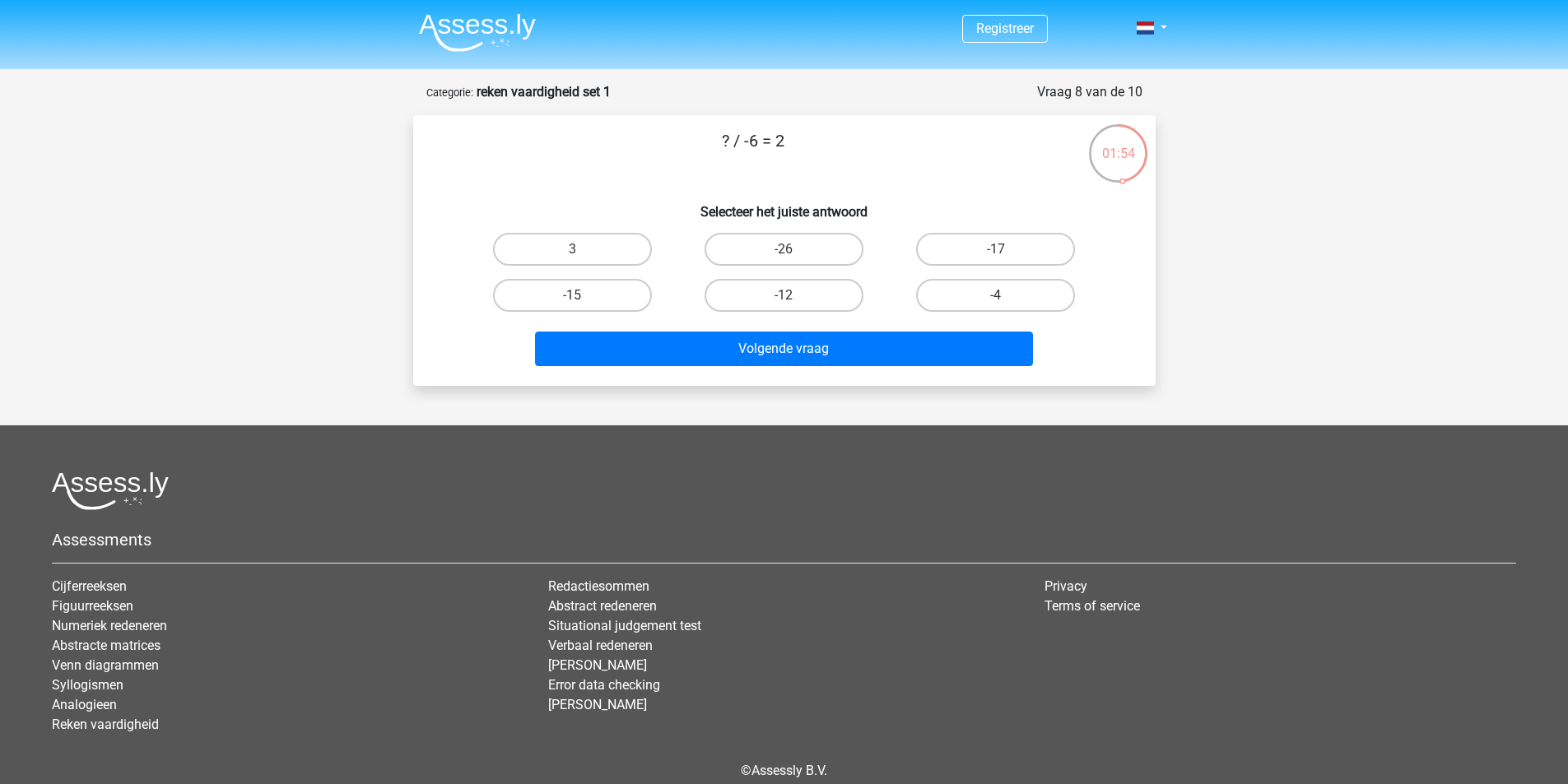
click at [785, 300] on input "-12" at bounding box center [789, 301] width 11 height 11
radio input "true"
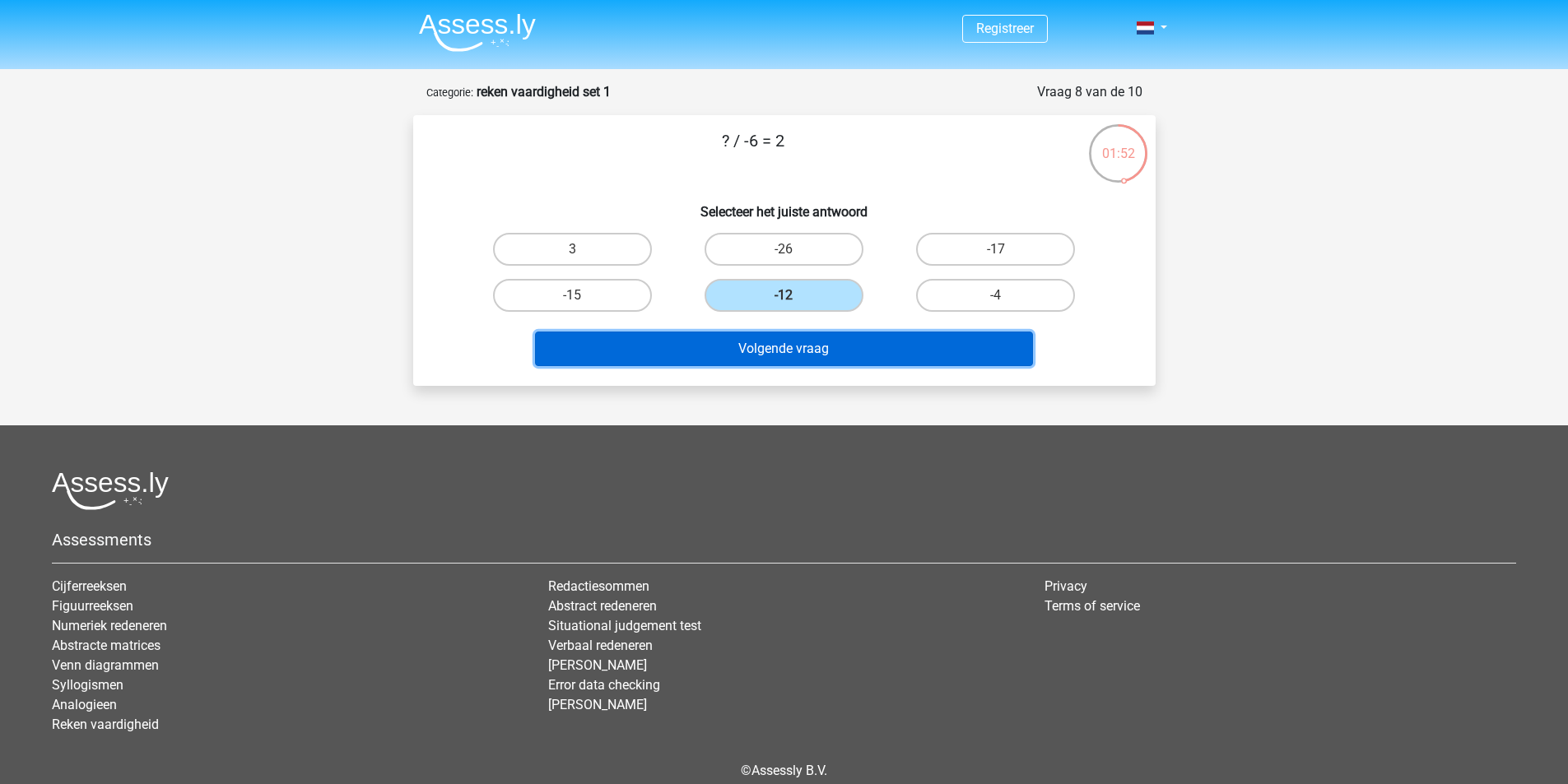
click at [791, 347] on button "Volgende vraag" at bounding box center [784, 349] width 498 height 35
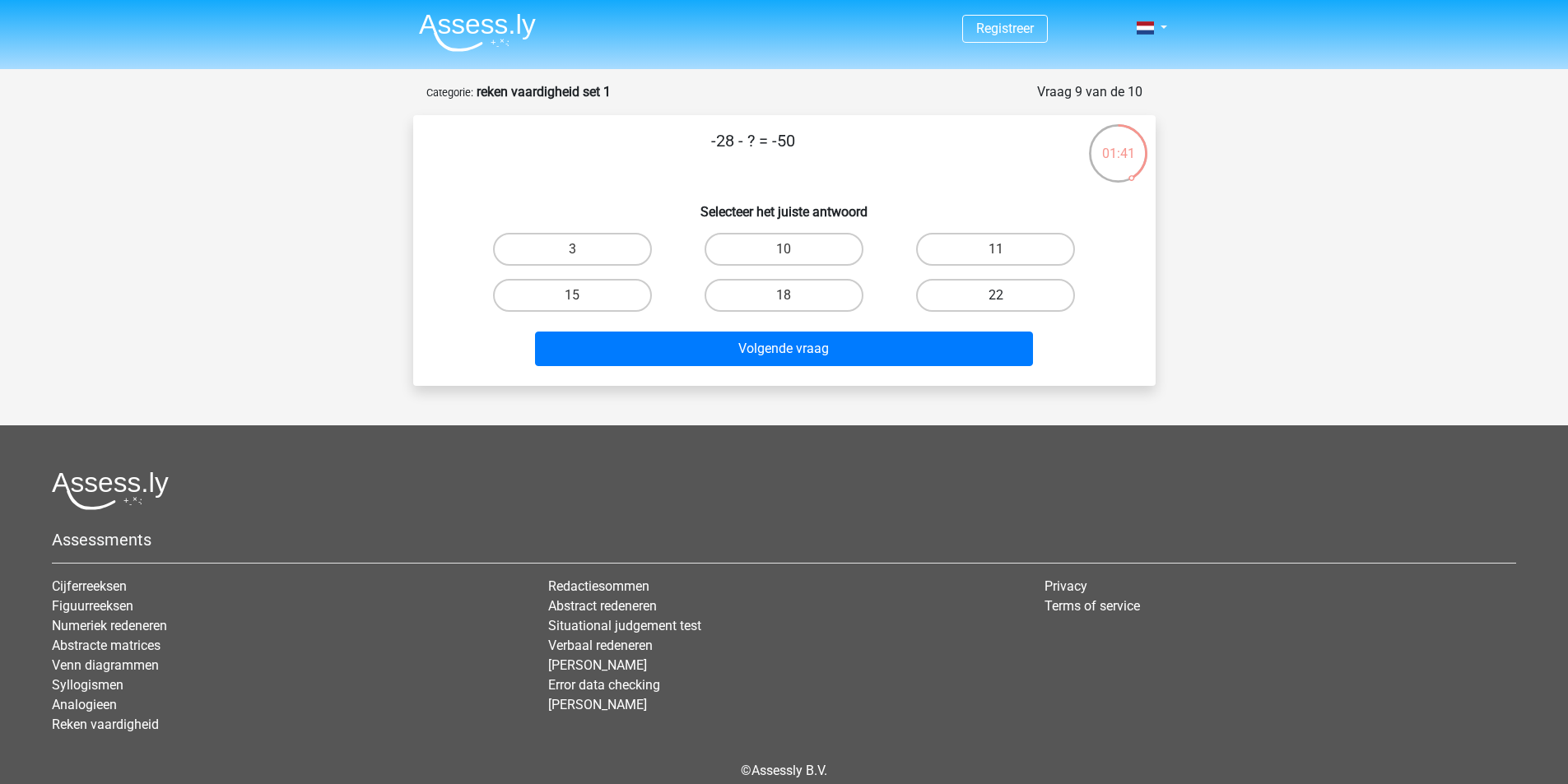
click at [1008, 298] on label "22" at bounding box center [996, 295] width 159 height 33
click at [1007, 298] on input "22" at bounding box center [1001, 301] width 11 height 11
radio input "true"
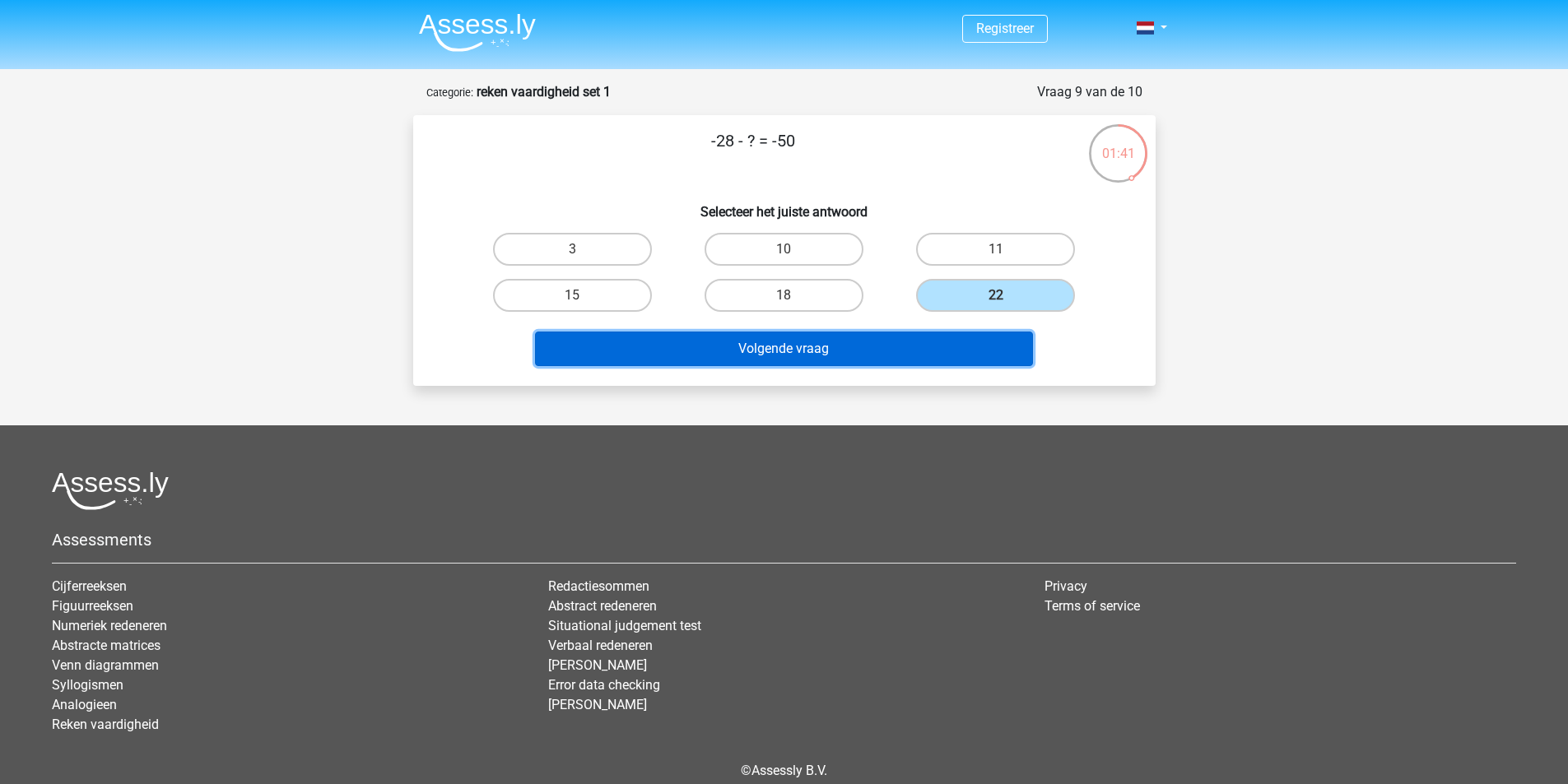
click at [803, 345] on button "Volgende vraag" at bounding box center [784, 349] width 498 height 35
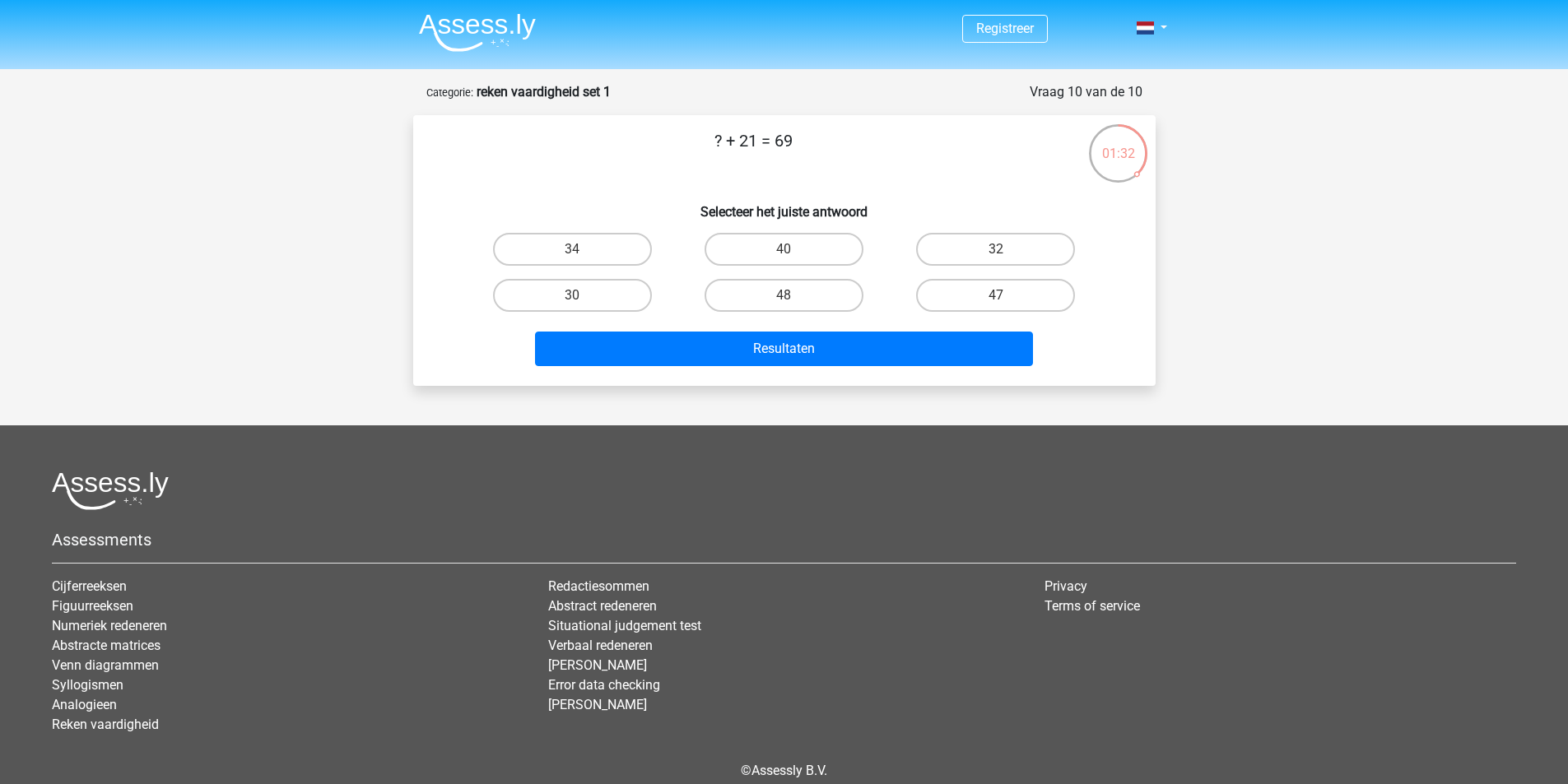
click at [788, 306] on input "48" at bounding box center [789, 301] width 11 height 11
radio input "true"
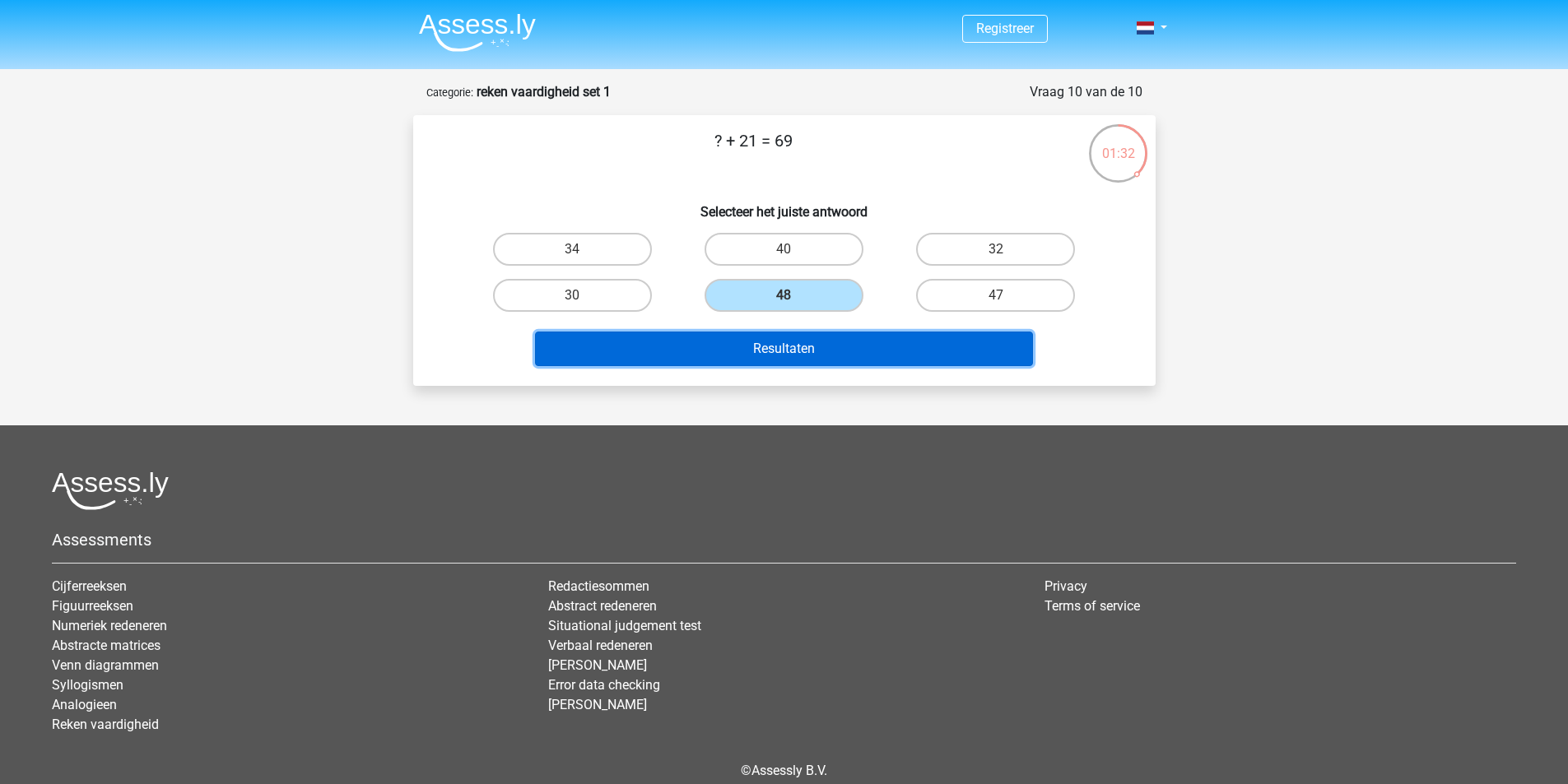
click at [769, 347] on button "Resultaten" at bounding box center [784, 349] width 498 height 35
